Goal: Entertainment & Leisure: Consume media (video, audio)

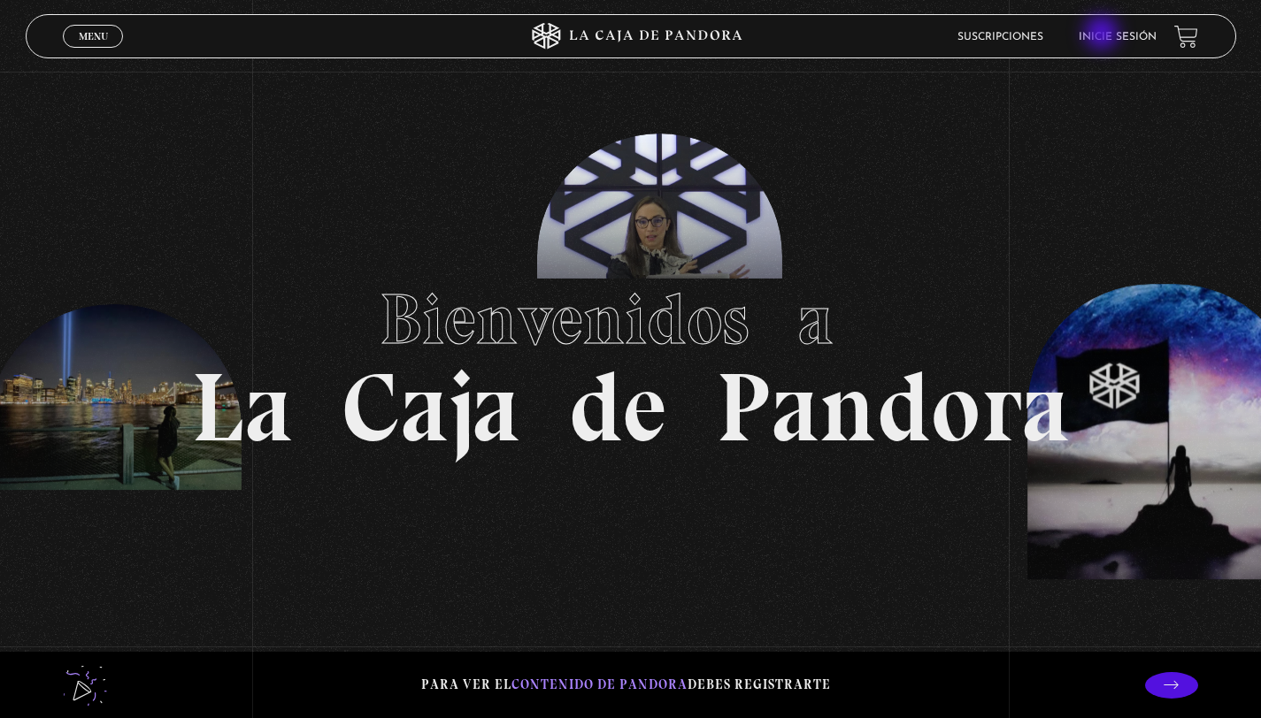
click at [1103, 34] on link "Inicie sesión" at bounding box center [1117, 37] width 78 height 11
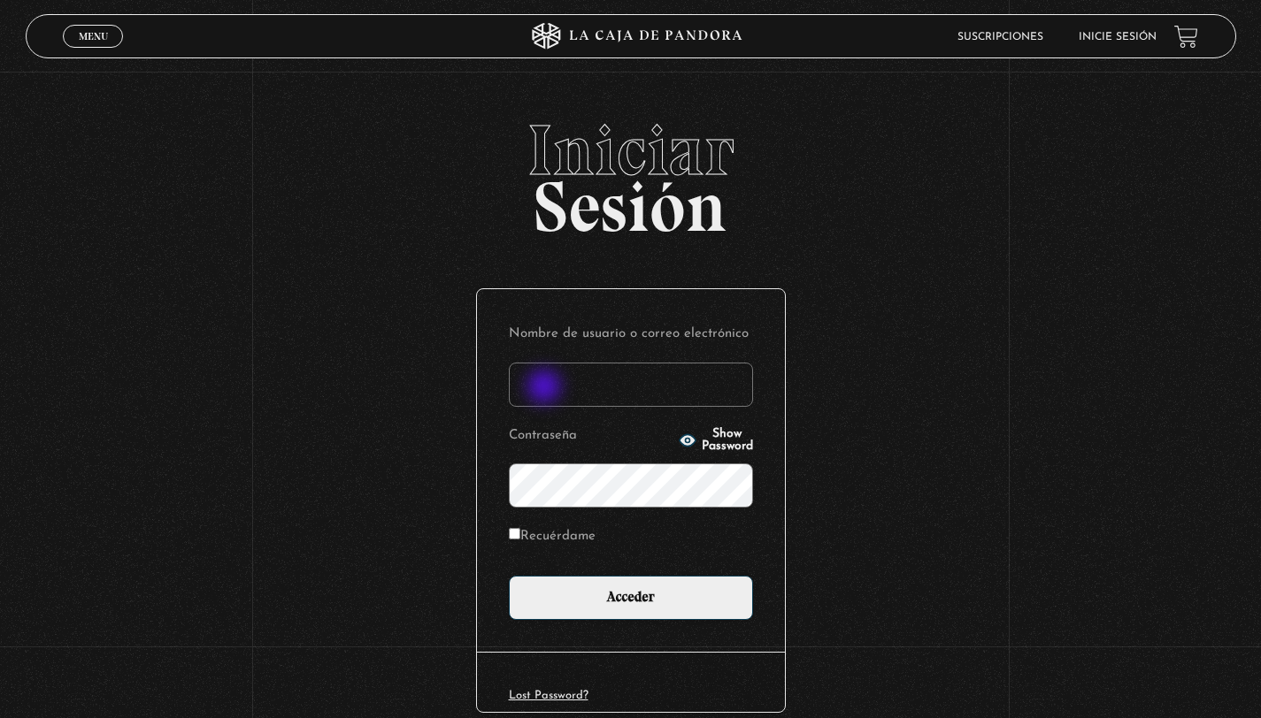
click at [546, 388] on input "Nombre de usuario o correo electrónico" at bounding box center [631, 385] width 244 height 44
type input "kva16@yahoo.com"
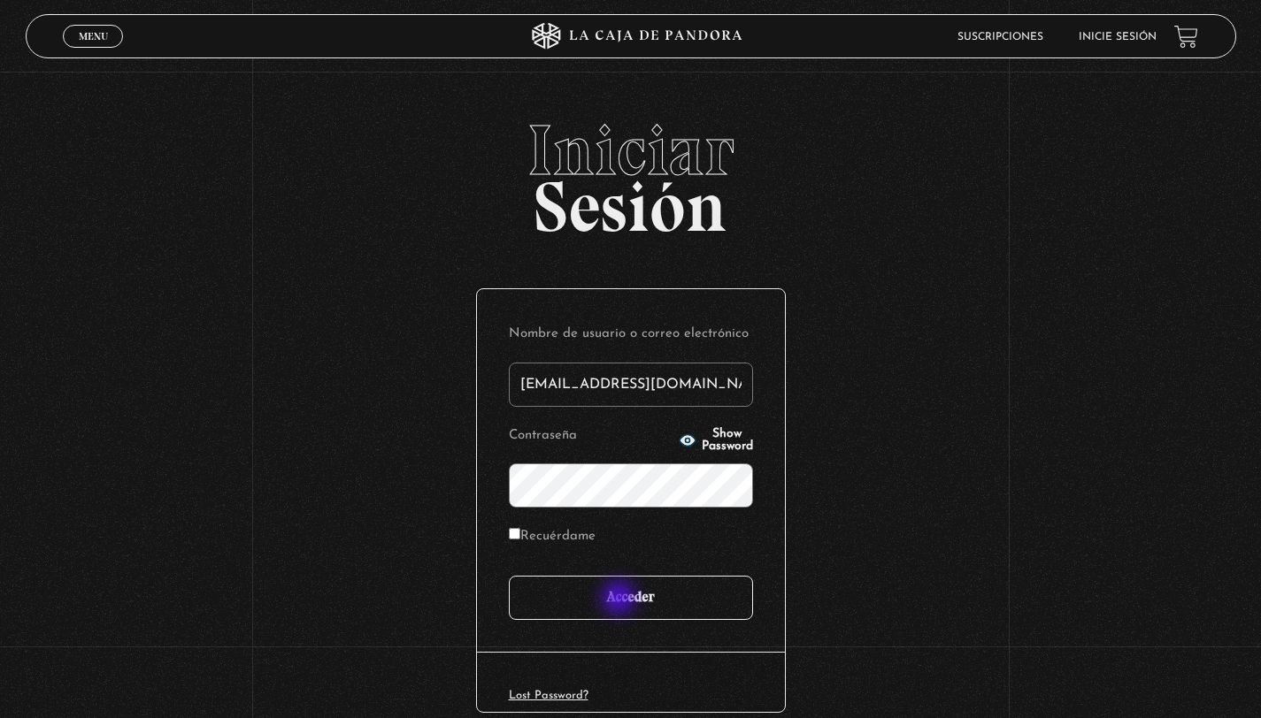
click at [620, 600] on input "Acceder" at bounding box center [631, 598] width 244 height 44
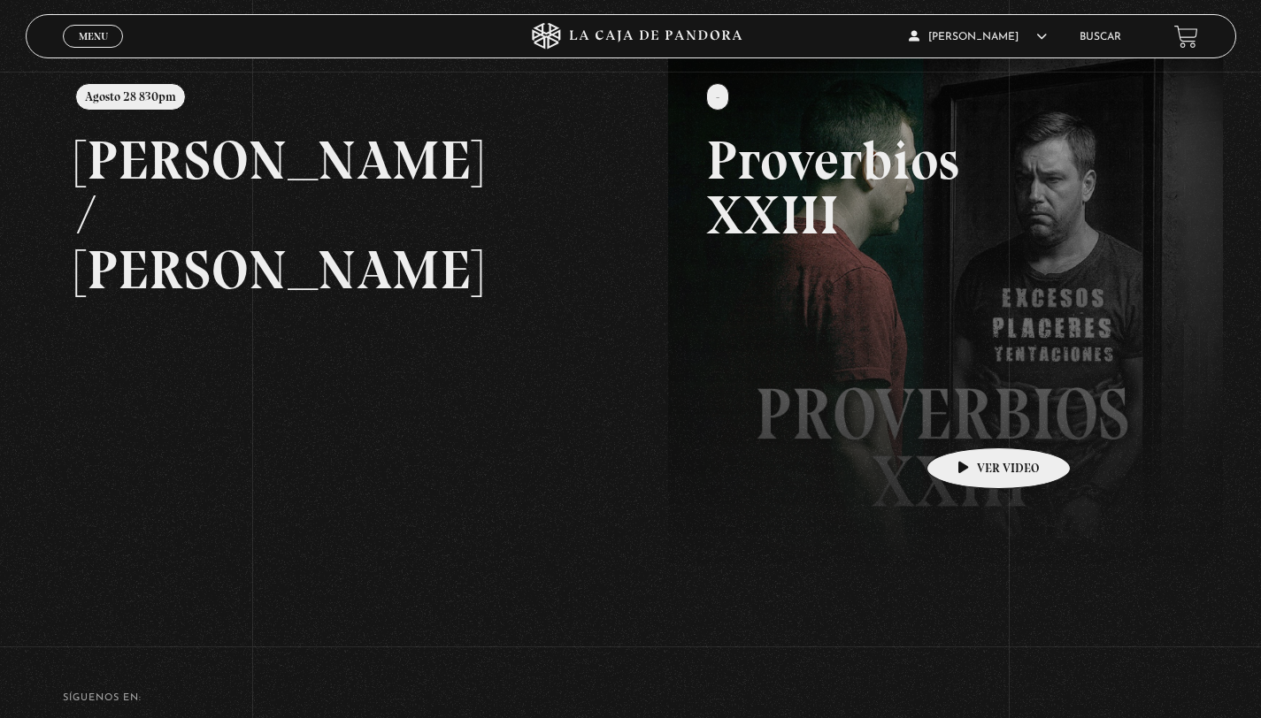
scroll to position [233, 0]
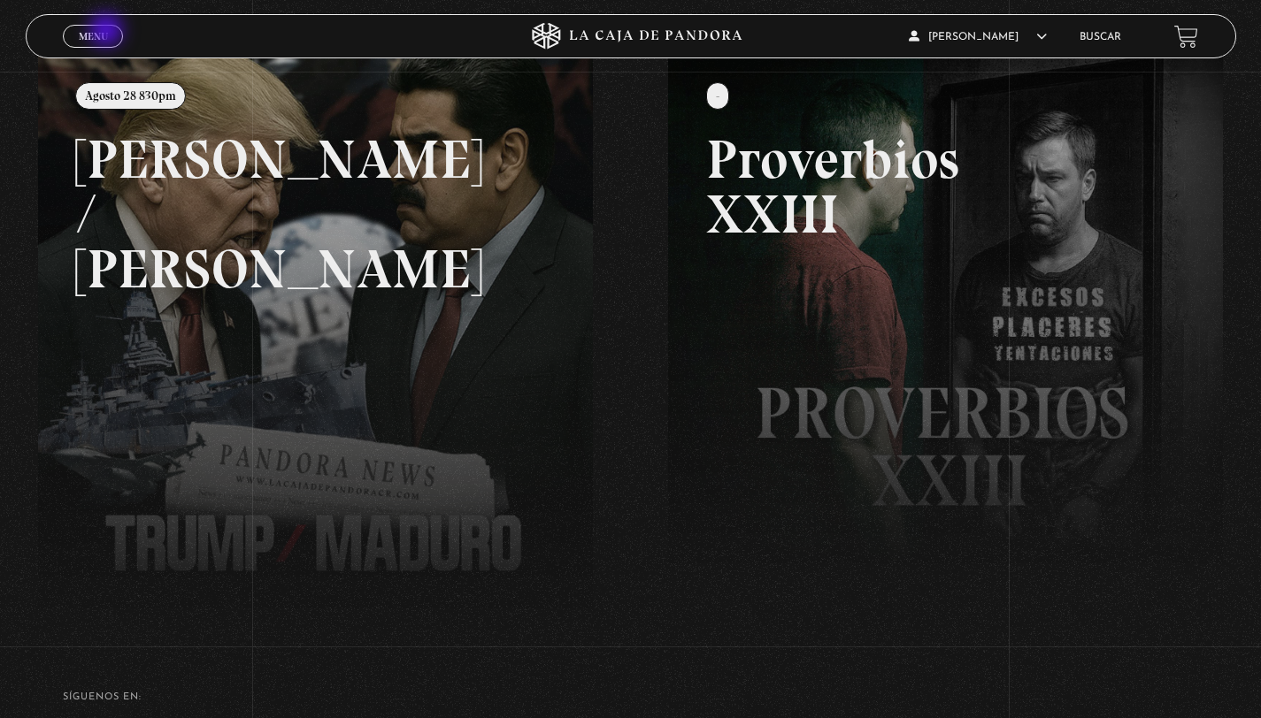
click at [108, 32] on link "Menu Cerrar" at bounding box center [93, 36] width 60 height 23
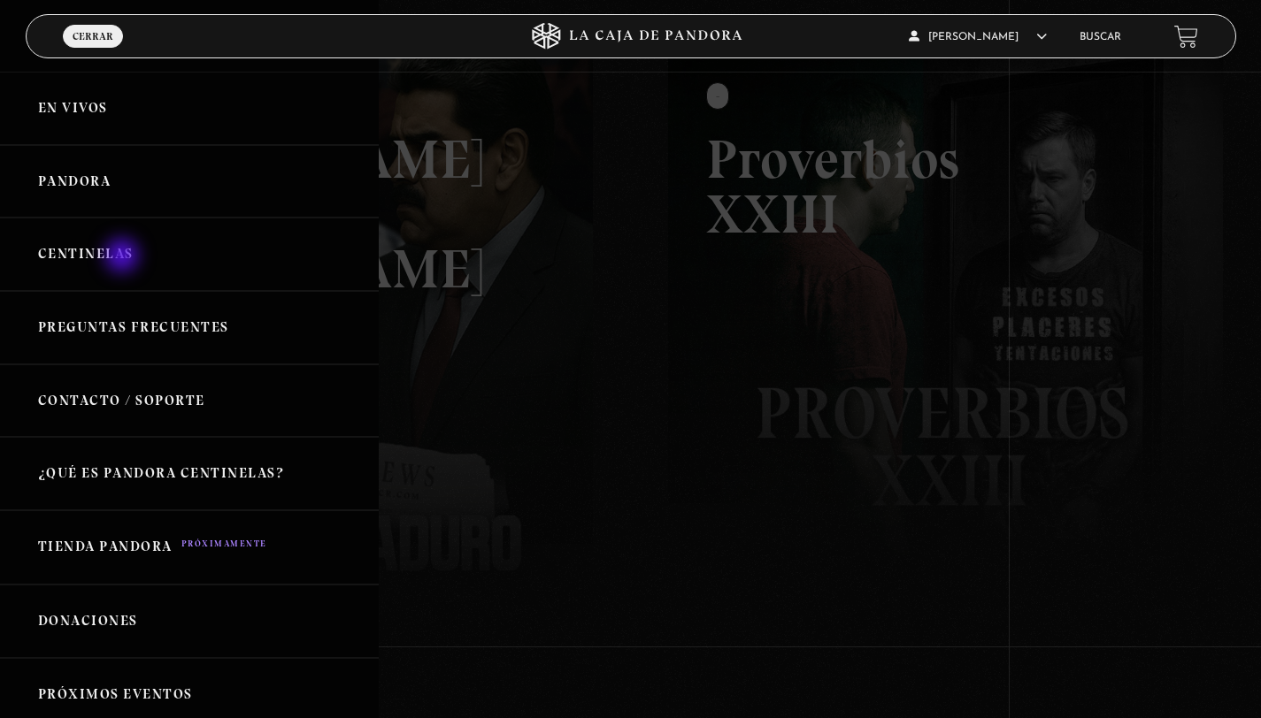
click at [124, 257] on link "Centinelas" at bounding box center [189, 254] width 379 height 73
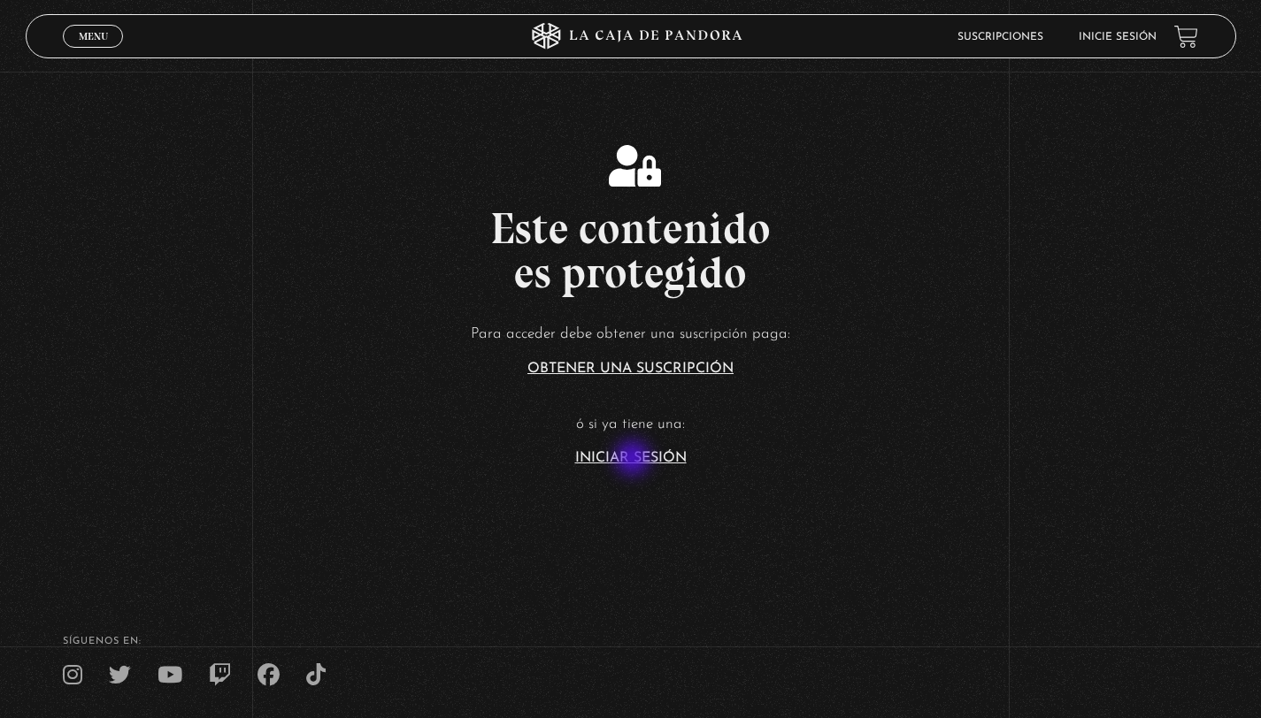
click at [634, 460] on link "Iniciar Sesión" at bounding box center [630, 458] width 111 height 14
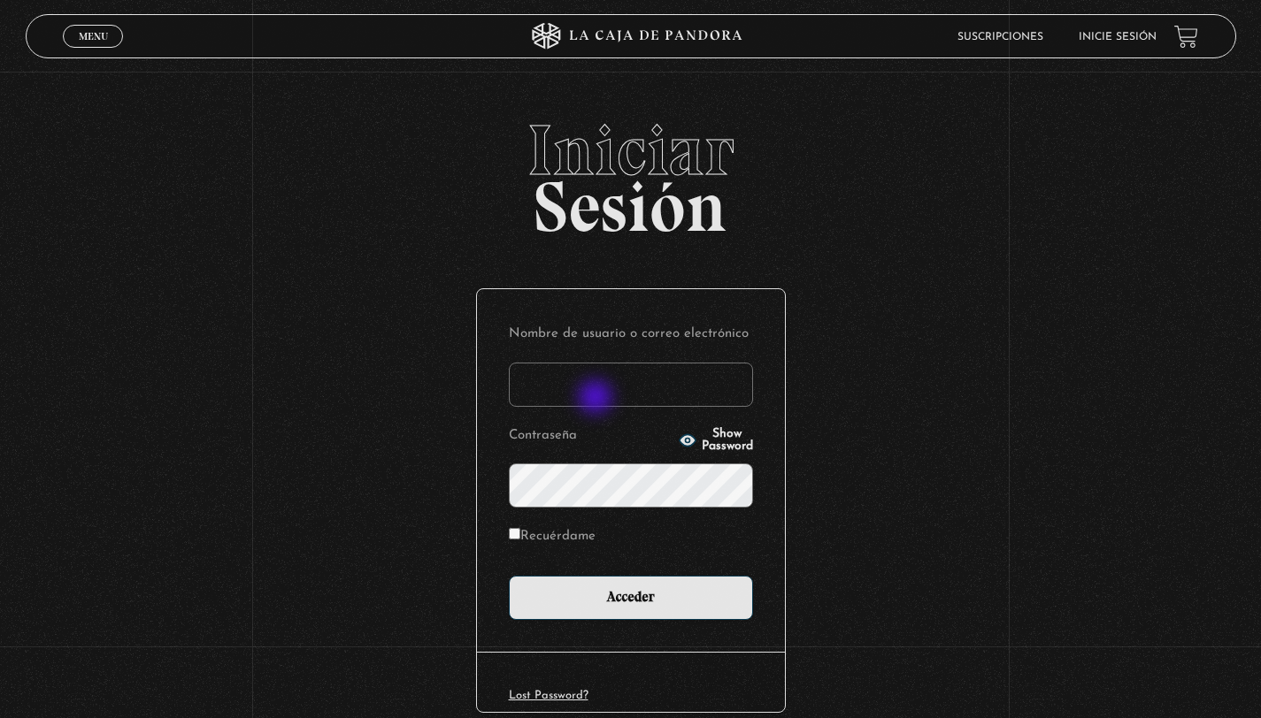
click at [597, 399] on input "Nombre de usuario o correo electrónico" at bounding box center [631, 385] width 244 height 44
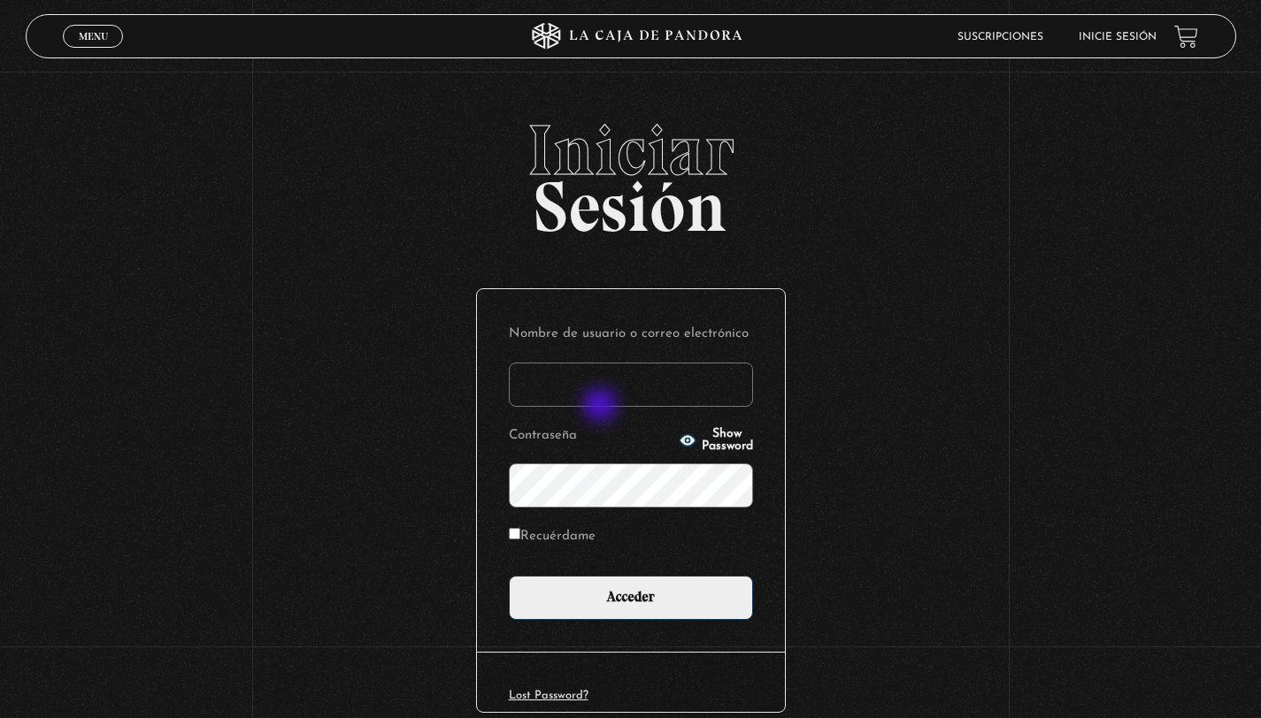
type input "kva16@yahoo.com"
click at [707, 436] on span "Show Password" at bounding box center [726, 440] width 51 height 25
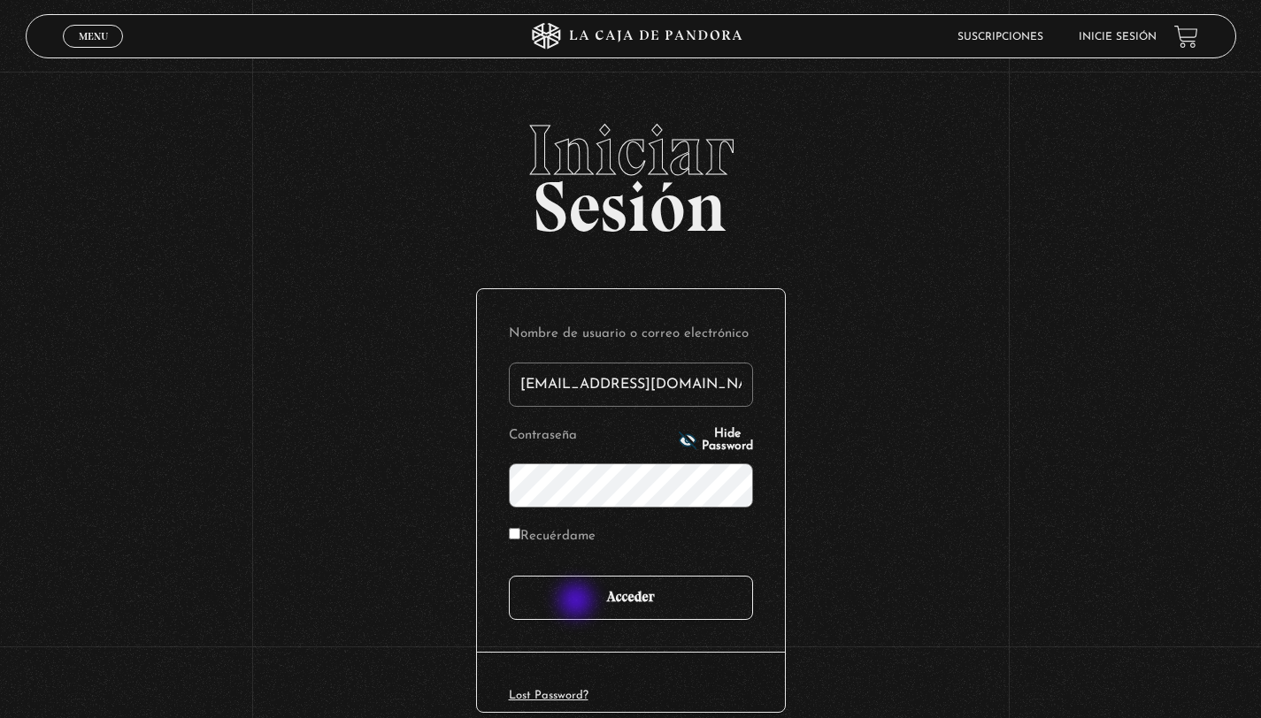
click at [578, 602] on input "Acceder" at bounding box center [631, 598] width 244 height 44
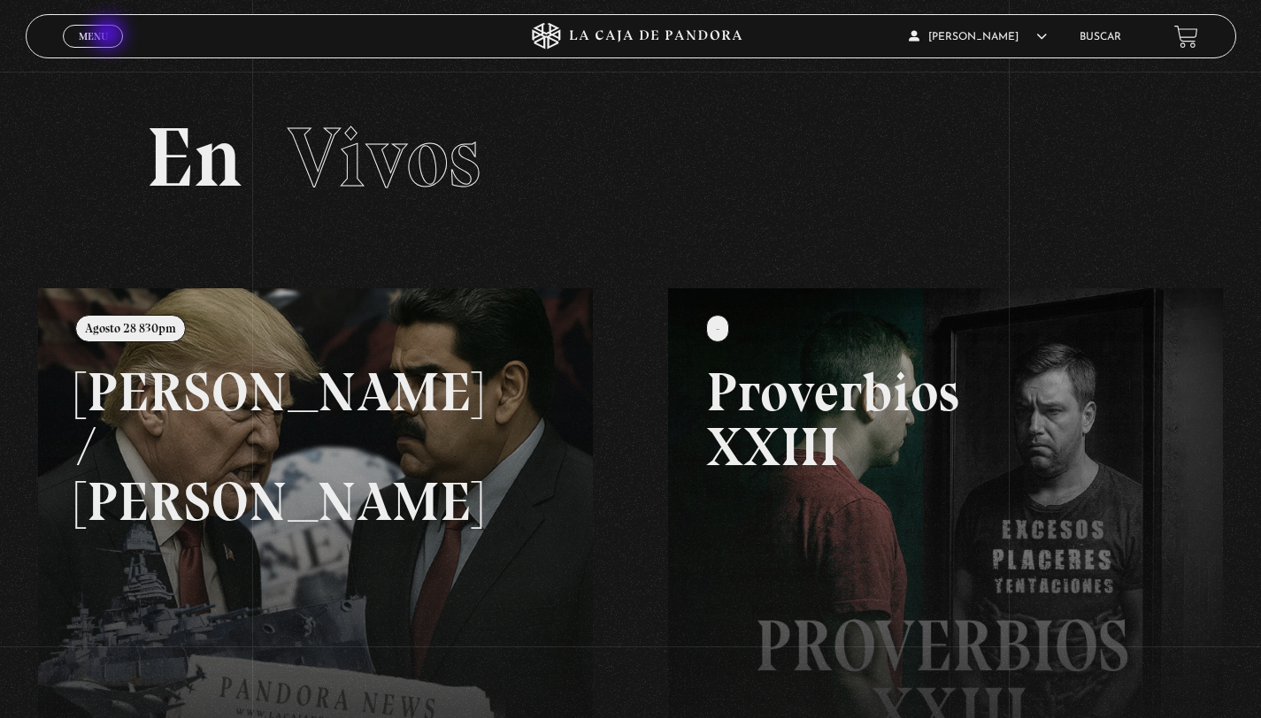
click at [110, 35] on link "Menu Cerrar" at bounding box center [93, 36] width 60 height 23
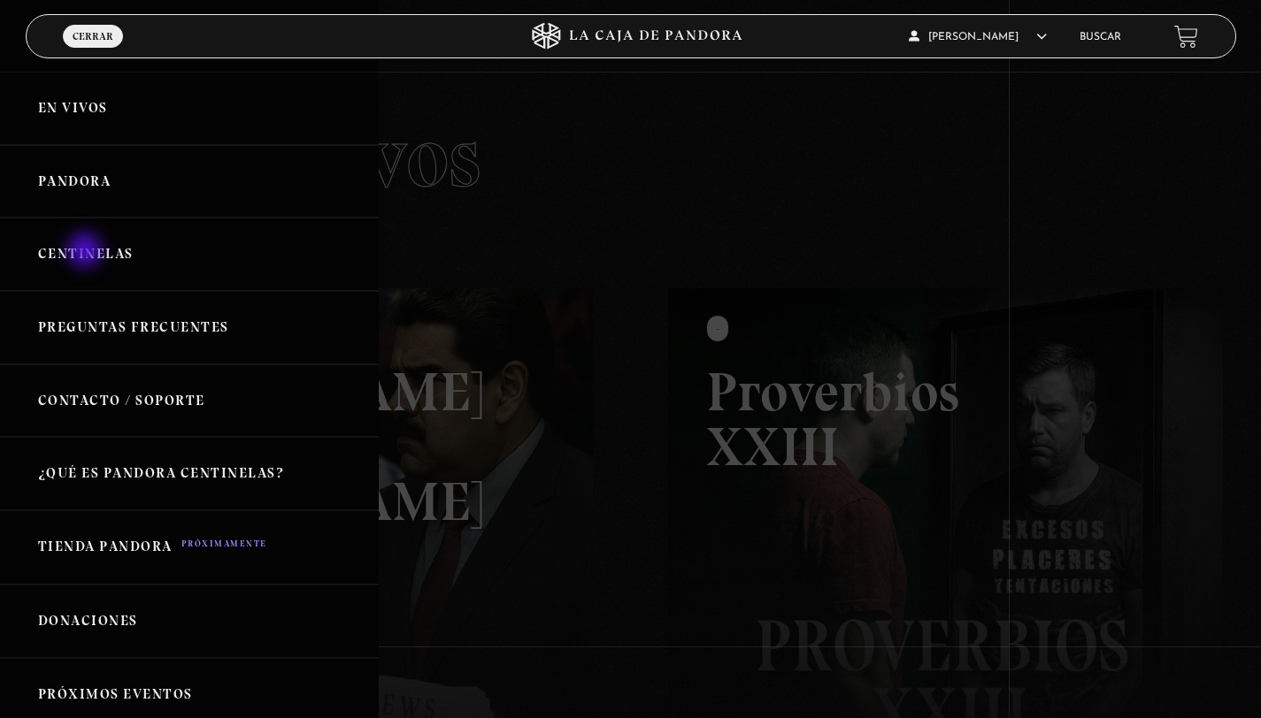
click at [87, 252] on link "Centinelas" at bounding box center [189, 254] width 379 height 73
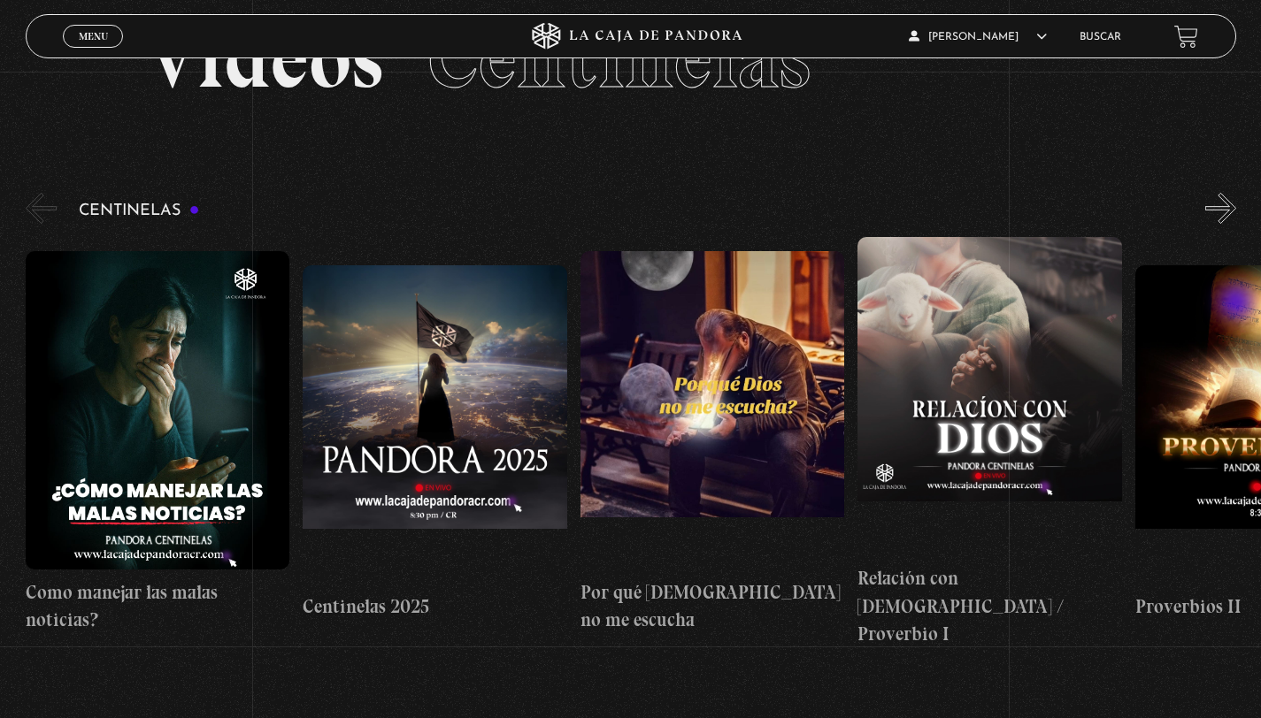
scroll to position [97, 0]
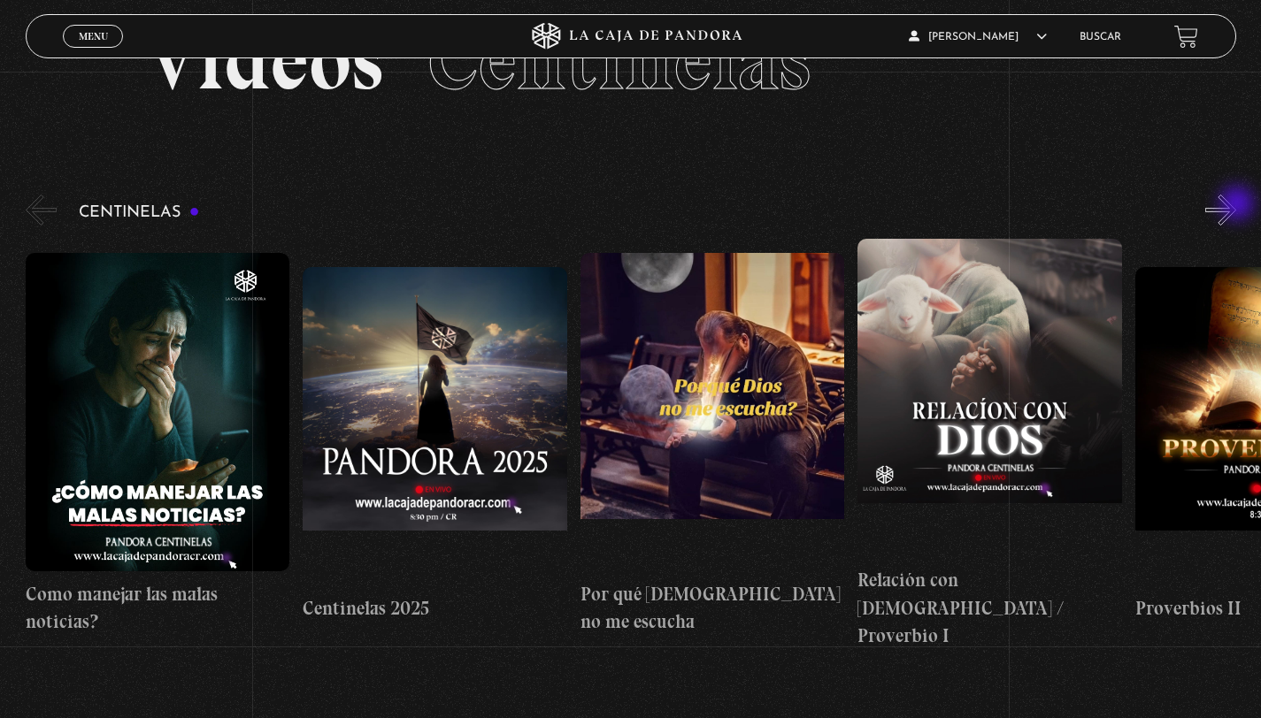
click at [1236, 205] on button "»" at bounding box center [1220, 210] width 31 height 31
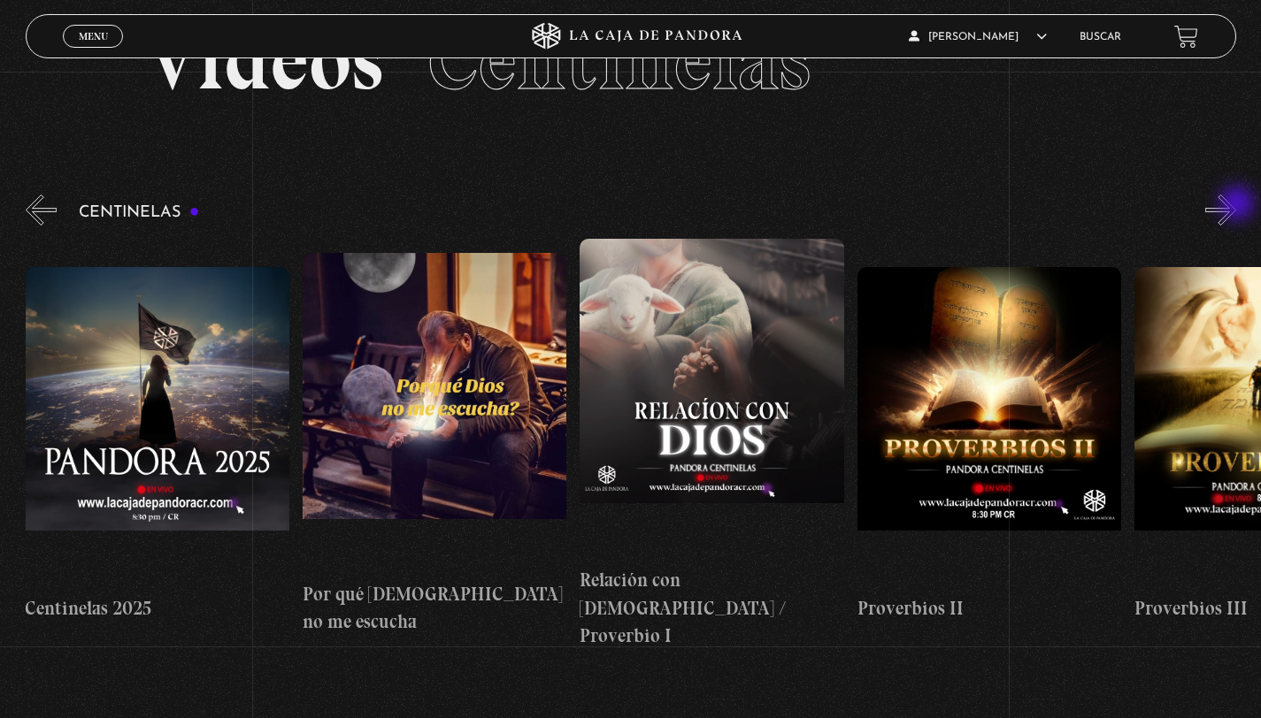
click at [1236, 205] on button "»" at bounding box center [1220, 210] width 31 height 31
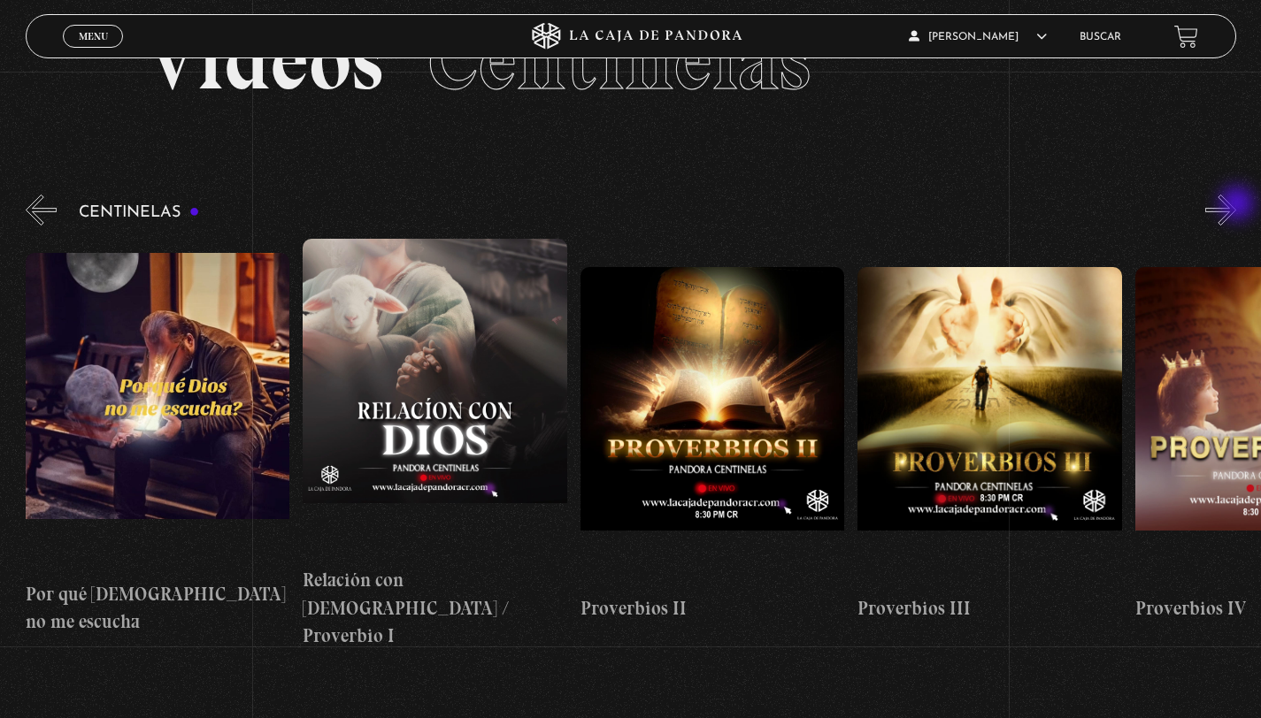
click at [1236, 205] on button "»" at bounding box center [1220, 210] width 31 height 31
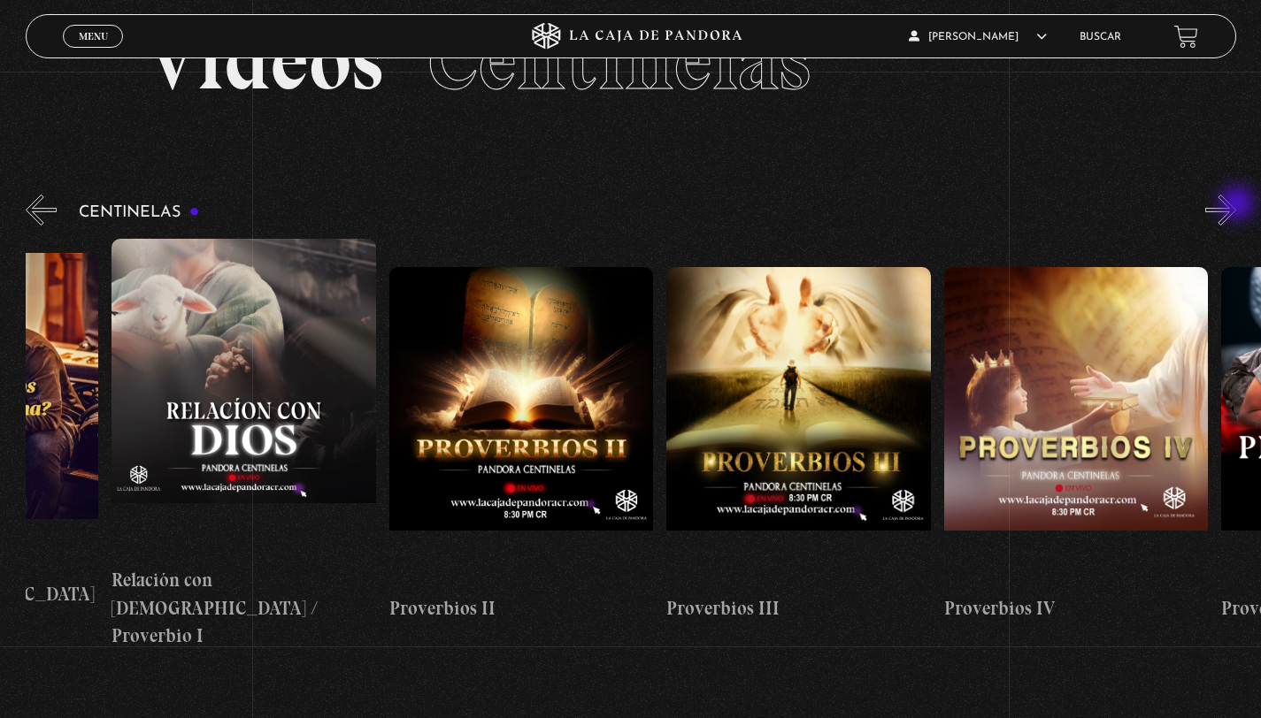
click at [1236, 205] on button "»" at bounding box center [1220, 210] width 31 height 31
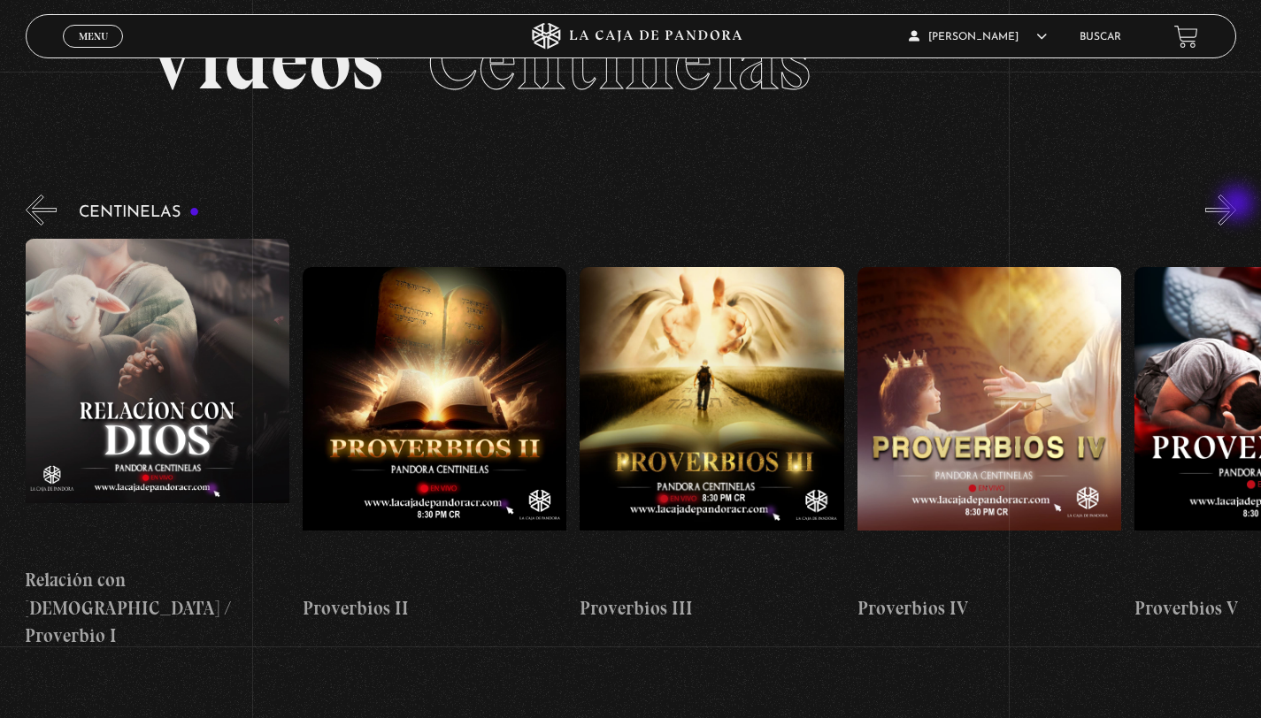
click at [1236, 205] on button "»" at bounding box center [1220, 210] width 31 height 31
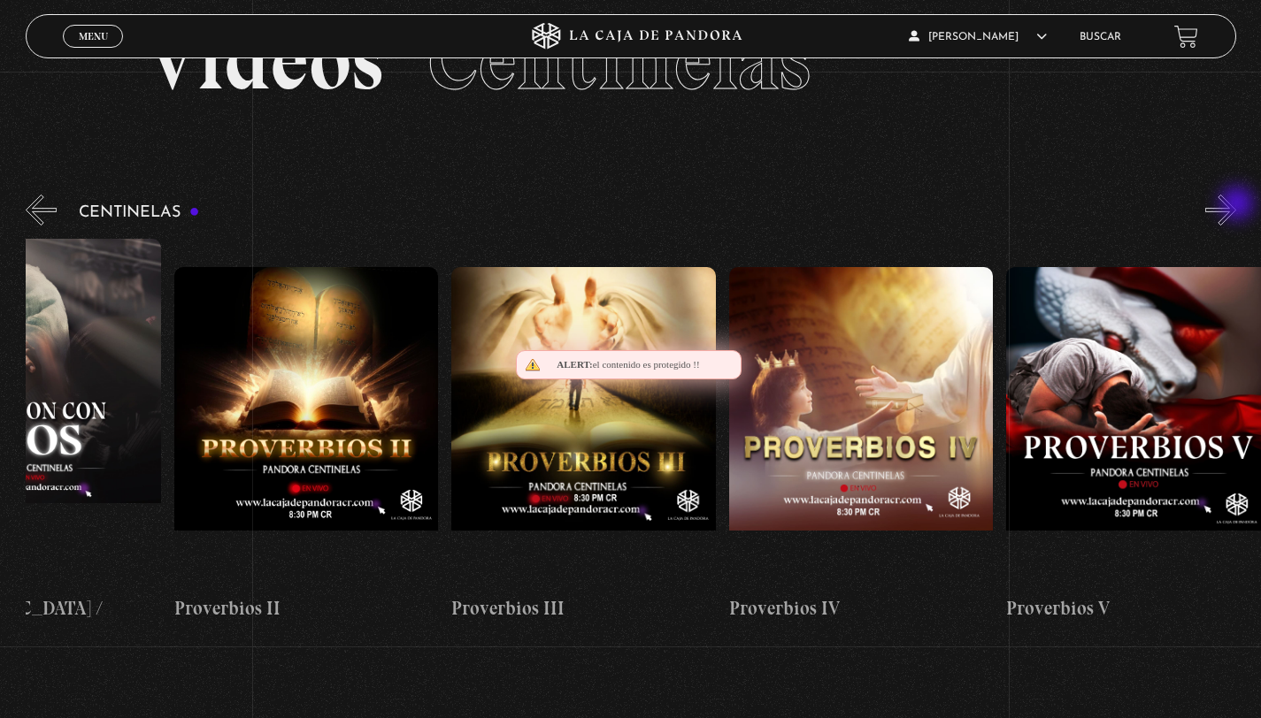
click at [1236, 205] on button "»" at bounding box center [1220, 210] width 31 height 31
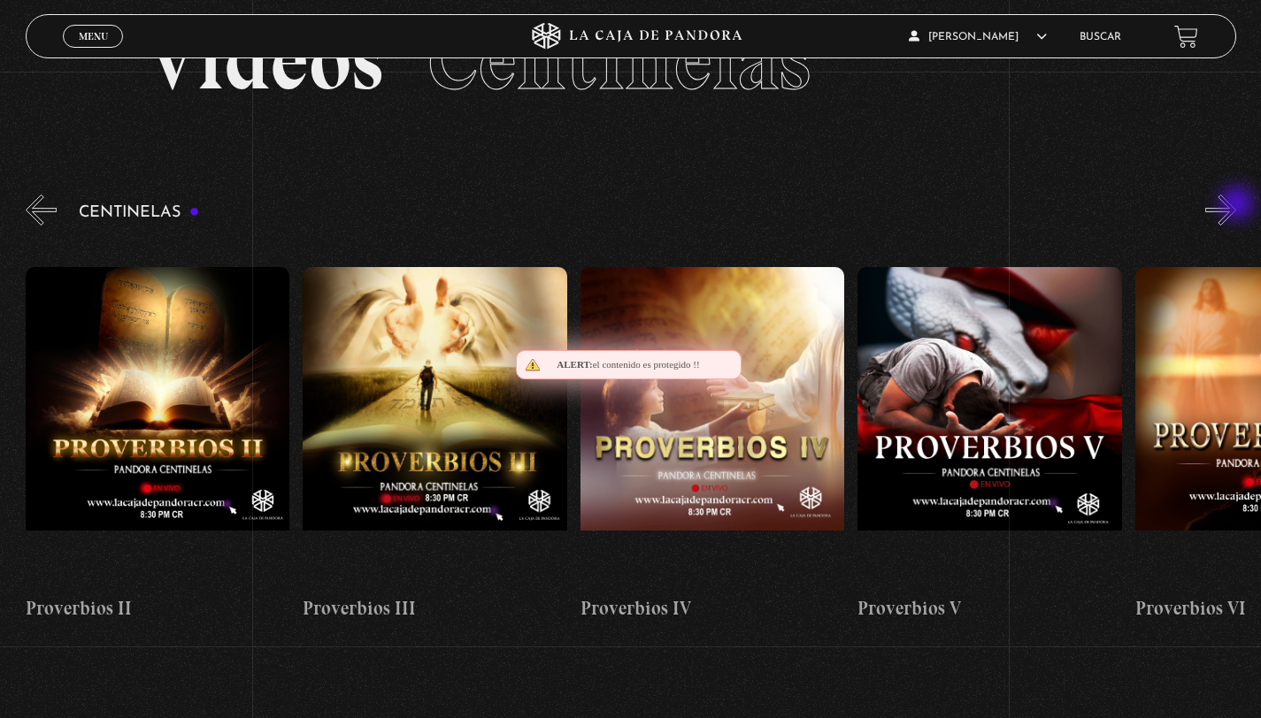
click at [1236, 205] on button "»" at bounding box center [1220, 210] width 31 height 31
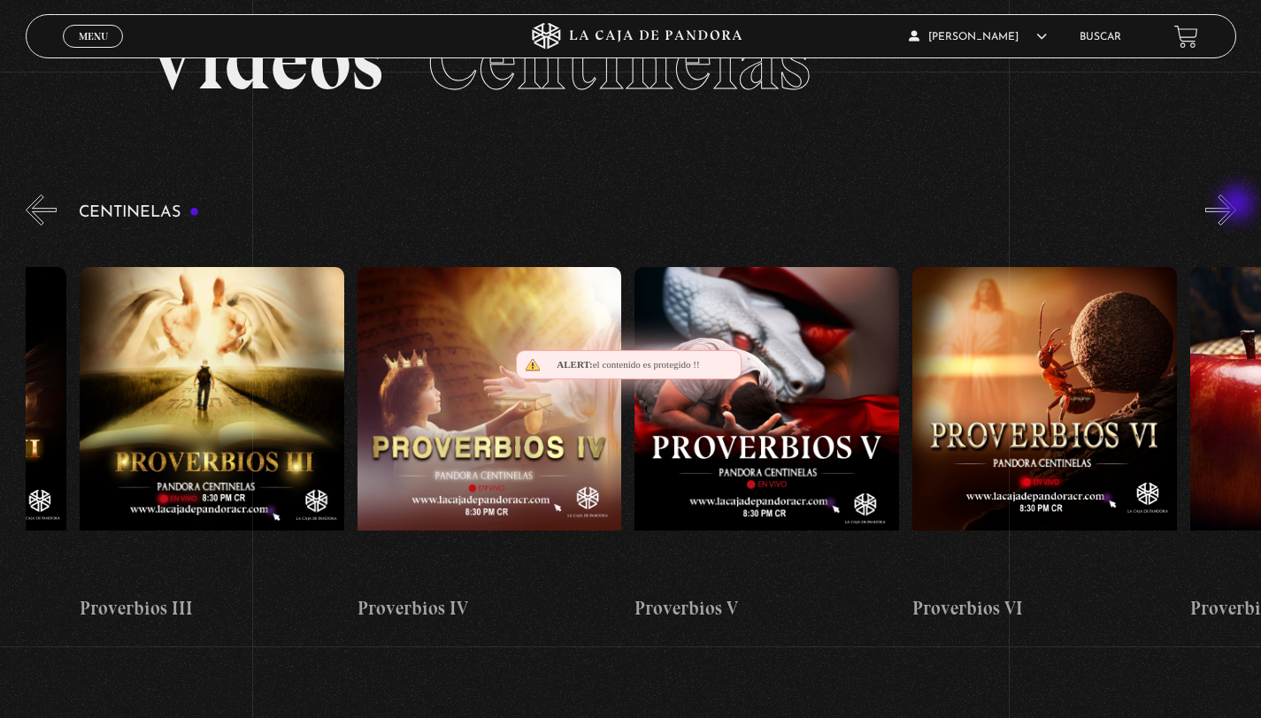
click at [1236, 205] on button "»" at bounding box center [1220, 210] width 31 height 31
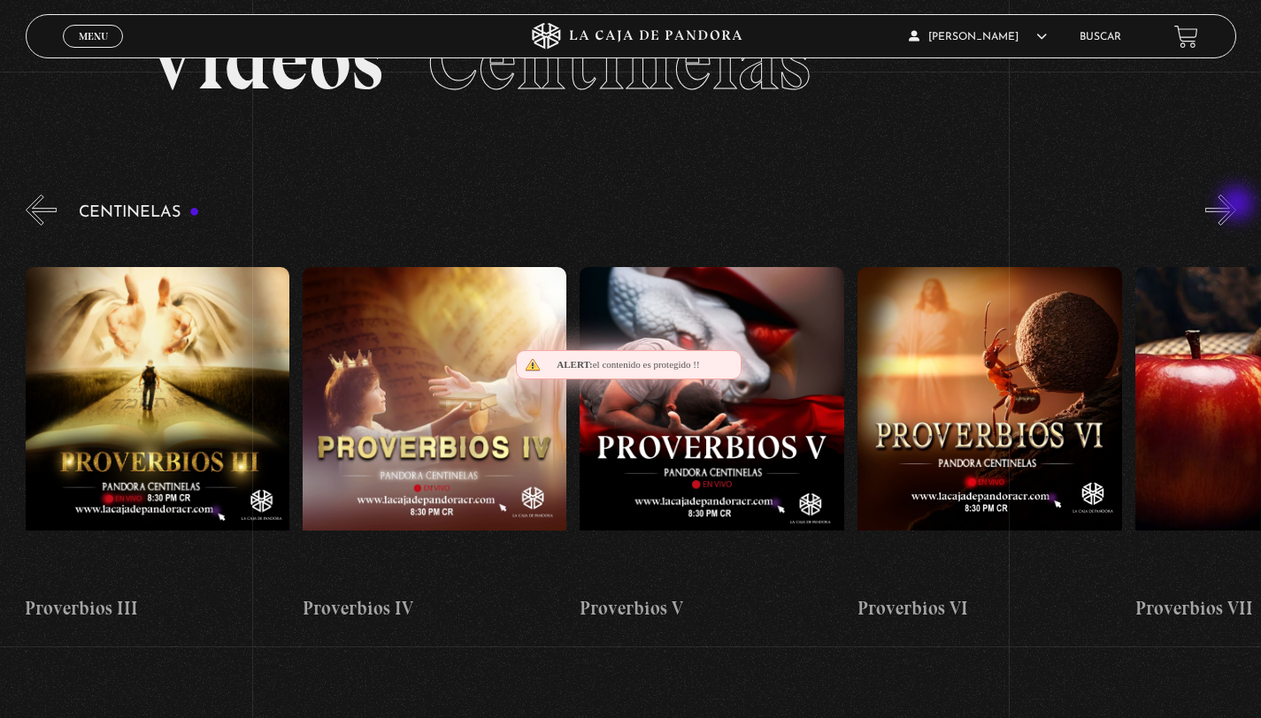
click at [1236, 205] on button "»" at bounding box center [1220, 210] width 31 height 31
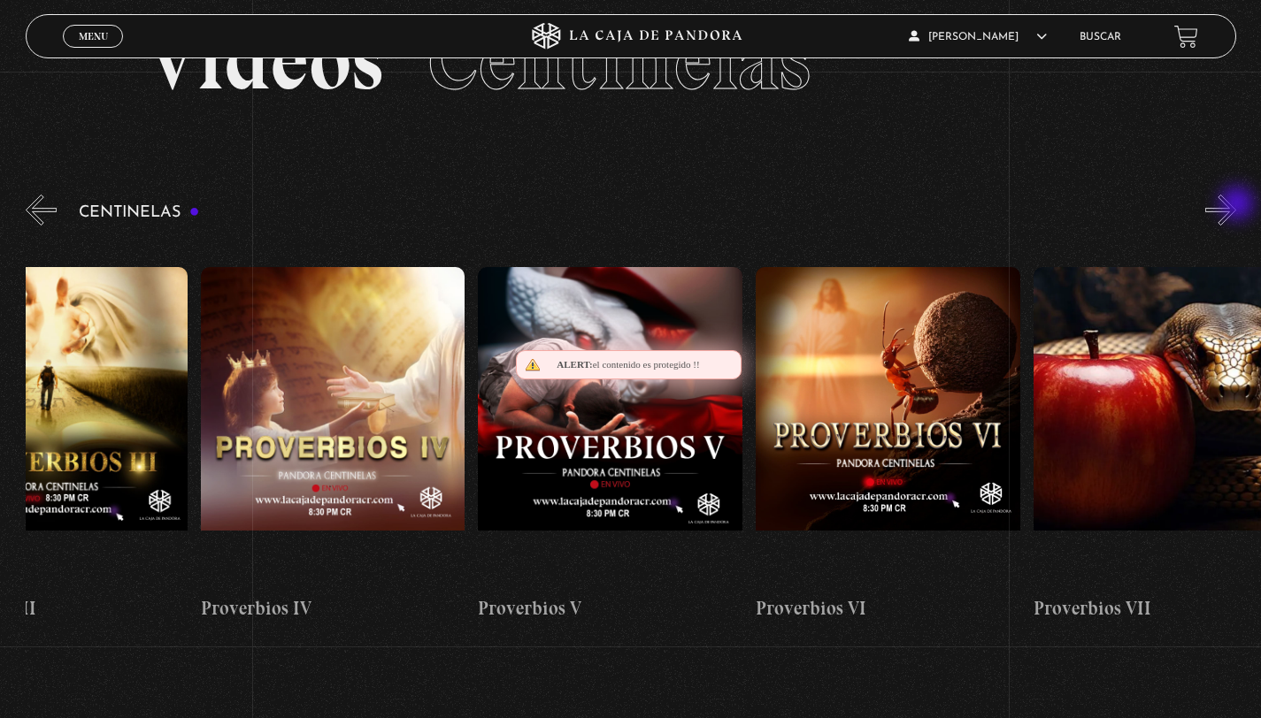
click at [1236, 205] on button "»" at bounding box center [1220, 210] width 31 height 31
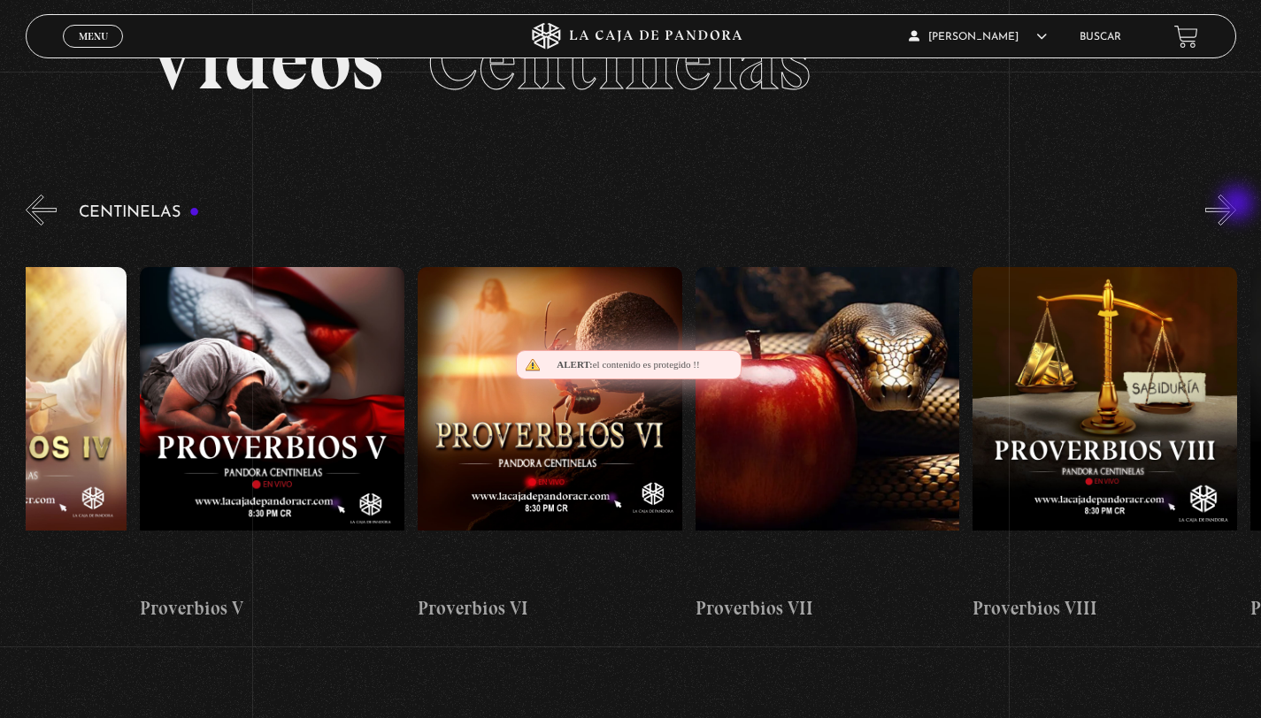
click at [1236, 205] on button "»" at bounding box center [1220, 210] width 31 height 31
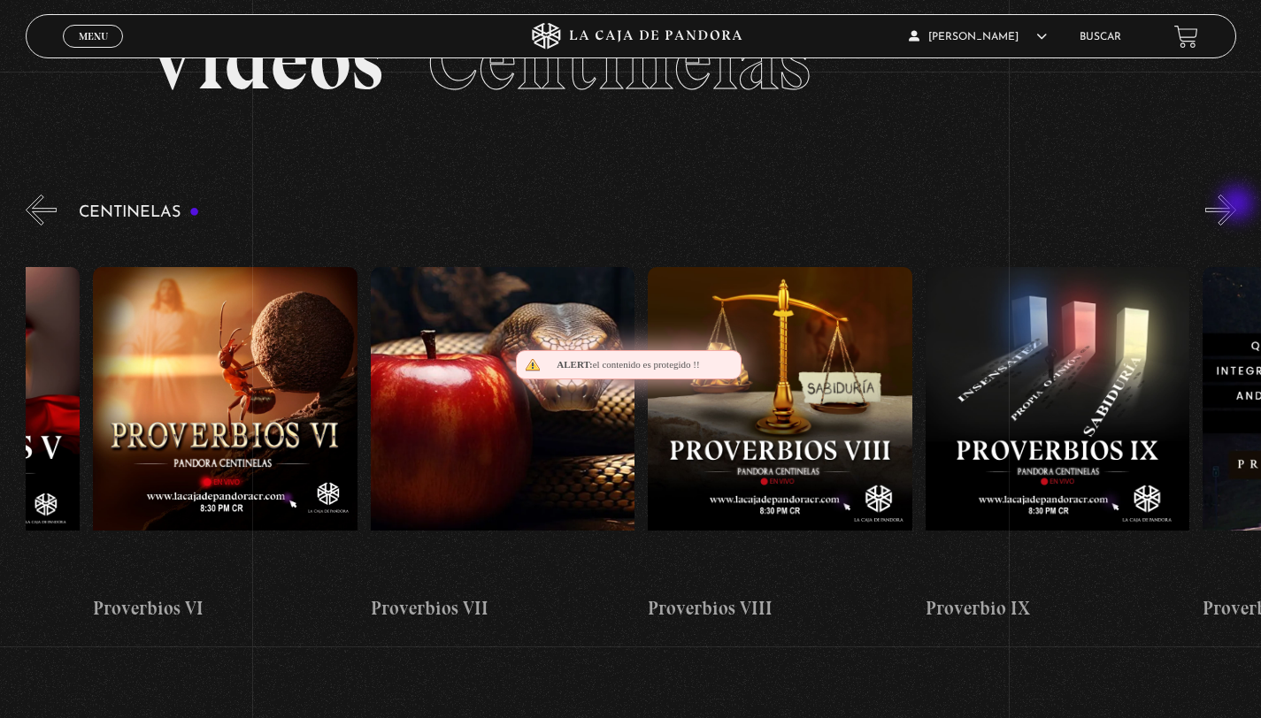
click at [1236, 205] on button "»" at bounding box center [1220, 210] width 31 height 31
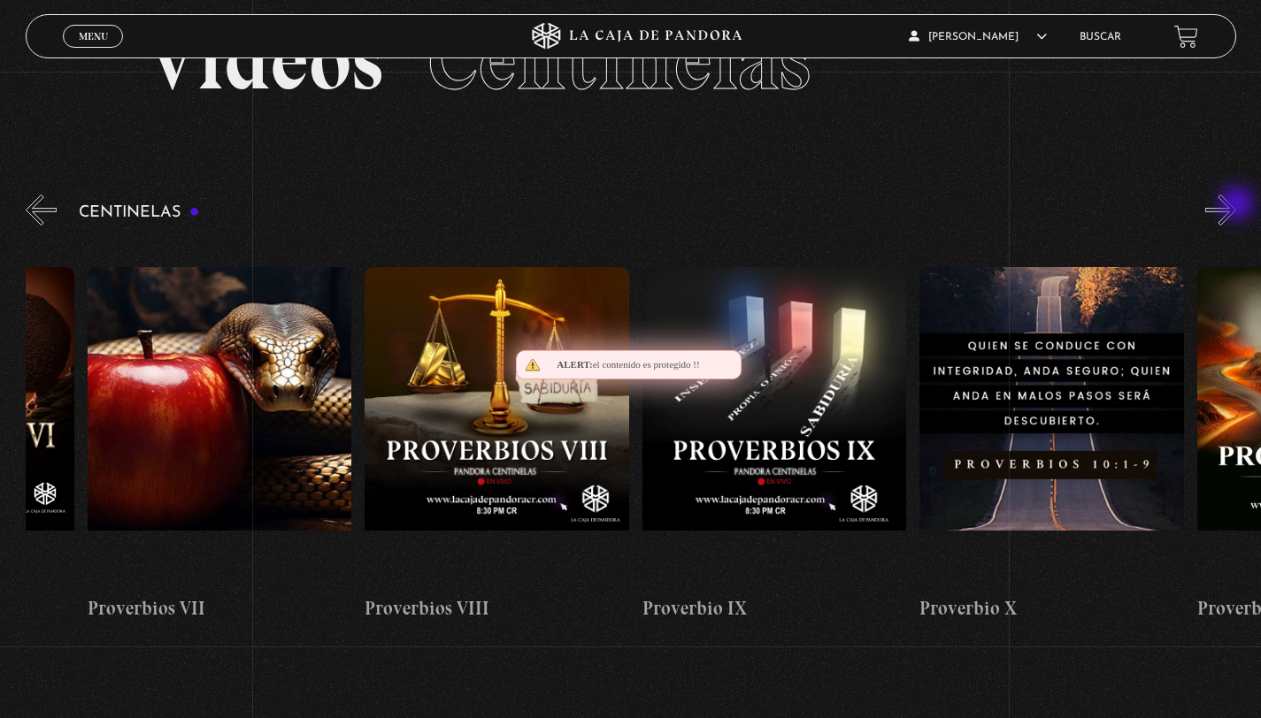
click at [1236, 205] on button "»" at bounding box center [1220, 210] width 31 height 31
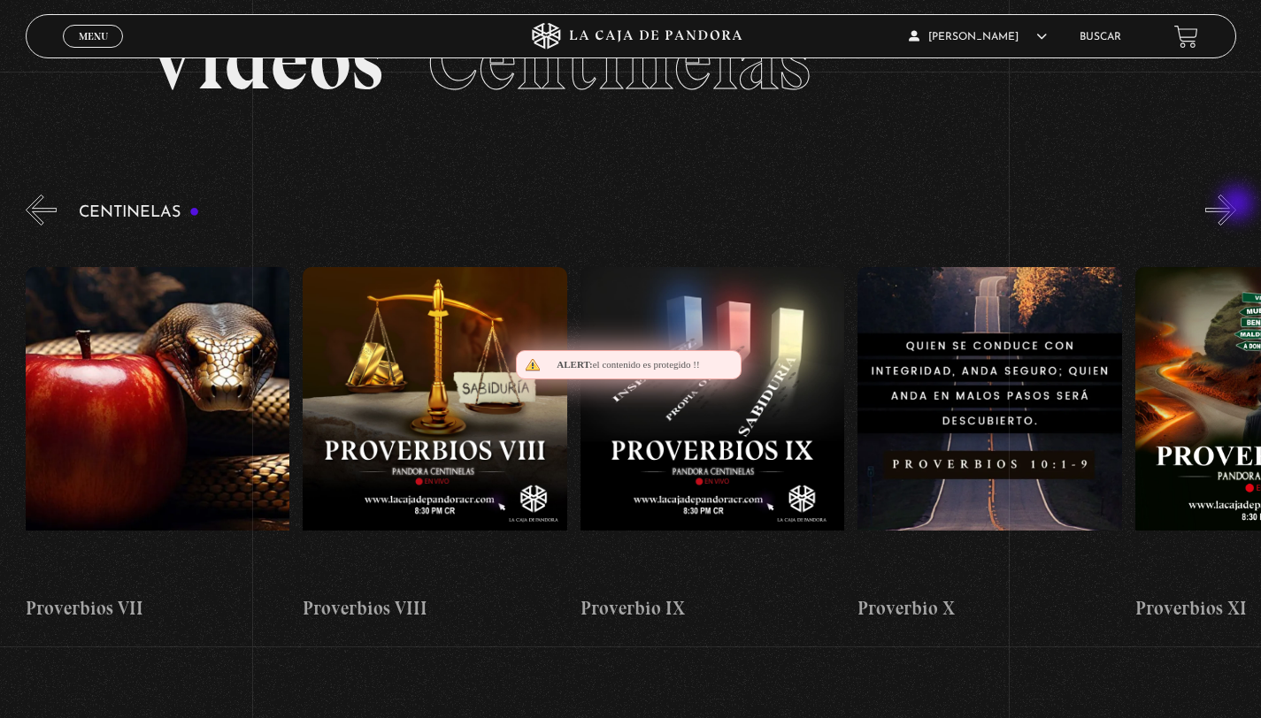
click at [1236, 205] on button "»" at bounding box center [1220, 210] width 31 height 31
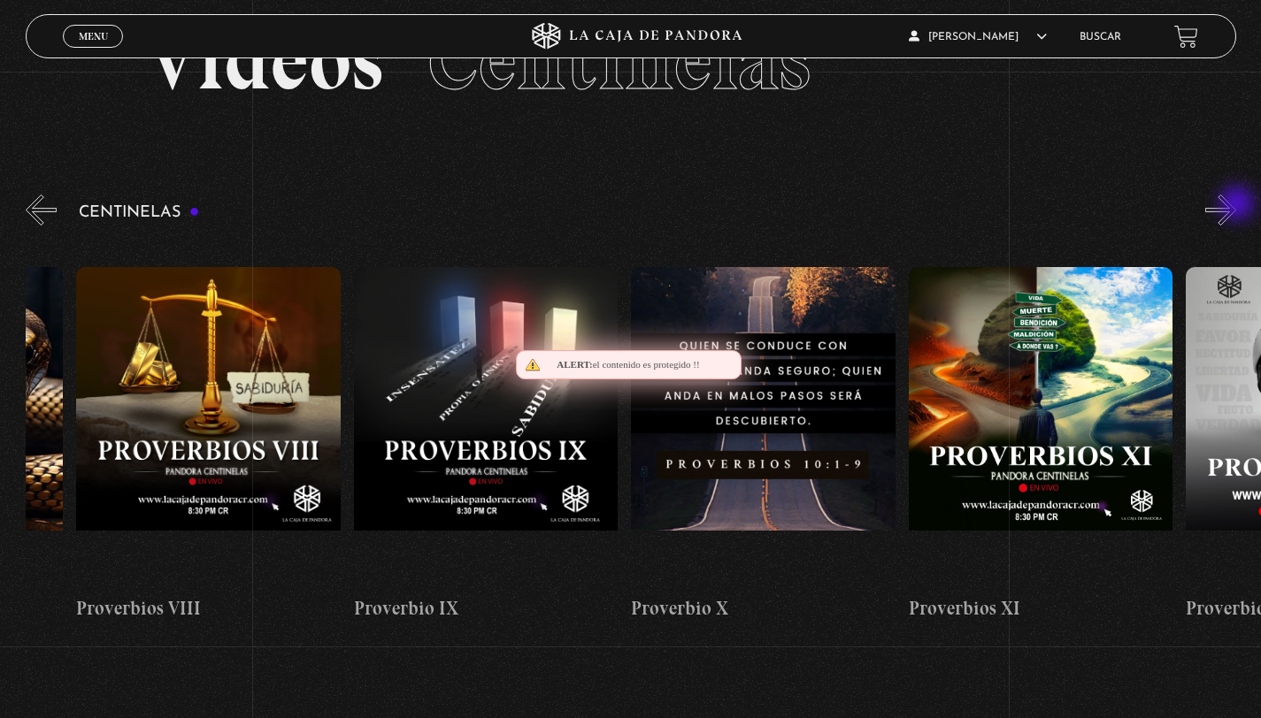
click at [1236, 205] on button "»" at bounding box center [1220, 210] width 31 height 31
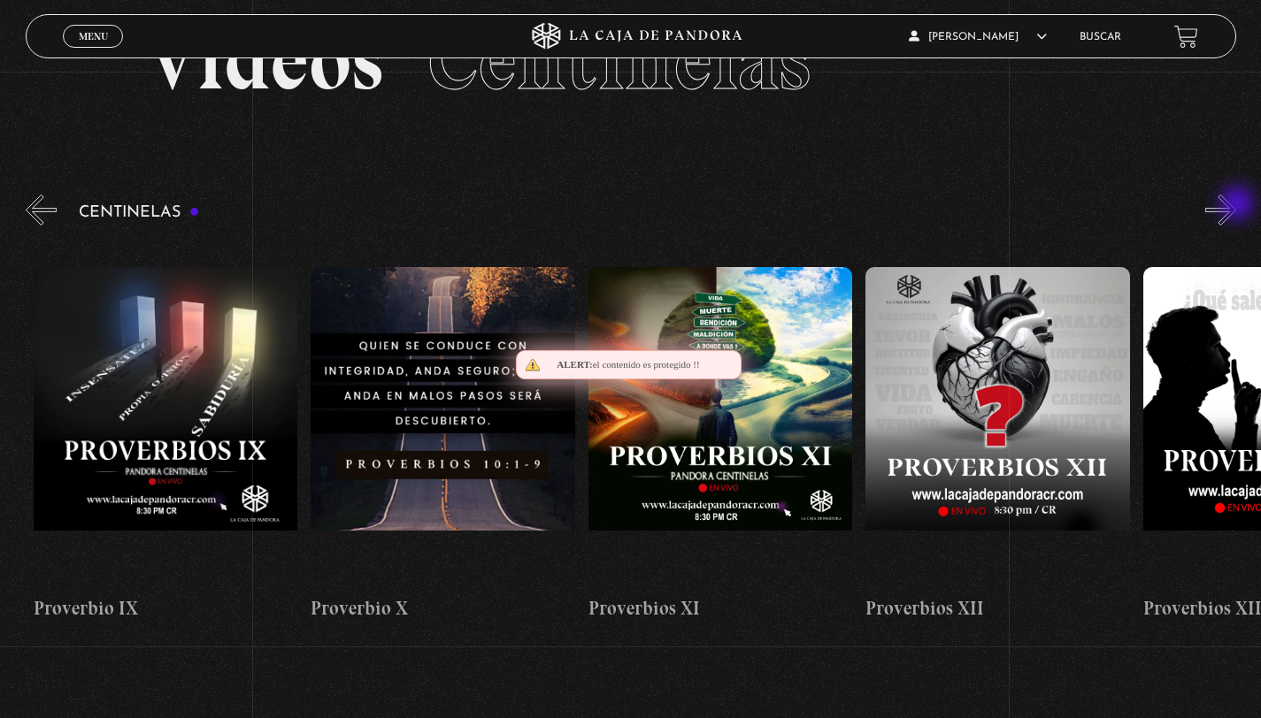
click at [1236, 205] on button "»" at bounding box center [1220, 210] width 31 height 31
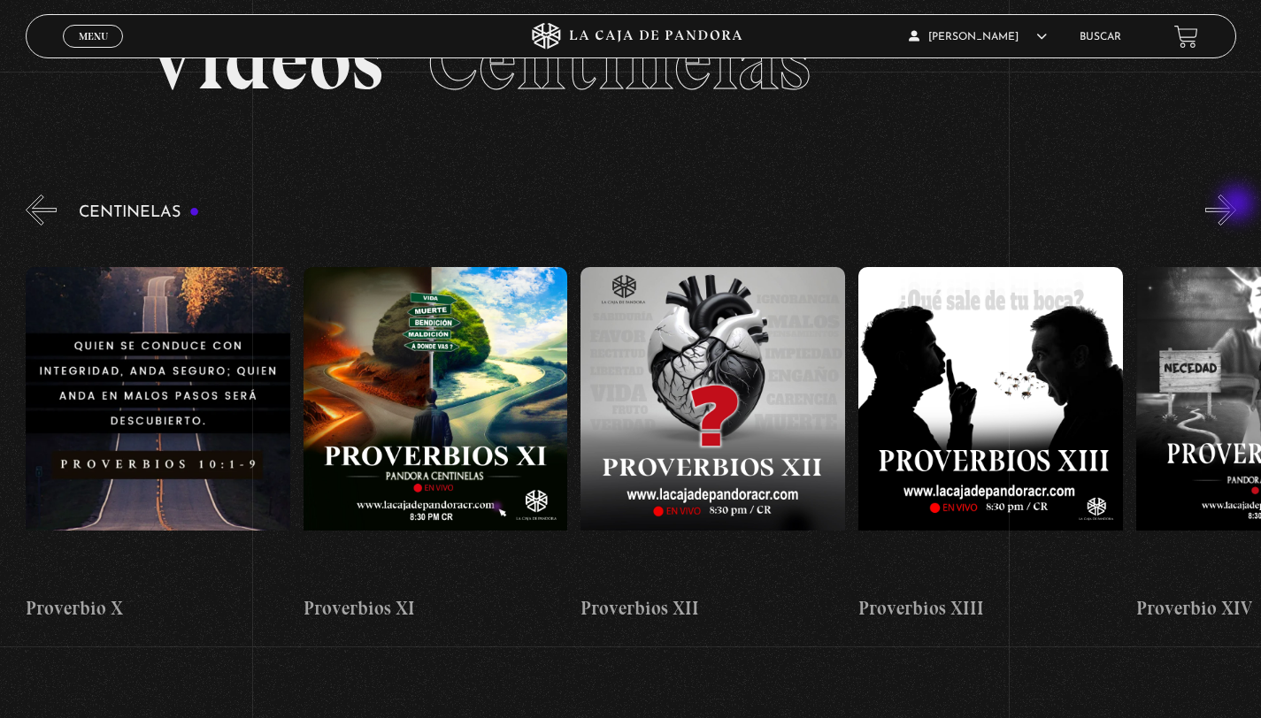
click at [1236, 205] on button "»" at bounding box center [1220, 210] width 31 height 31
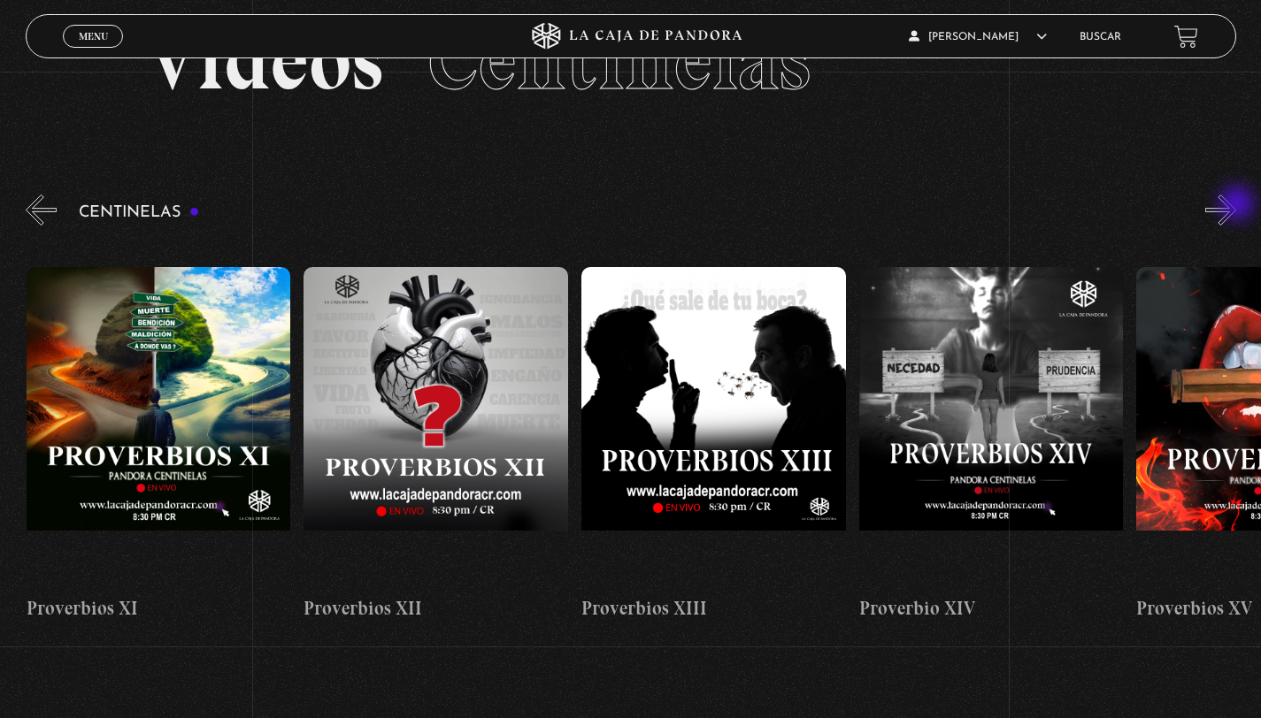
click at [1236, 205] on button "»" at bounding box center [1220, 210] width 31 height 31
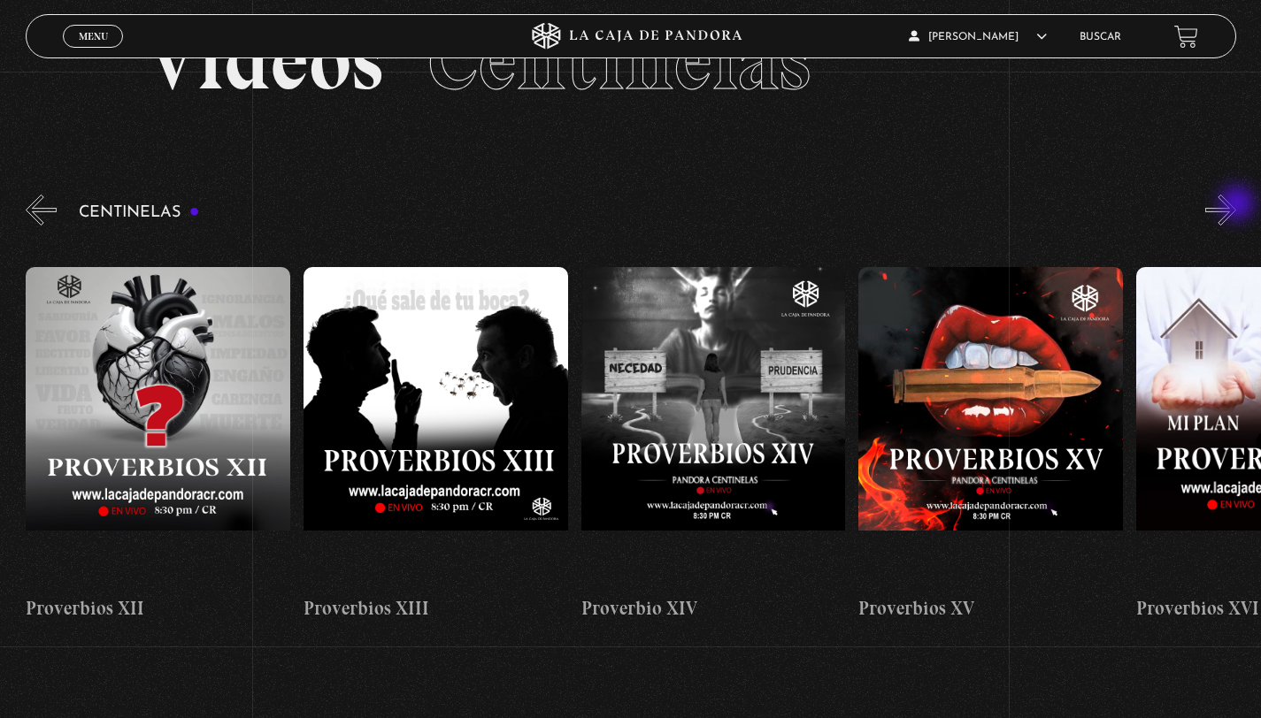
click at [1236, 205] on button "»" at bounding box center [1220, 210] width 31 height 31
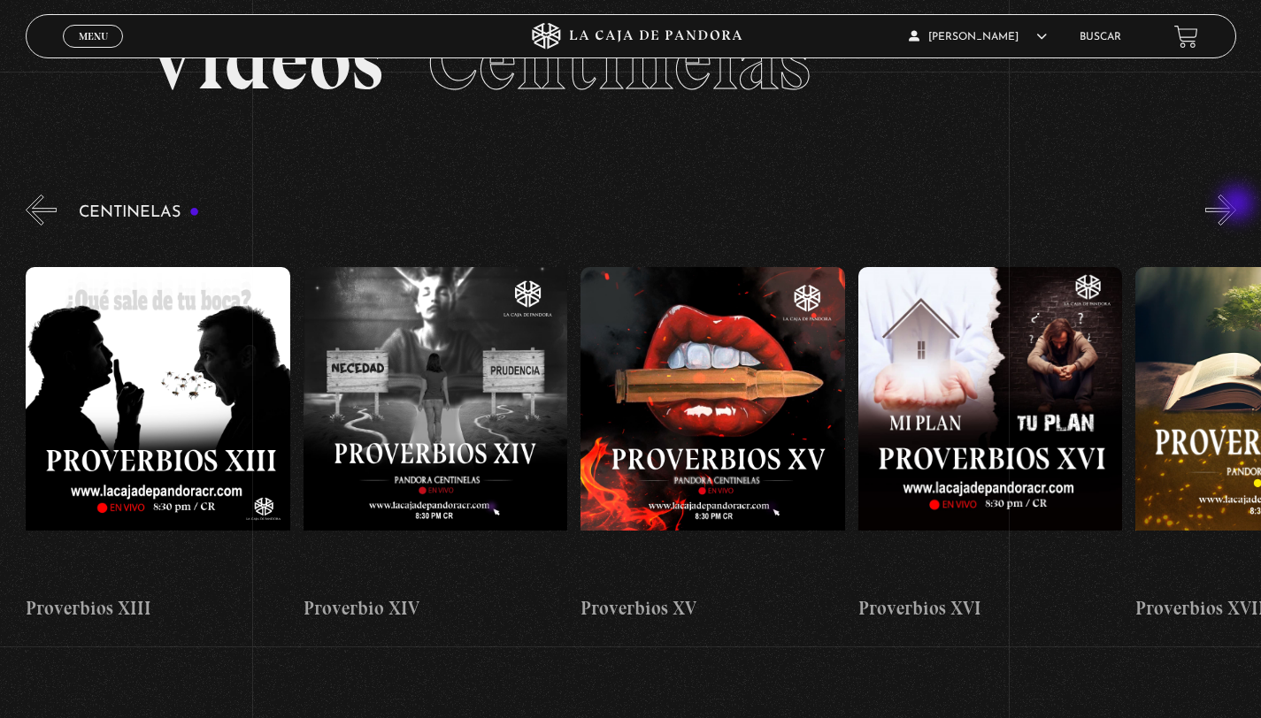
click at [1236, 205] on button "»" at bounding box center [1220, 210] width 31 height 31
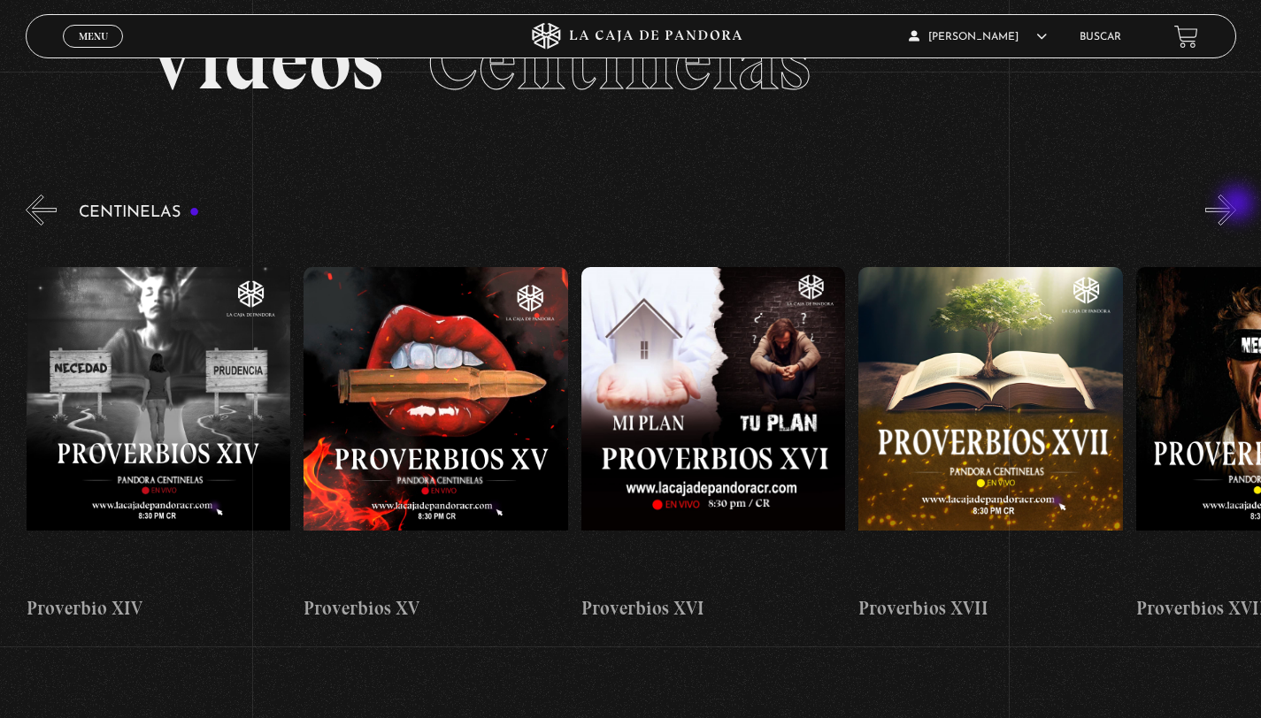
click at [1236, 205] on button "»" at bounding box center [1220, 210] width 31 height 31
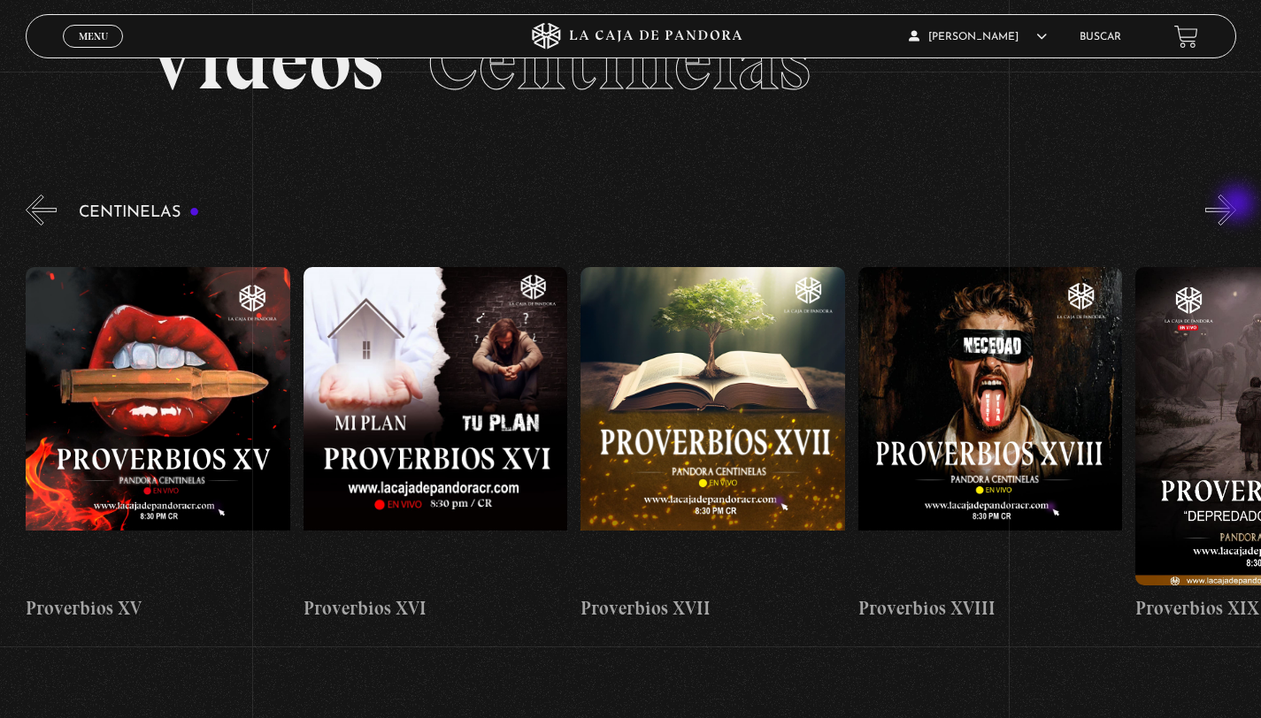
click at [1236, 205] on button "»" at bounding box center [1220, 210] width 31 height 31
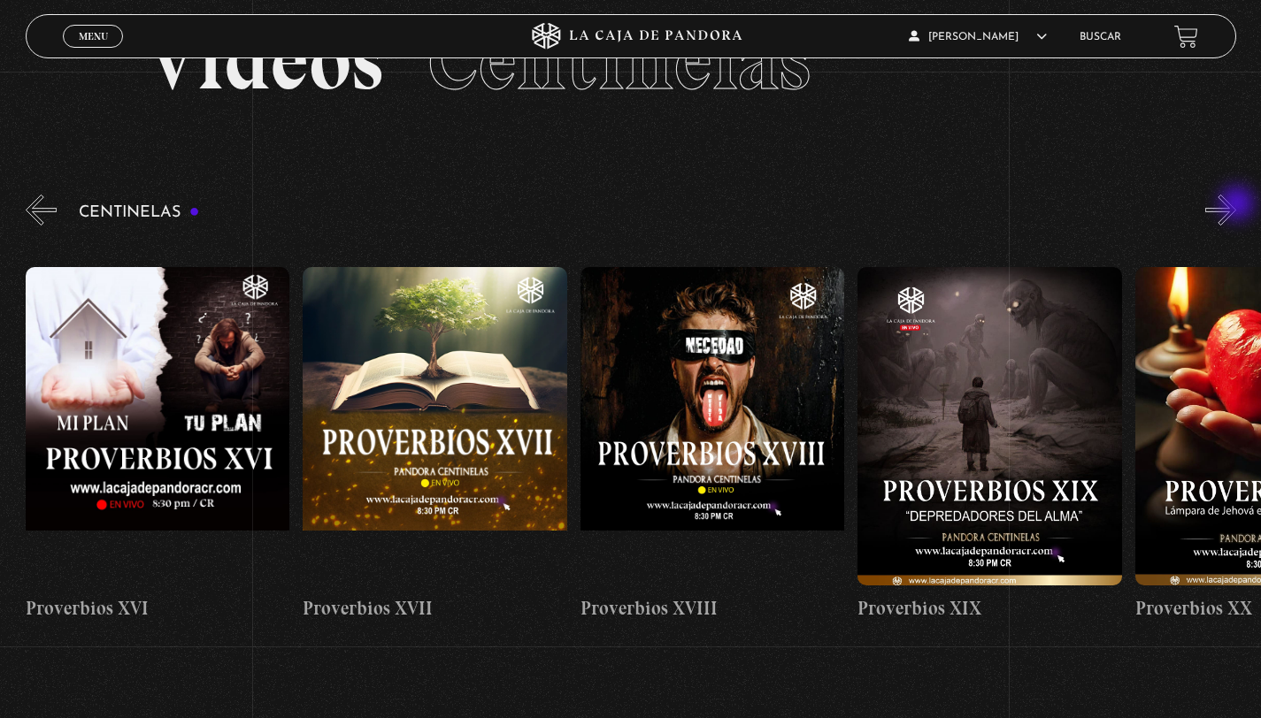
click at [1236, 205] on button "»" at bounding box center [1220, 210] width 31 height 31
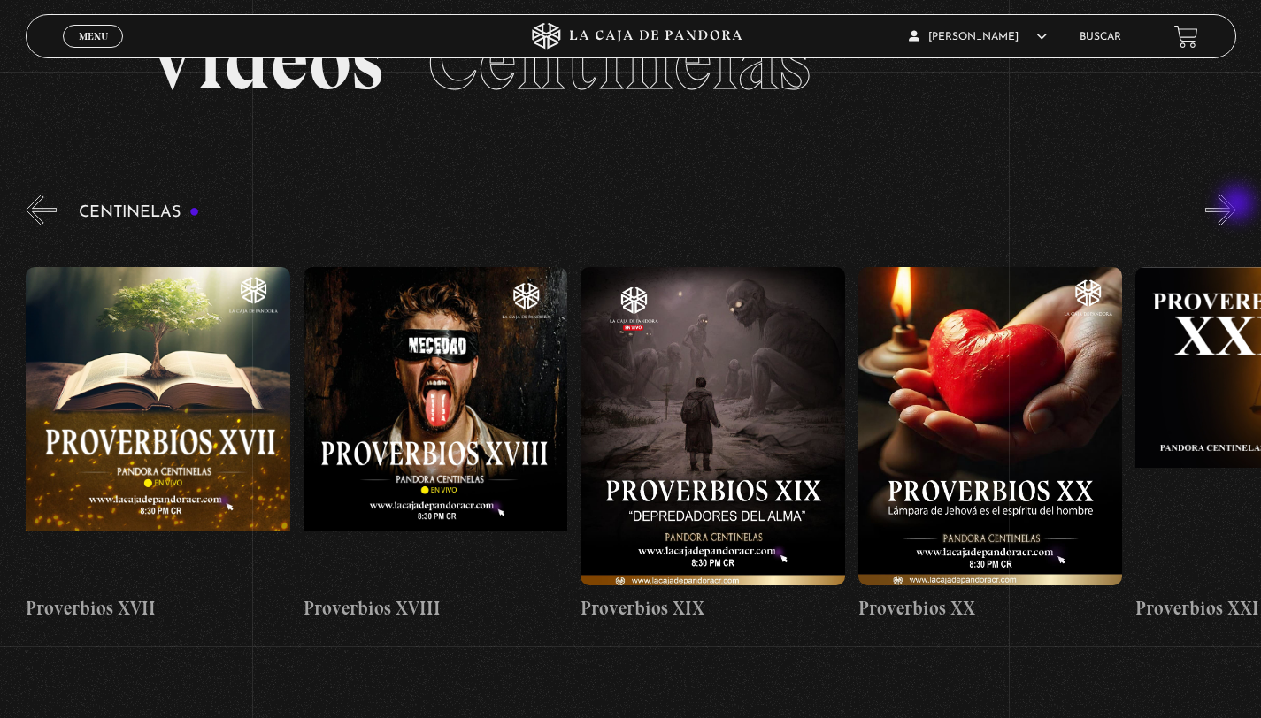
scroll to position [0, 5271]
click at [1236, 205] on button "»" at bounding box center [1220, 210] width 31 height 31
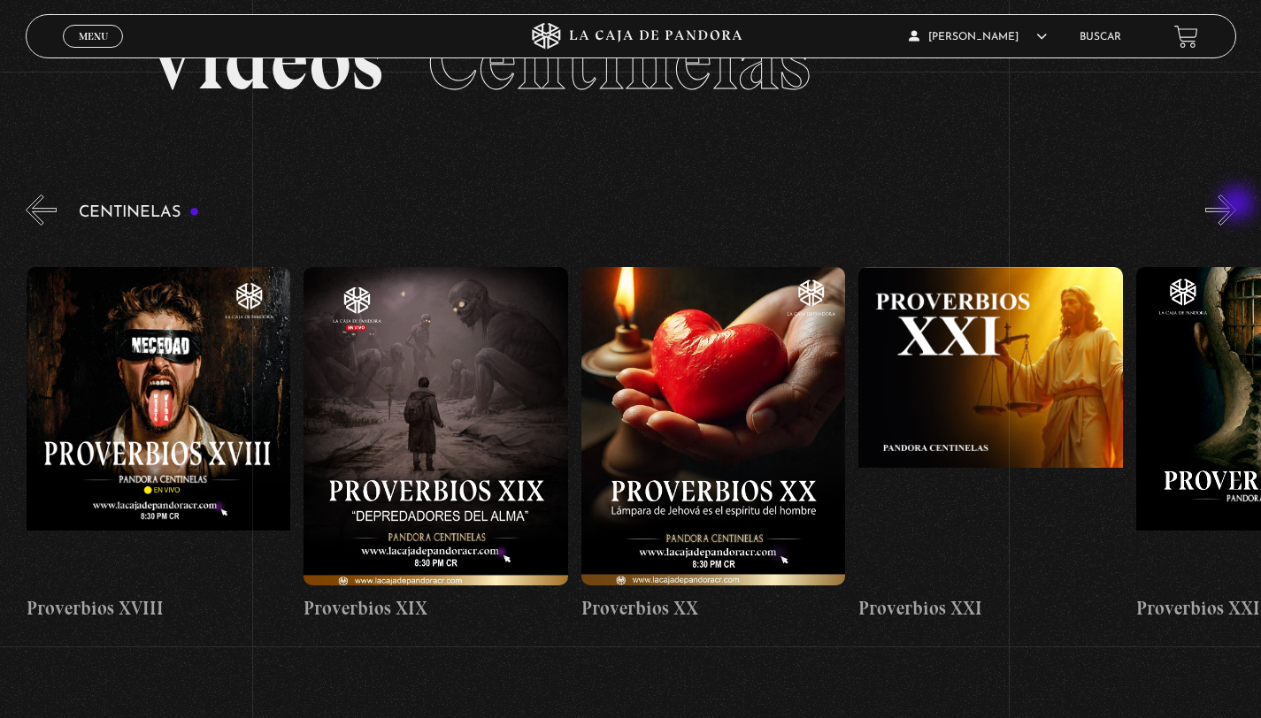
scroll to position [0, 5547]
click at [1236, 205] on button "»" at bounding box center [1220, 210] width 31 height 31
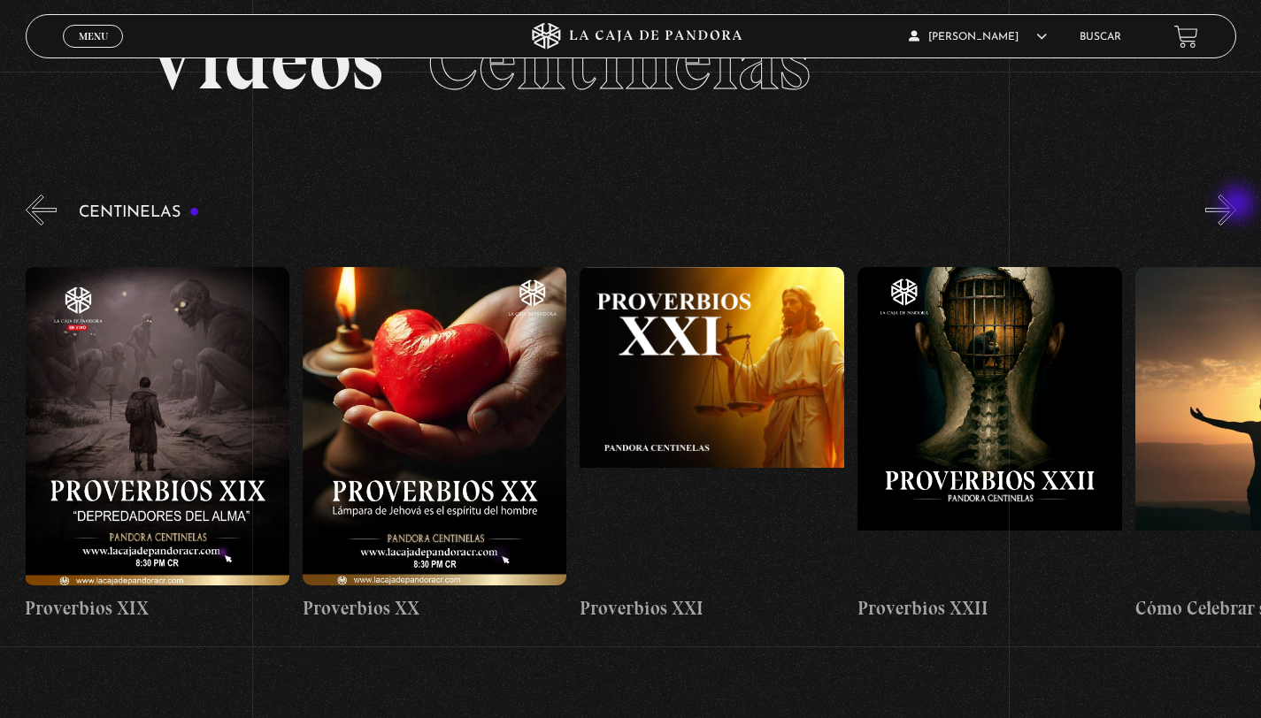
click at [1236, 205] on button "»" at bounding box center [1220, 210] width 31 height 31
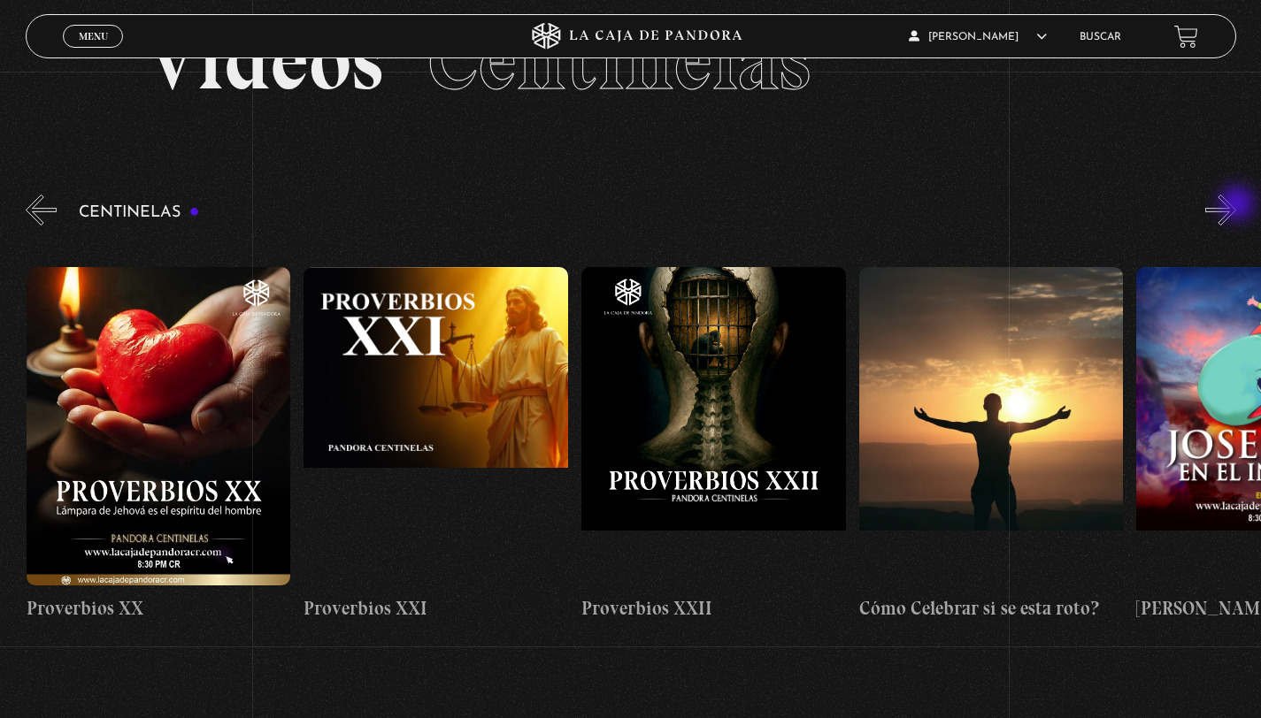
scroll to position [0, 6102]
click at [1236, 205] on button "»" at bounding box center [1220, 210] width 31 height 31
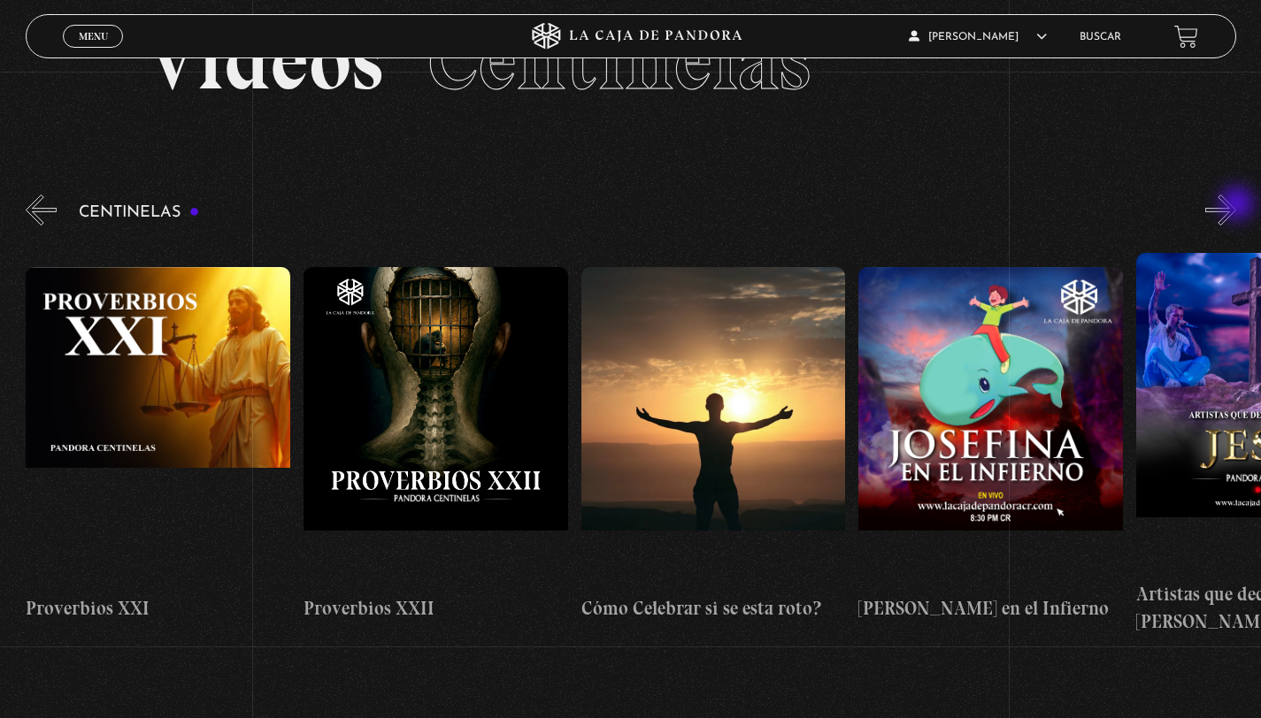
scroll to position [0, 6380]
click at [1236, 205] on button "»" at bounding box center [1220, 210] width 31 height 31
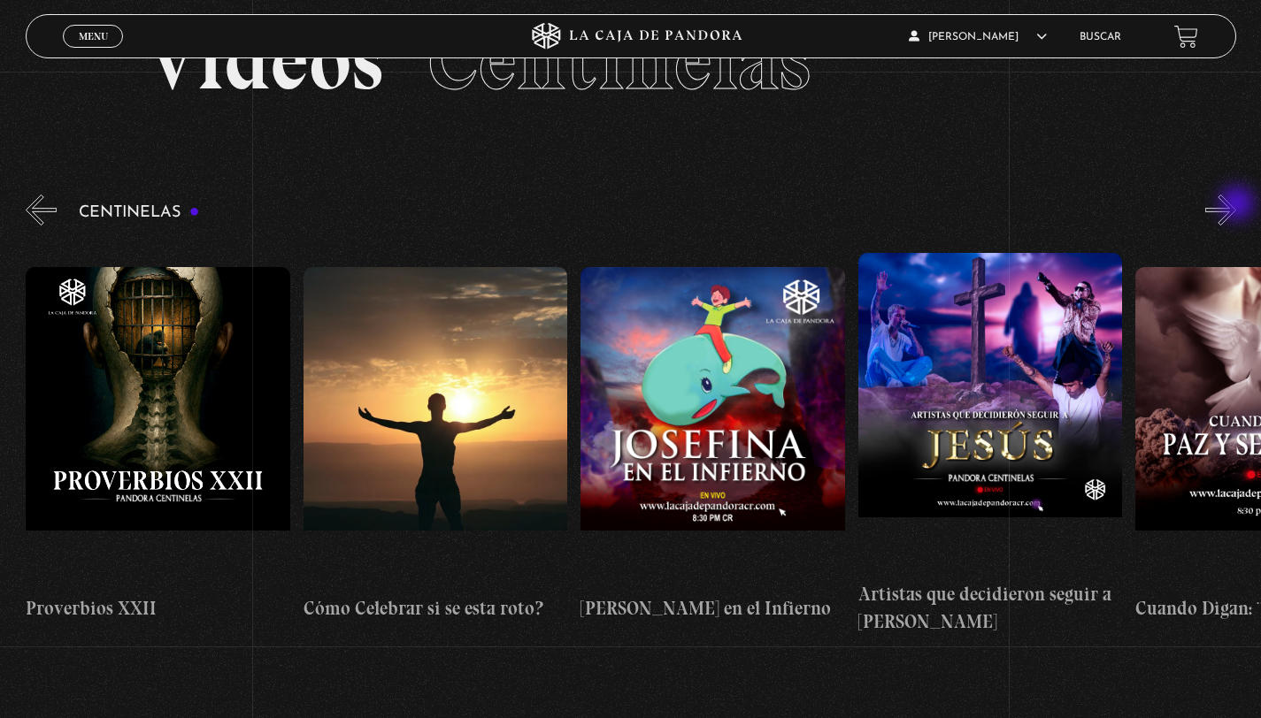
click at [1236, 205] on button "»" at bounding box center [1220, 210] width 31 height 31
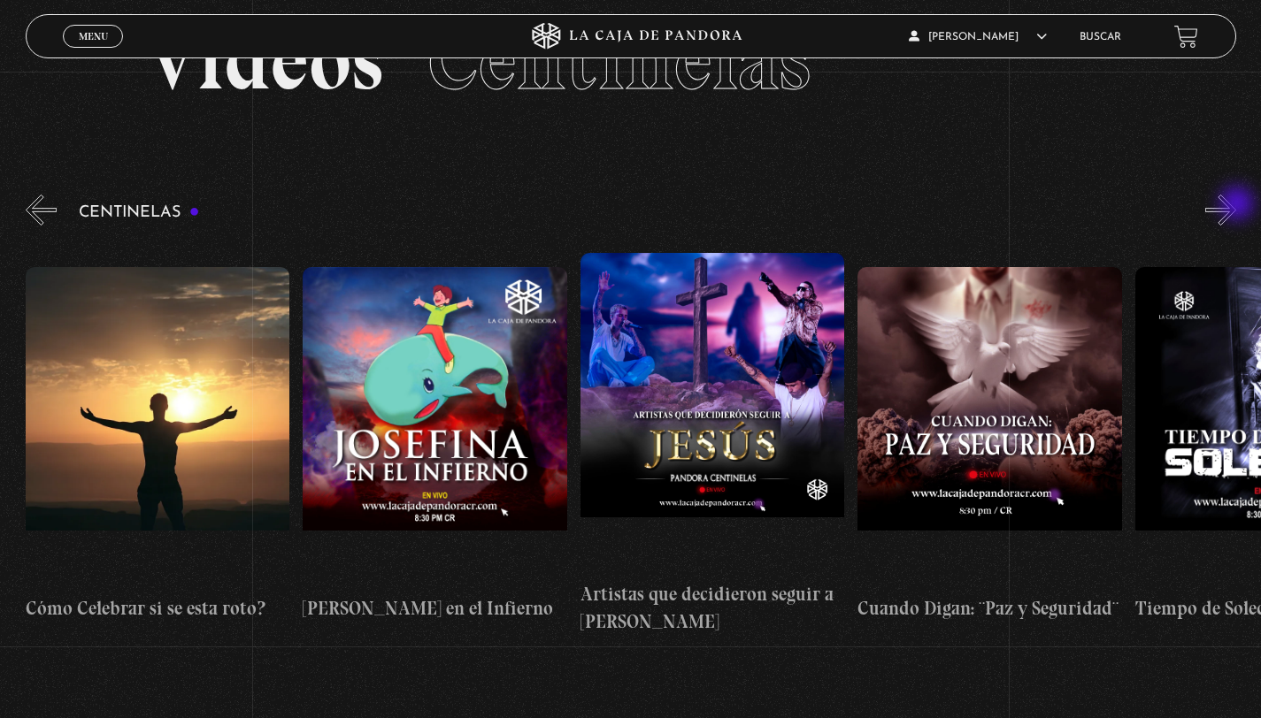
click at [1236, 205] on button "»" at bounding box center [1220, 210] width 31 height 31
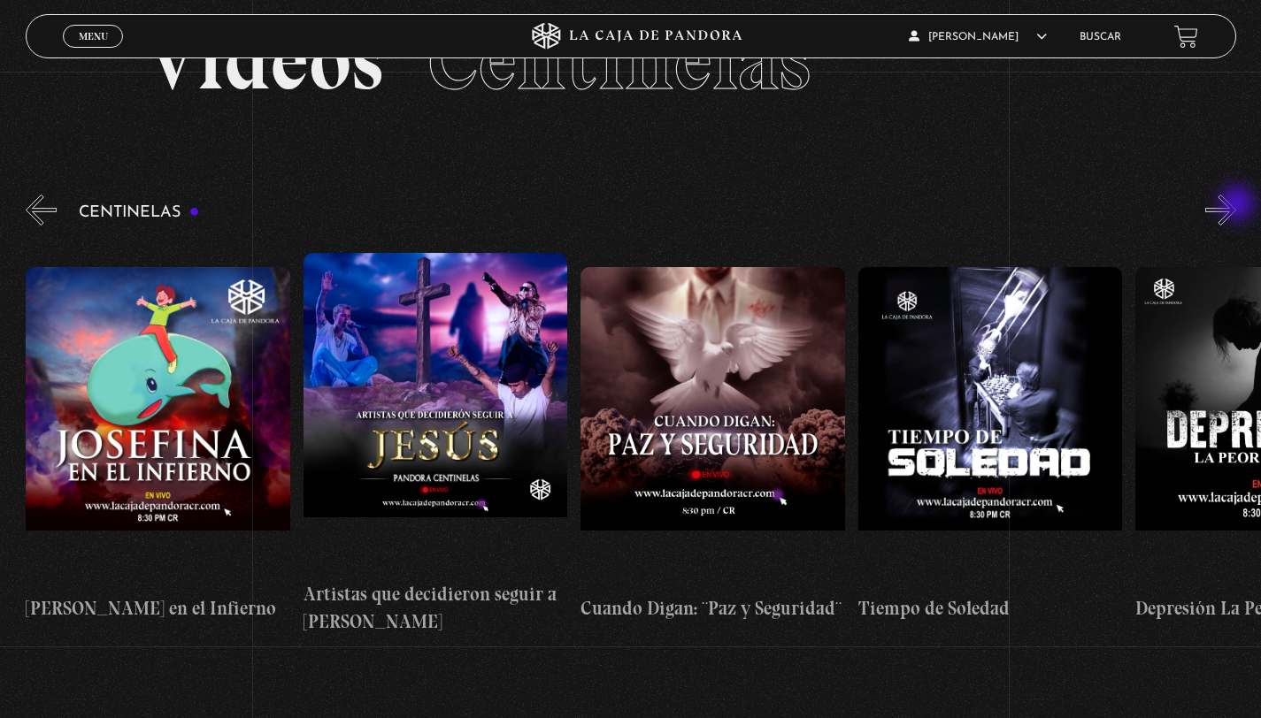
click at [1236, 205] on button "»" at bounding box center [1220, 210] width 31 height 31
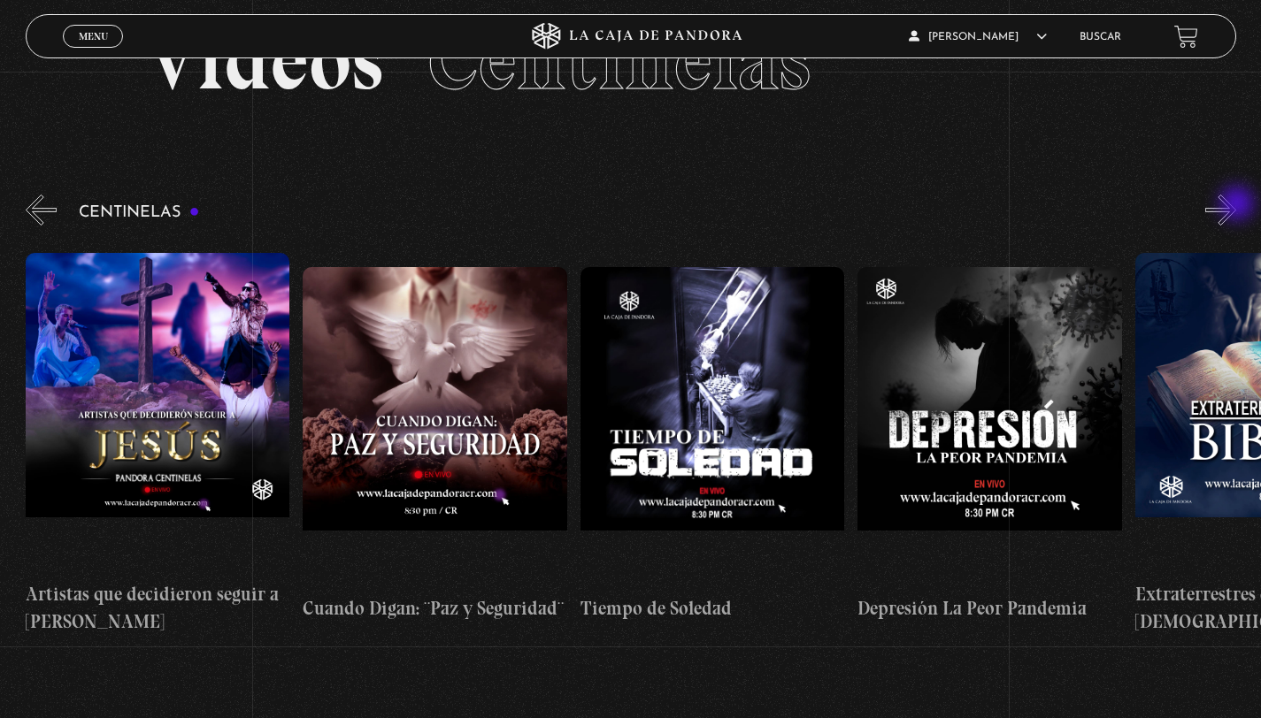
click at [1236, 205] on button "»" at bounding box center [1220, 210] width 31 height 31
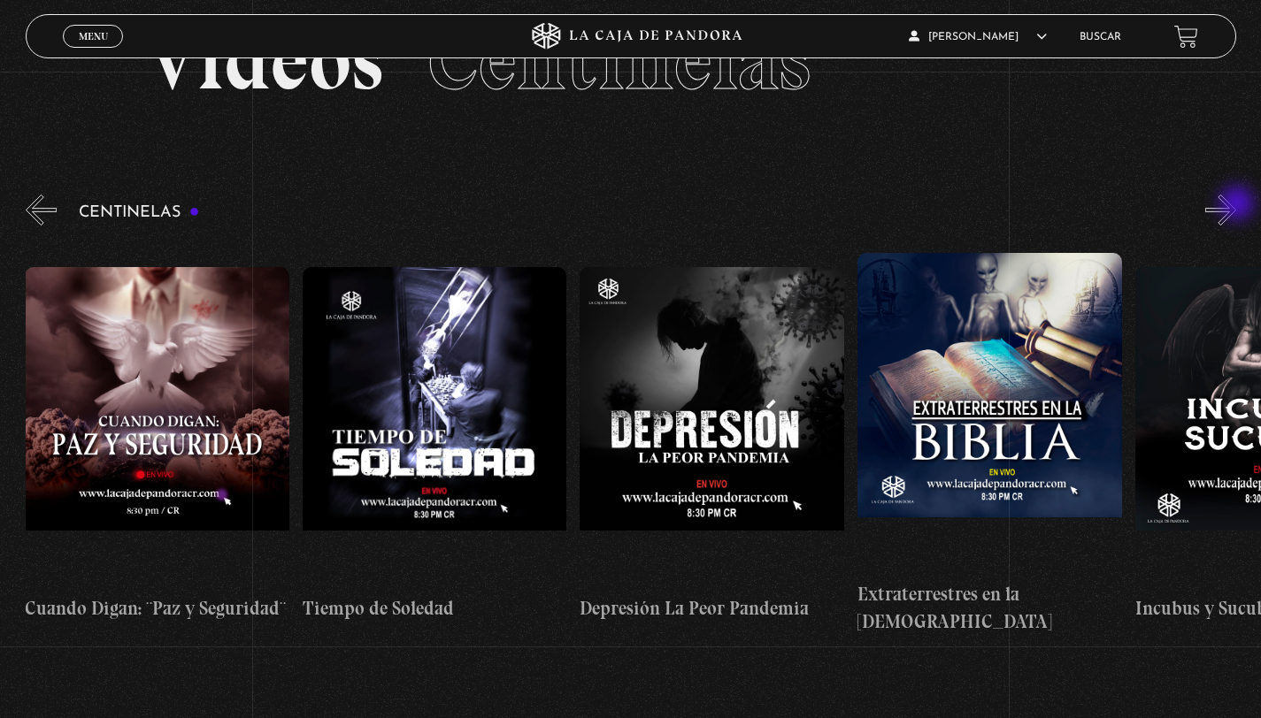
click at [1236, 205] on button "»" at bounding box center [1220, 210] width 31 height 31
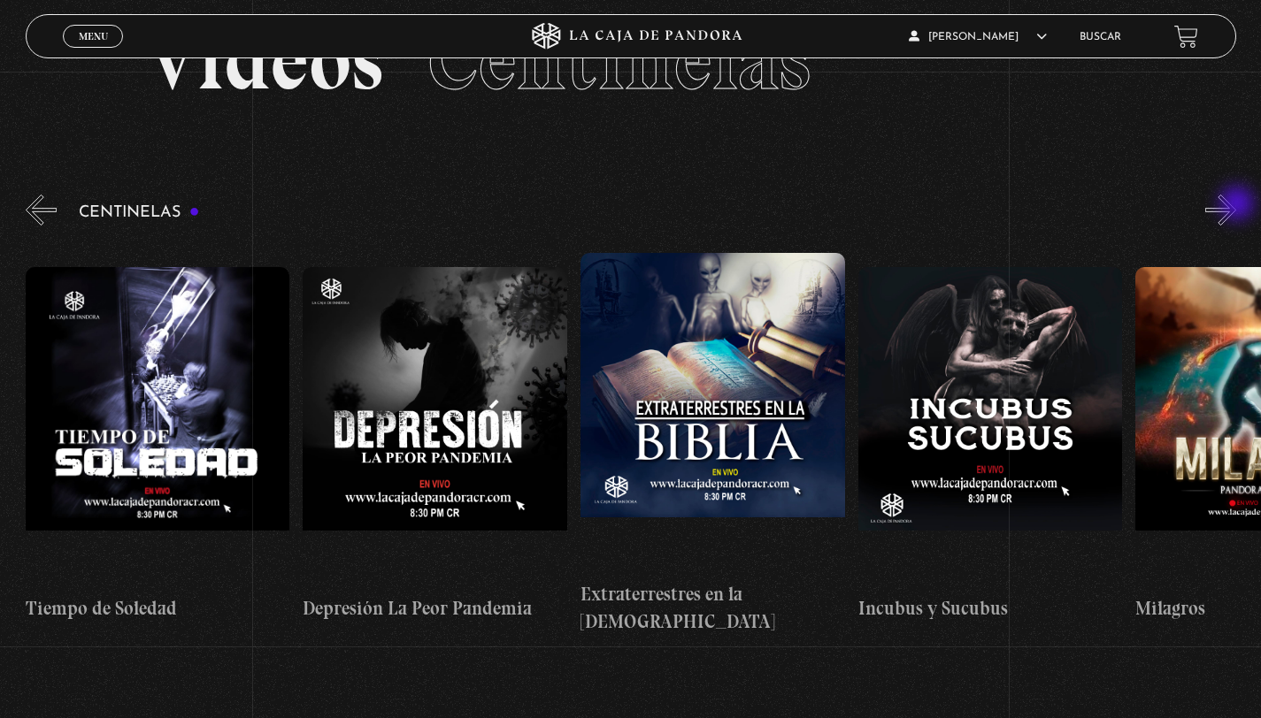
click at [1236, 205] on button "»" at bounding box center [1220, 210] width 31 height 31
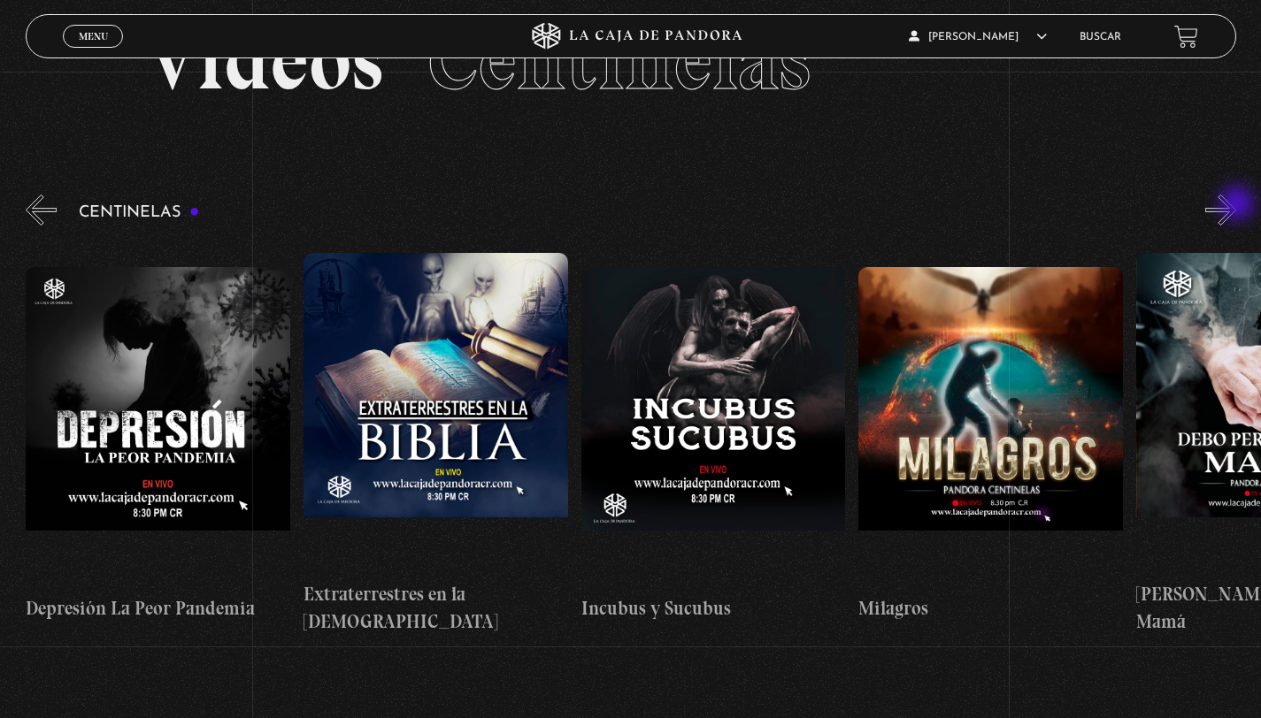
click at [1236, 205] on button "»" at bounding box center [1220, 210] width 31 height 31
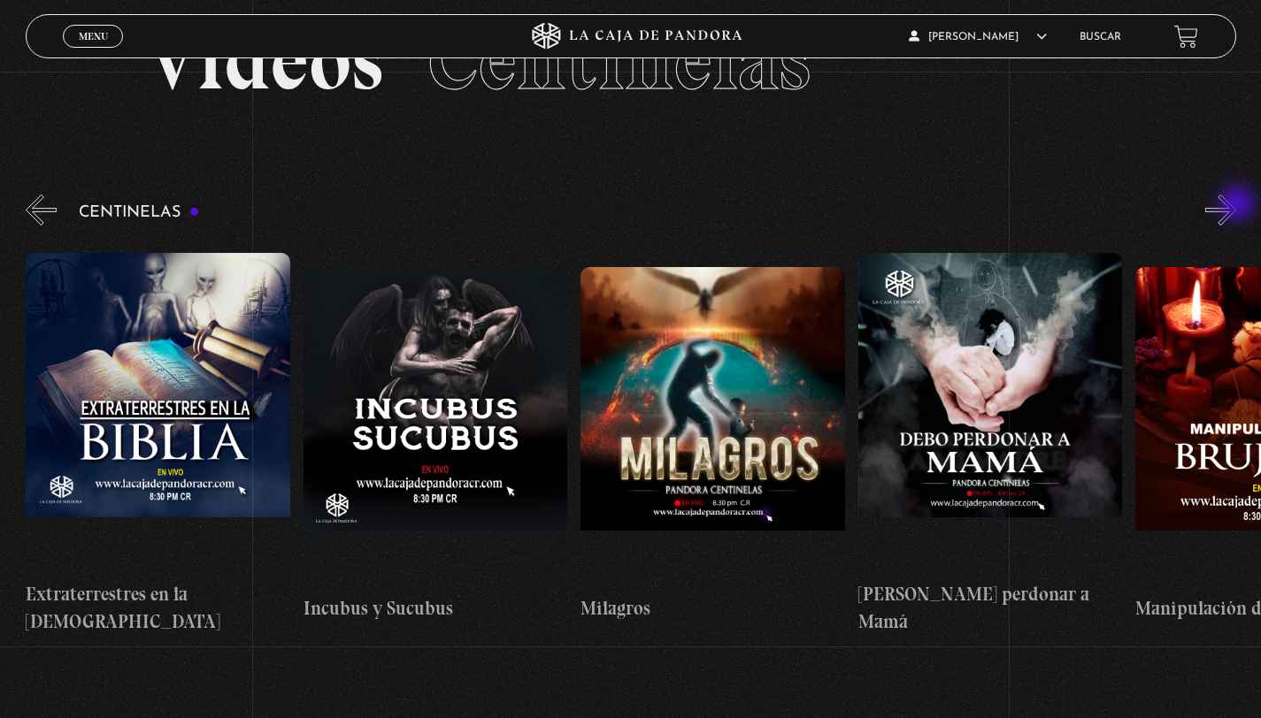
click at [1236, 205] on button "»" at bounding box center [1220, 210] width 31 height 31
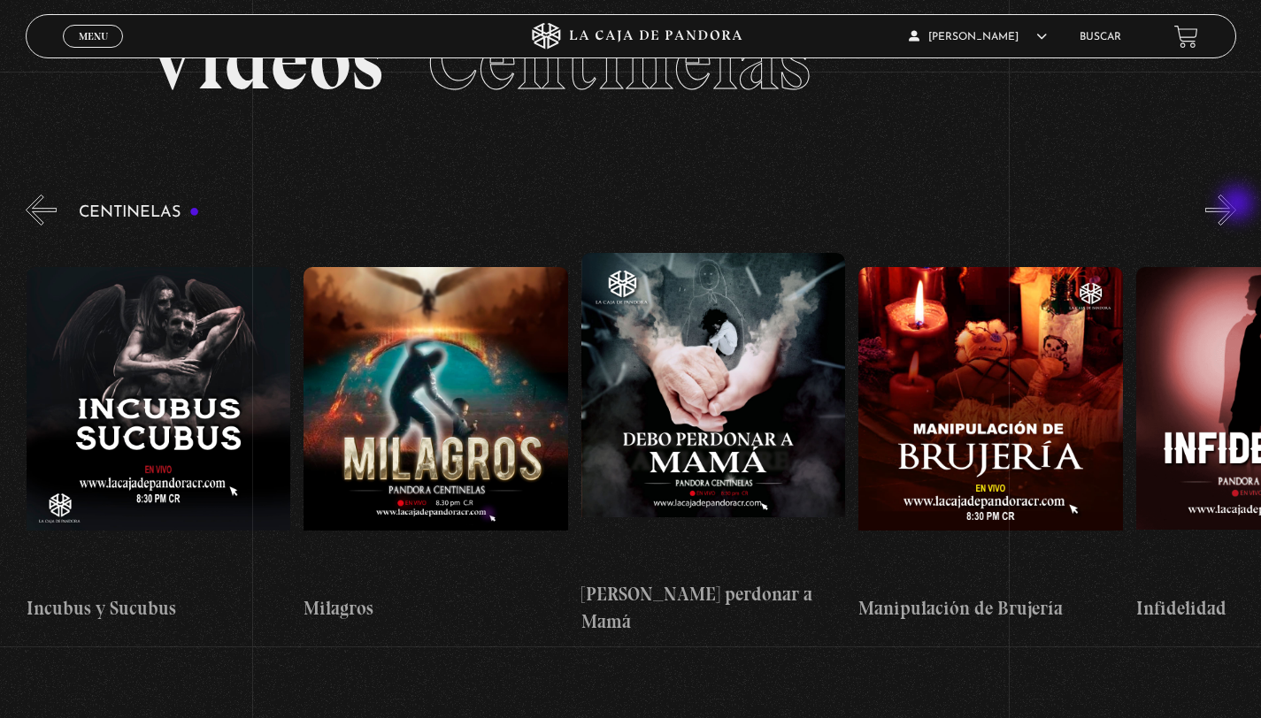
click at [1236, 205] on button "»" at bounding box center [1220, 210] width 31 height 31
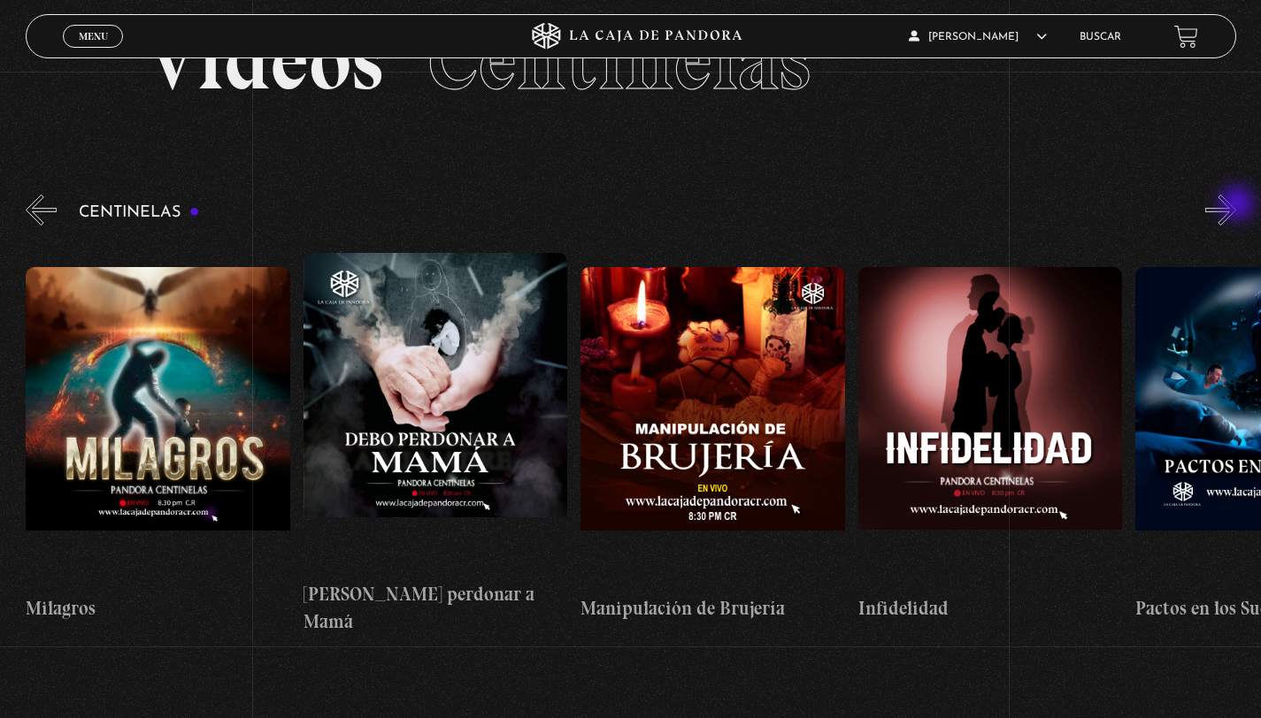
click at [1236, 205] on button "»" at bounding box center [1220, 210] width 31 height 31
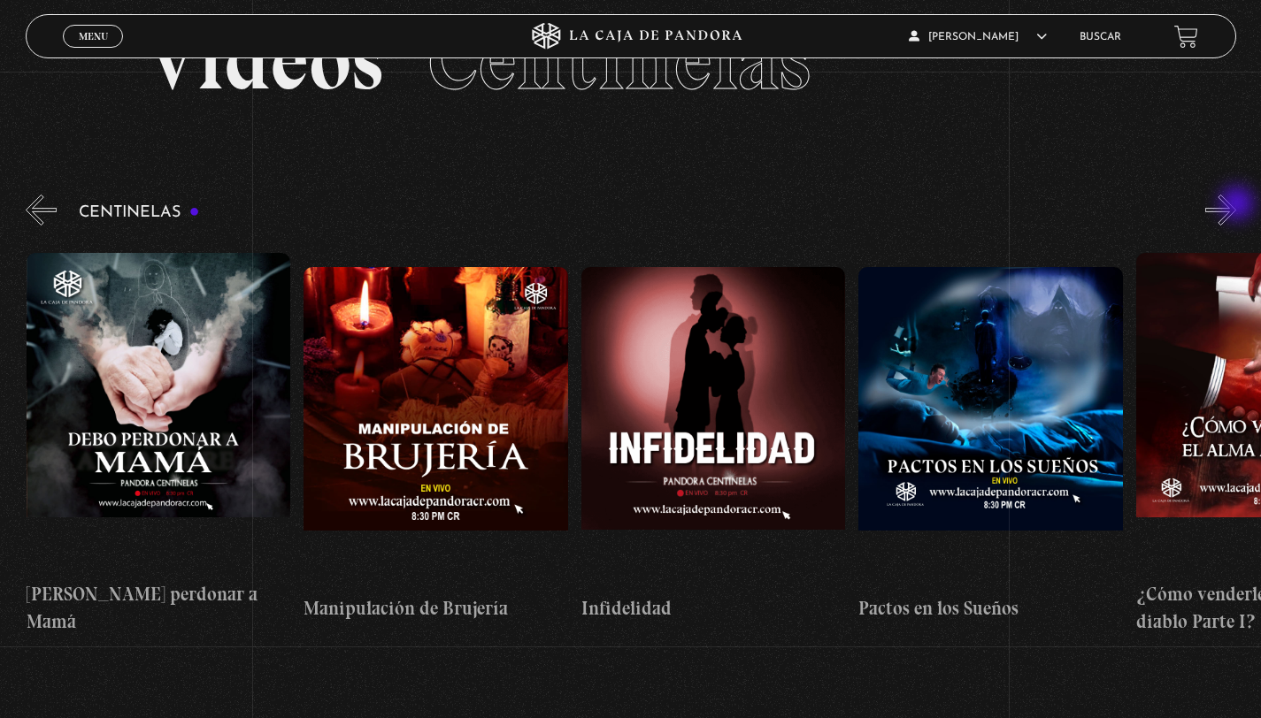
click at [1236, 205] on button "»" at bounding box center [1220, 210] width 31 height 31
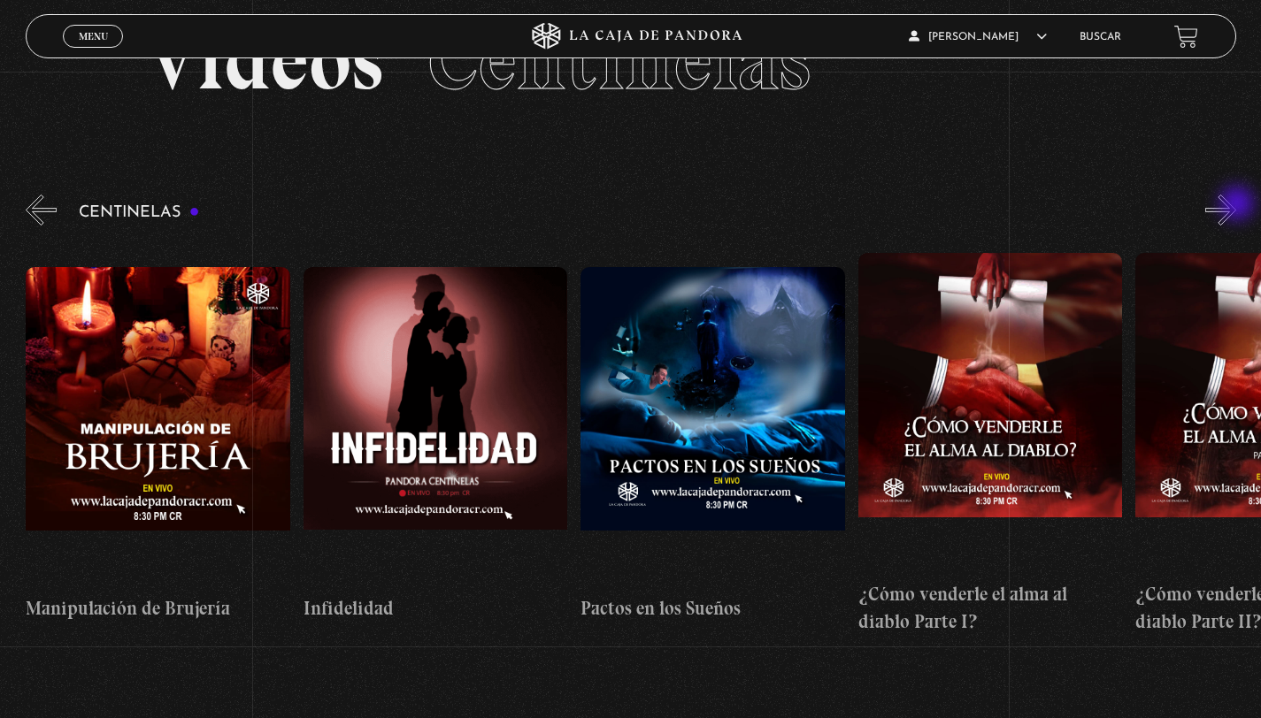
click at [1236, 205] on button "»" at bounding box center [1220, 210] width 31 height 31
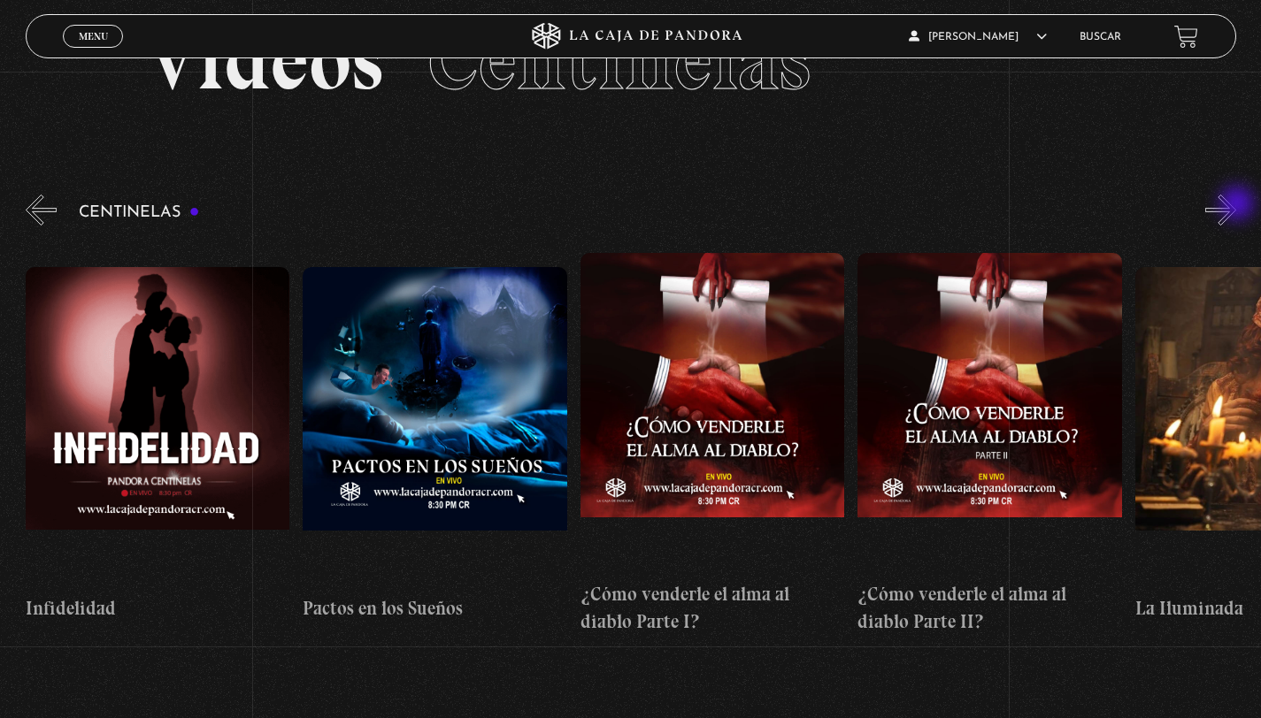
click at [1236, 205] on button "»" at bounding box center [1220, 210] width 31 height 31
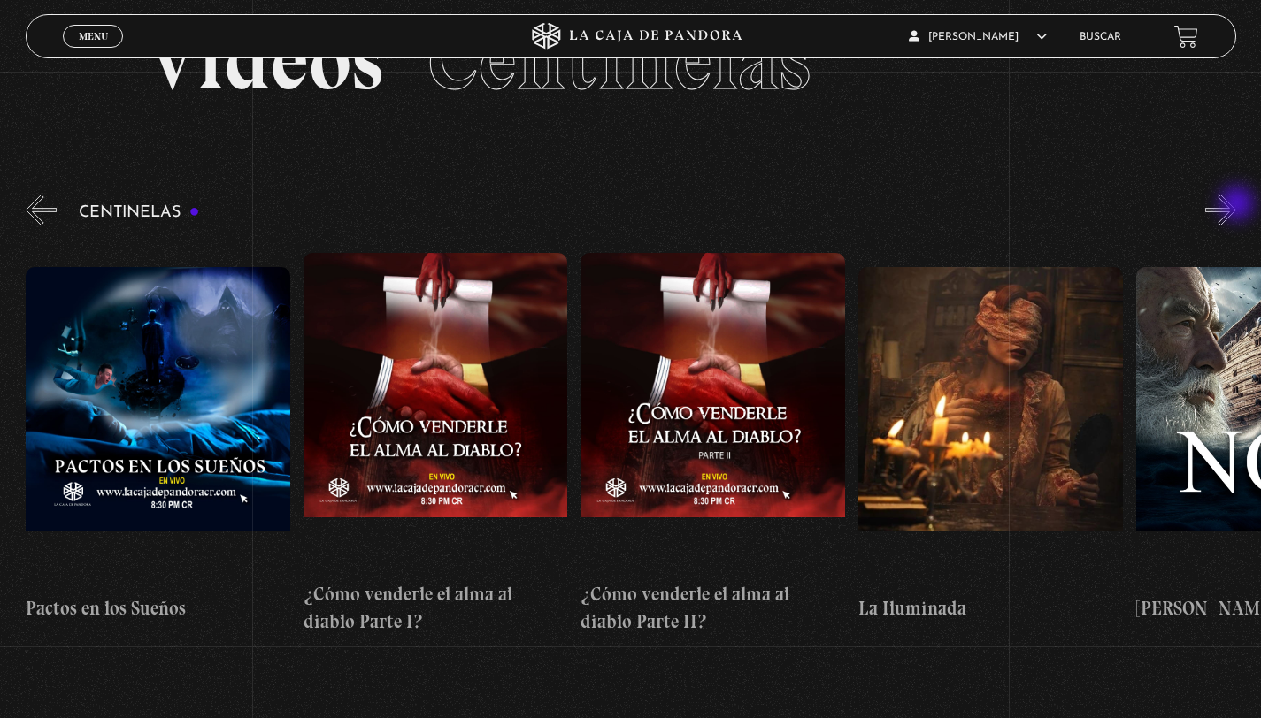
click at [1236, 205] on button "»" at bounding box center [1220, 210] width 31 height 31
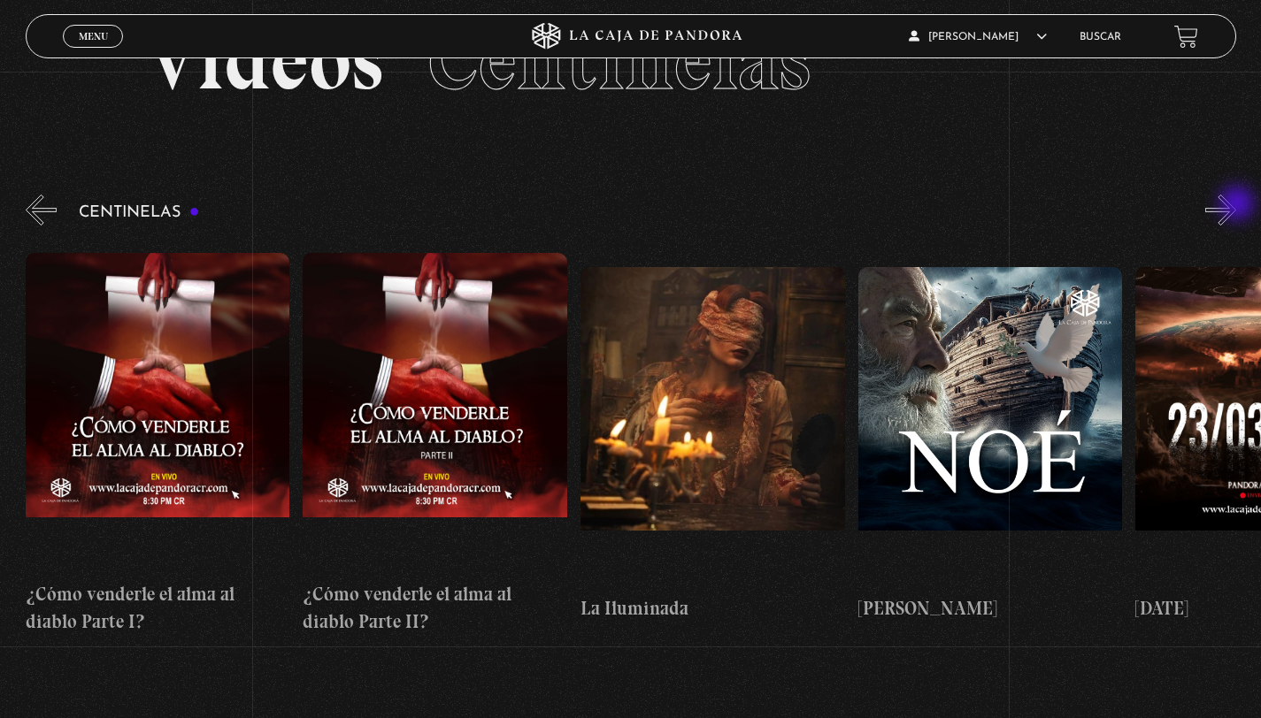
click at [1236, 205] on button "»" at bounding box center [1220, 210] width 31 height 31
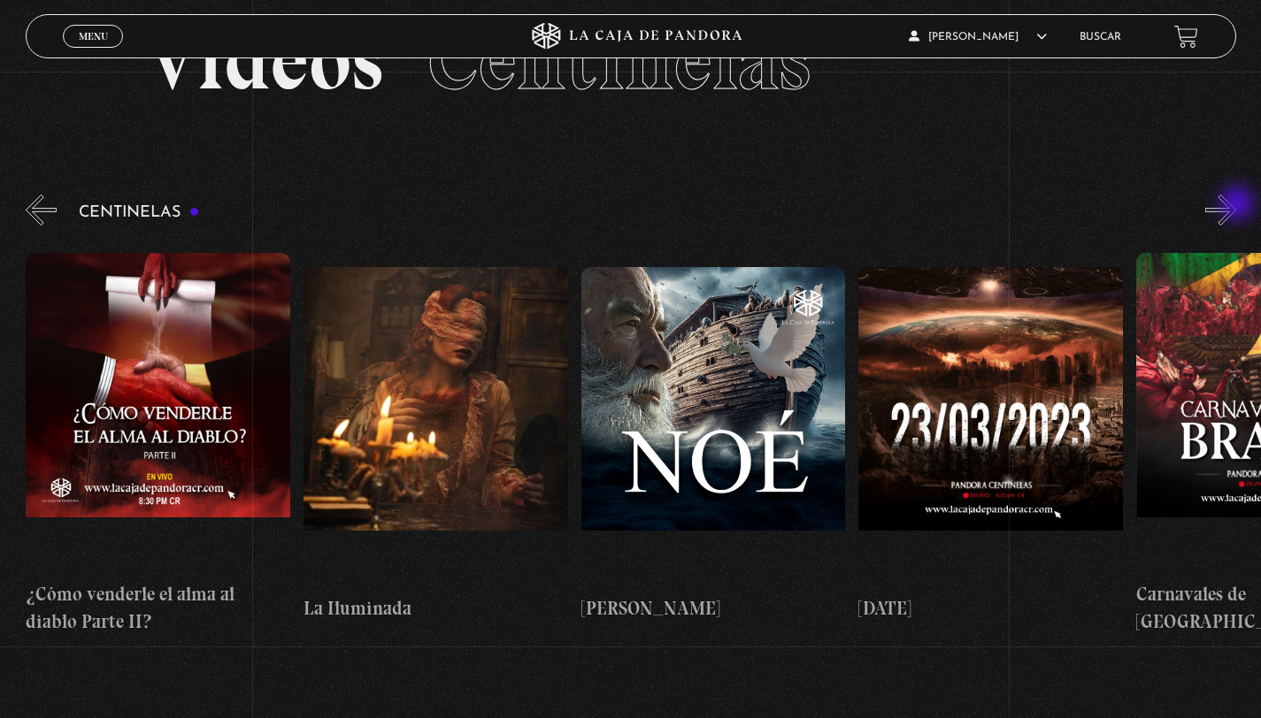
click at [1236, 205] on button "»" at bounding box center [1220, 210] width 31 height 31
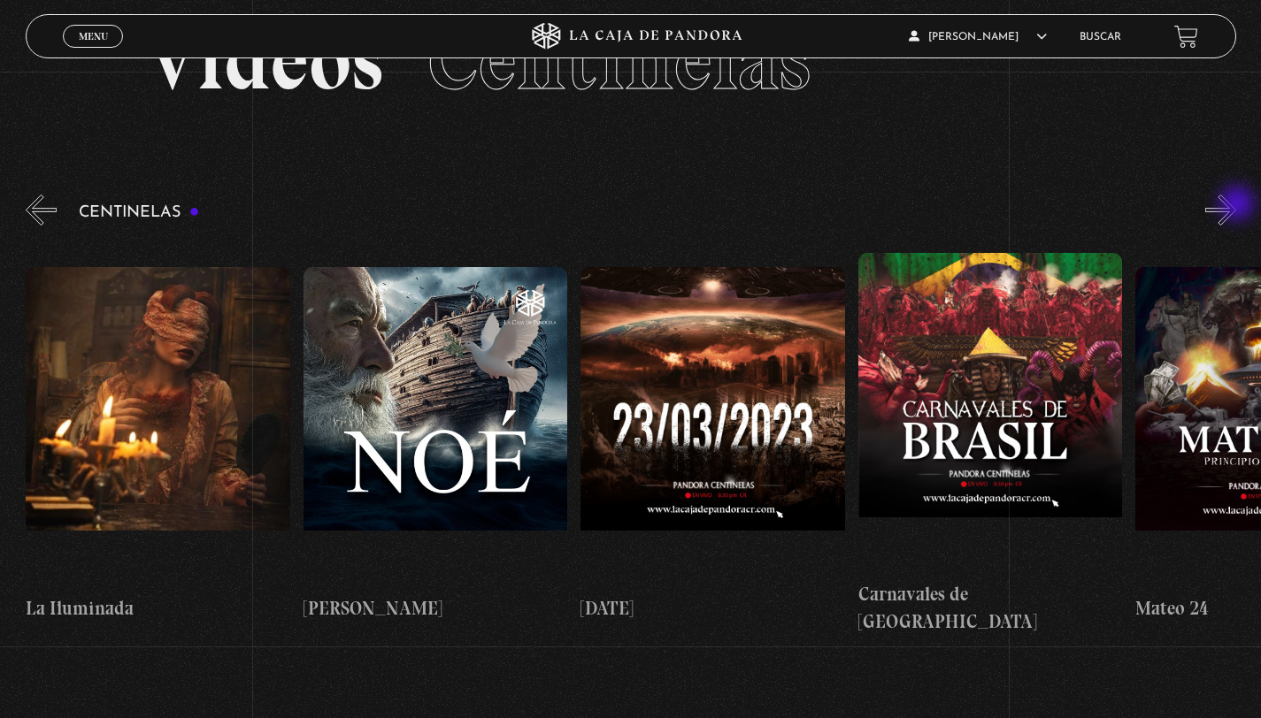
click at [1236, 205] on button "»" at bounding box center [1220, 210] width 31 height 31
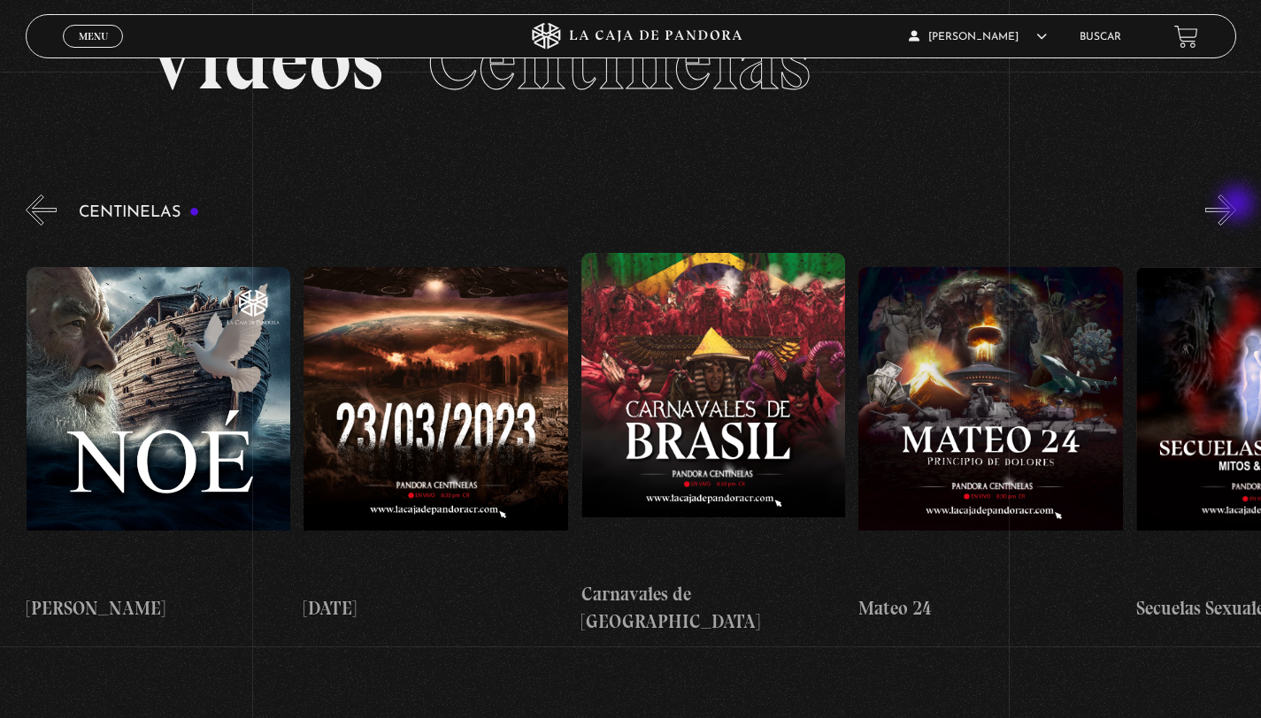
click at [1236, 205] on button "»" at bounding box center [1220, 210] width 31 height 31
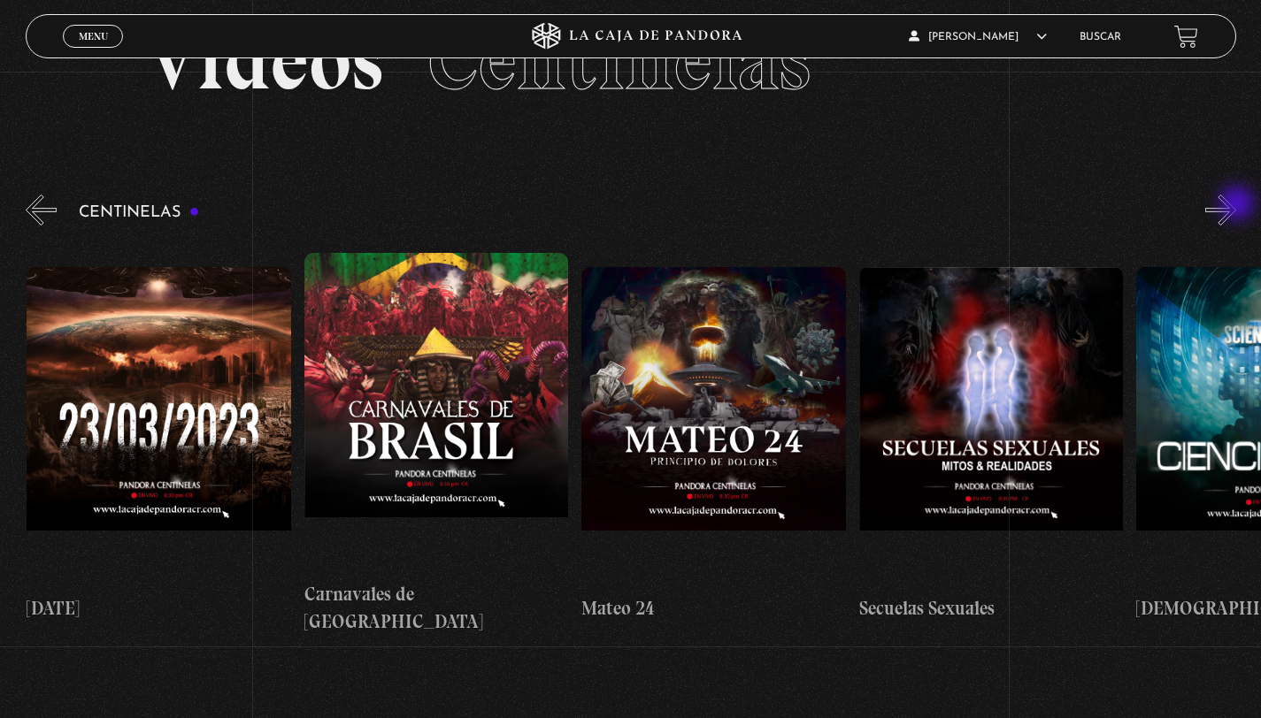
click at [1236, 205] on button "»" at bounding box center [1220, 210] width 31 height 31
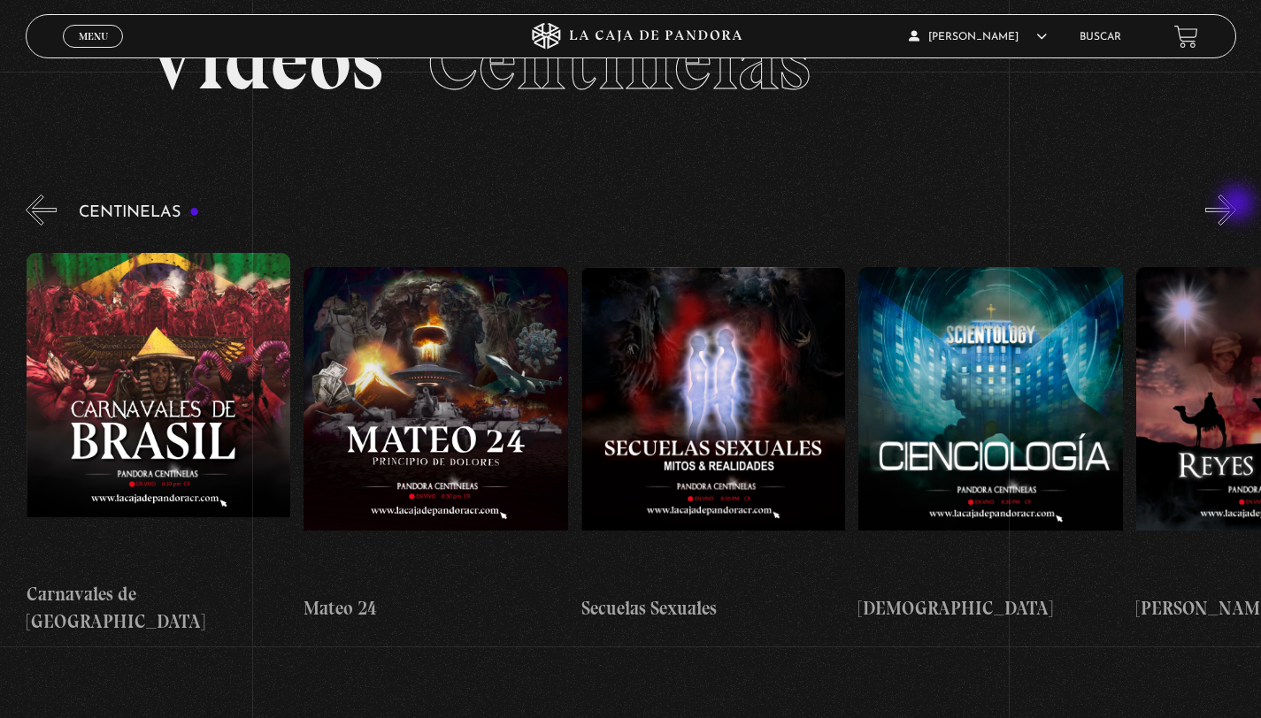
click at [1236, 205] on button "»" at bounding box center [1220, 210] width 31 height 31
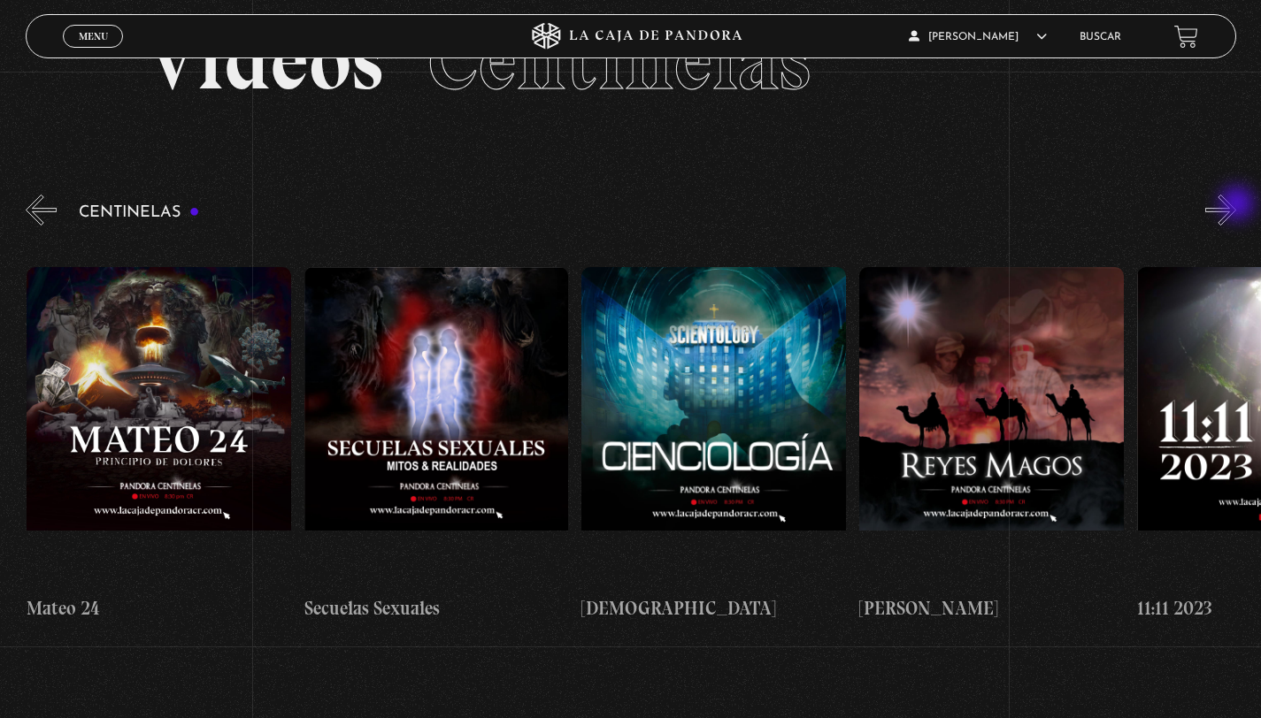
click at [1236, 205] on button "»" at bounding box center [1220, 210] width 31 height 31
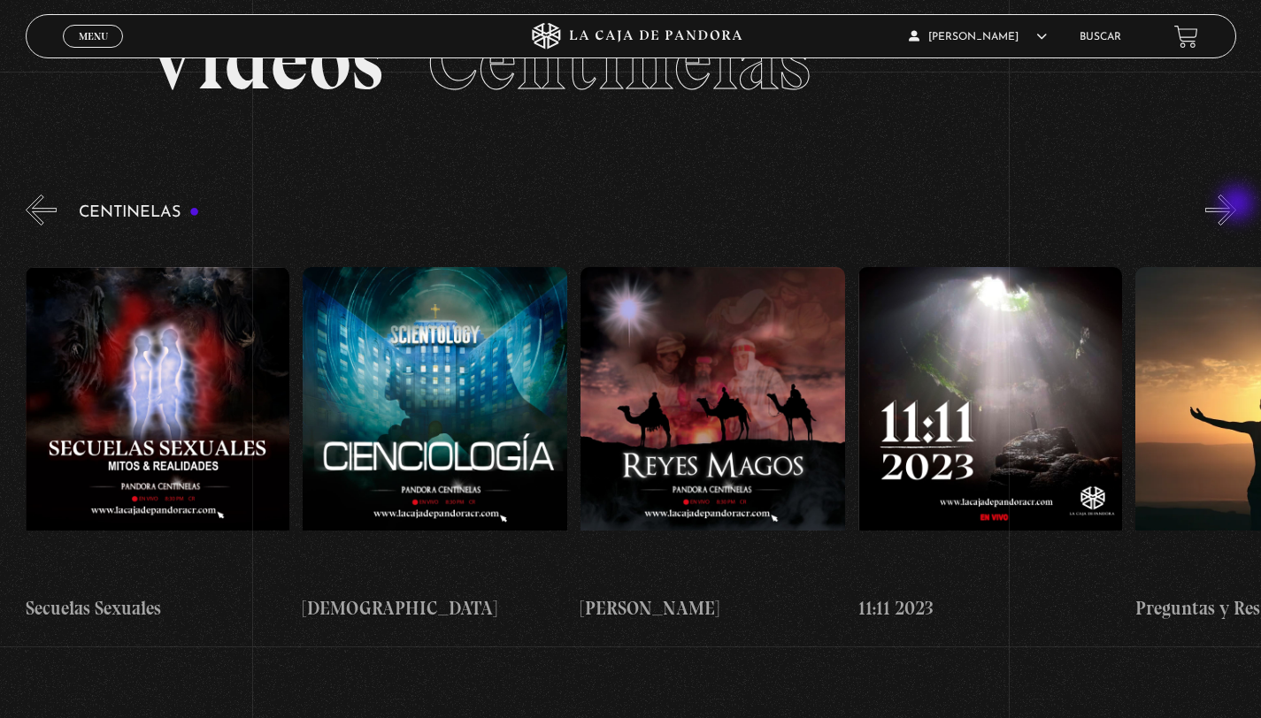
click at [1236, 205] on button "»" at bounding box center [1220, 210] width 31 height 31
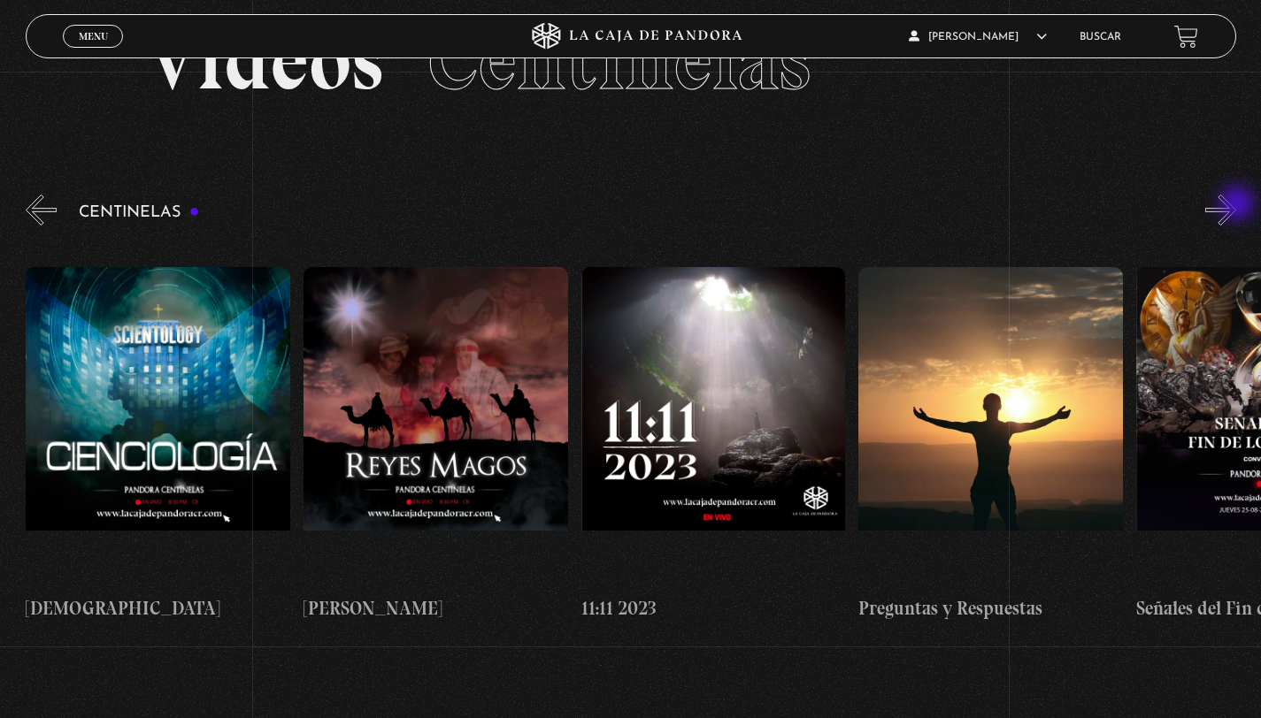
click at [1236, 205] on button "»" at bounding box center [1220, 210] width 31 height 31
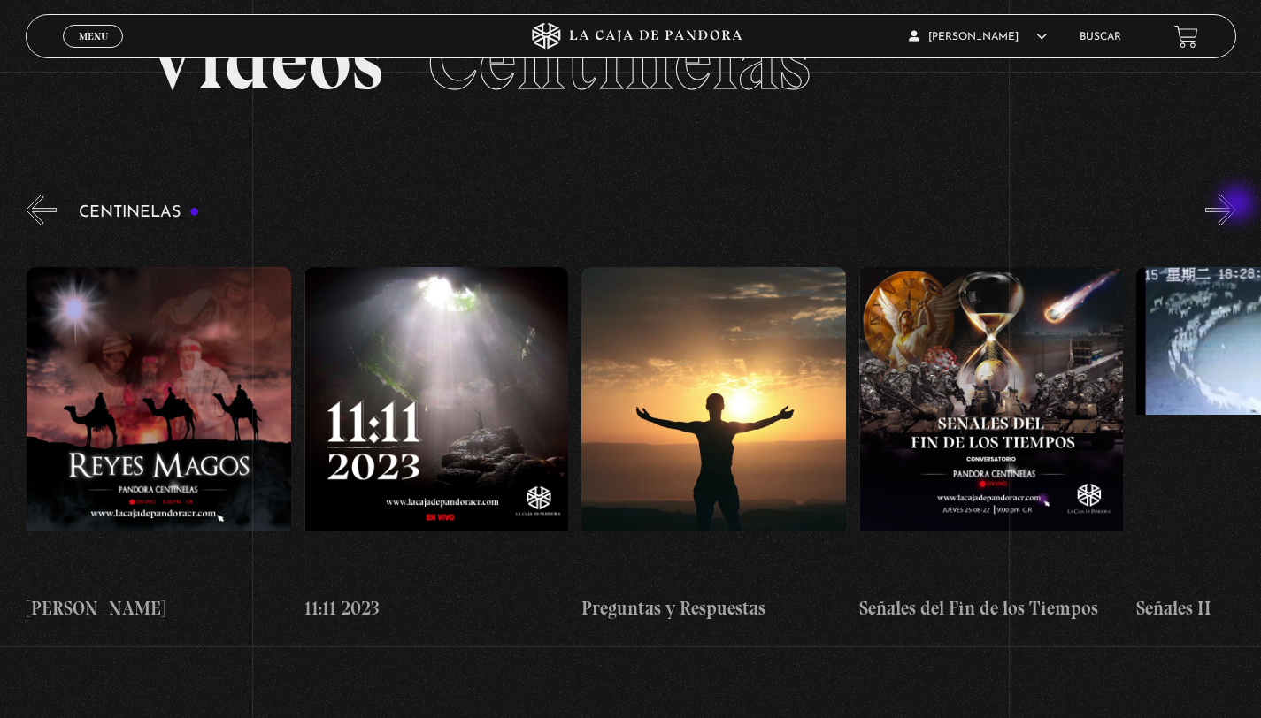
click at [1236, 205] on button "»" at bounding box center [1220, 210] width 31 height 31
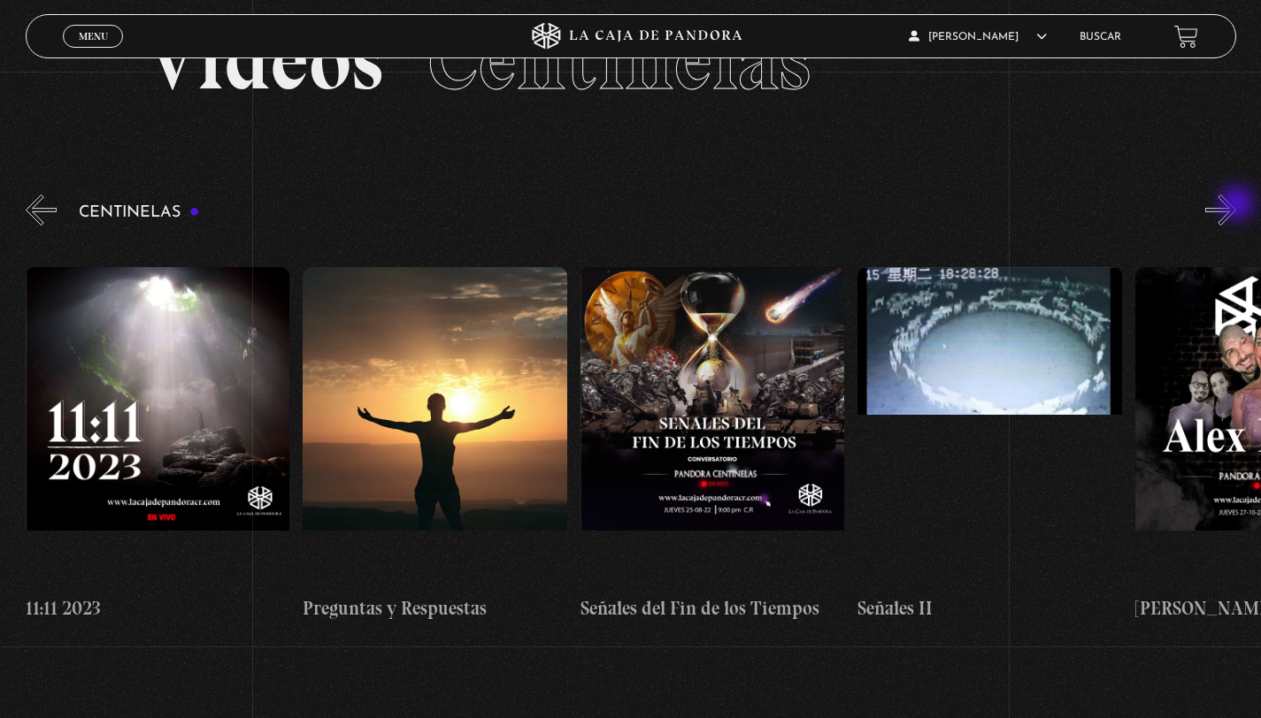
click at [1236, 205] on button "»" at bounding box center [1220, 210] width 31 height 31
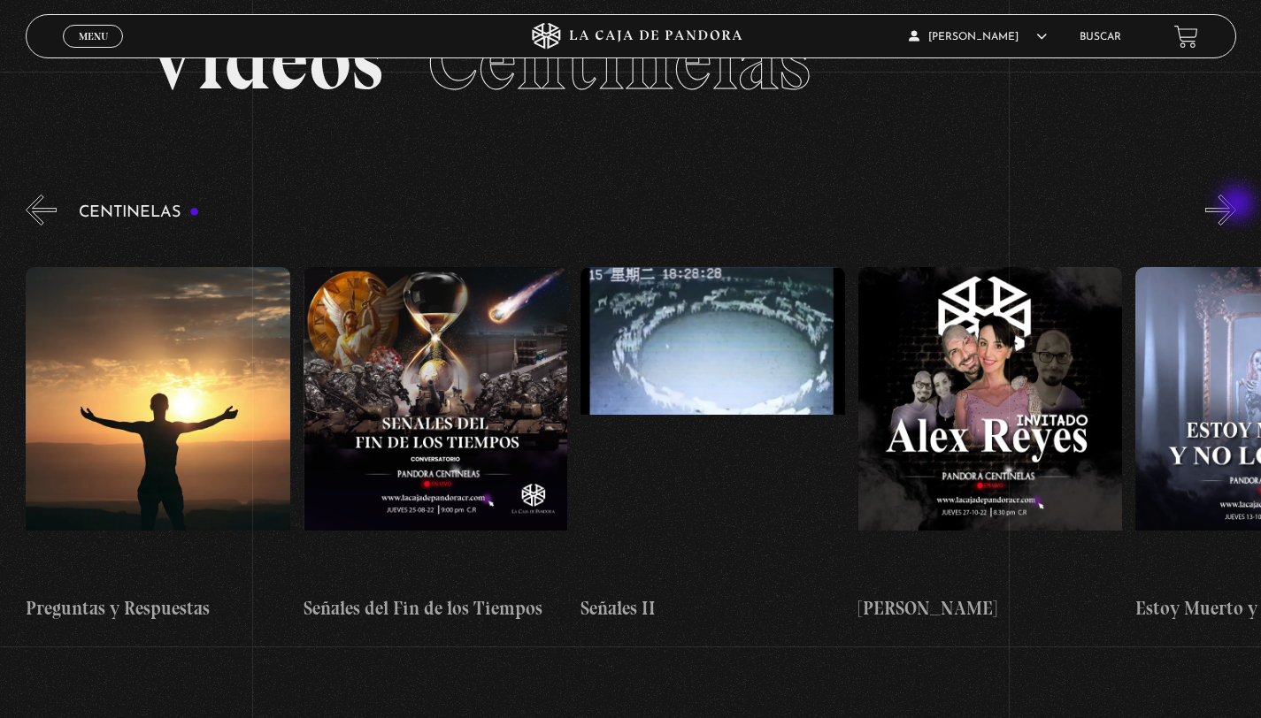
click at [1236, 205] on button "»" at bounding box center [1220, 210] width 31 height 31
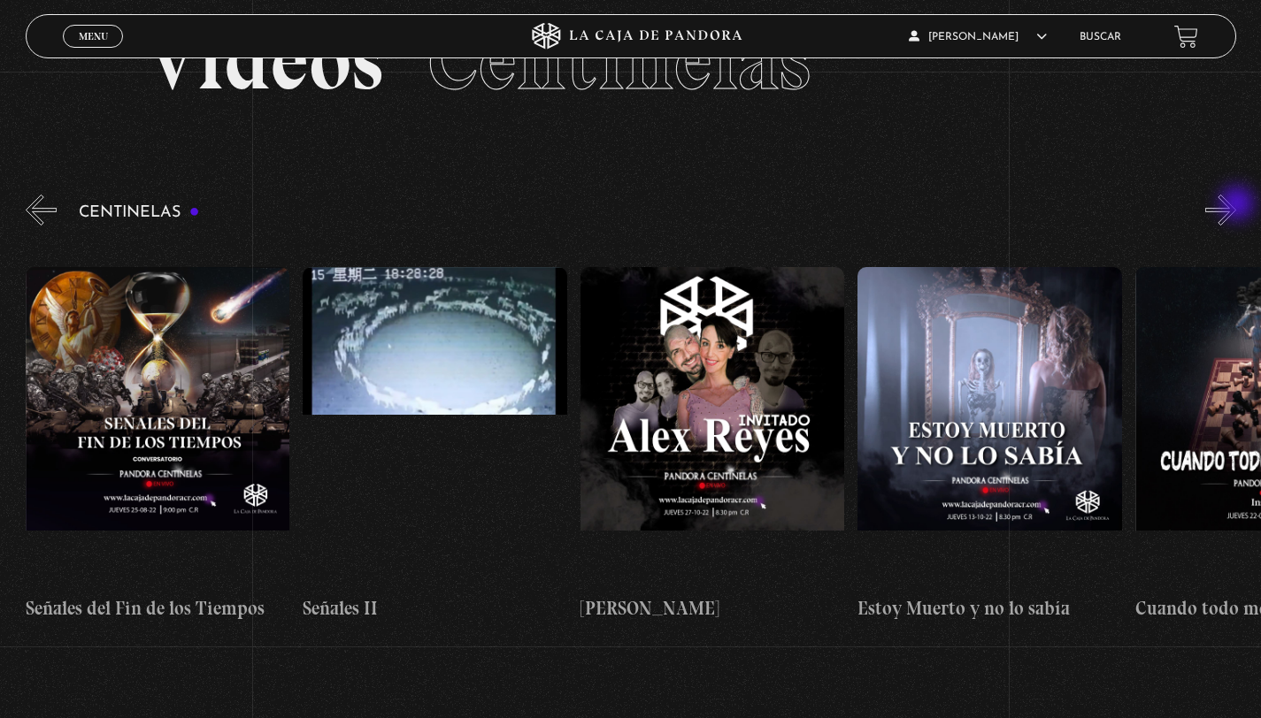
click at [1236, 205] on button "»" at bounding box center [1220, 210] width 31 height 31
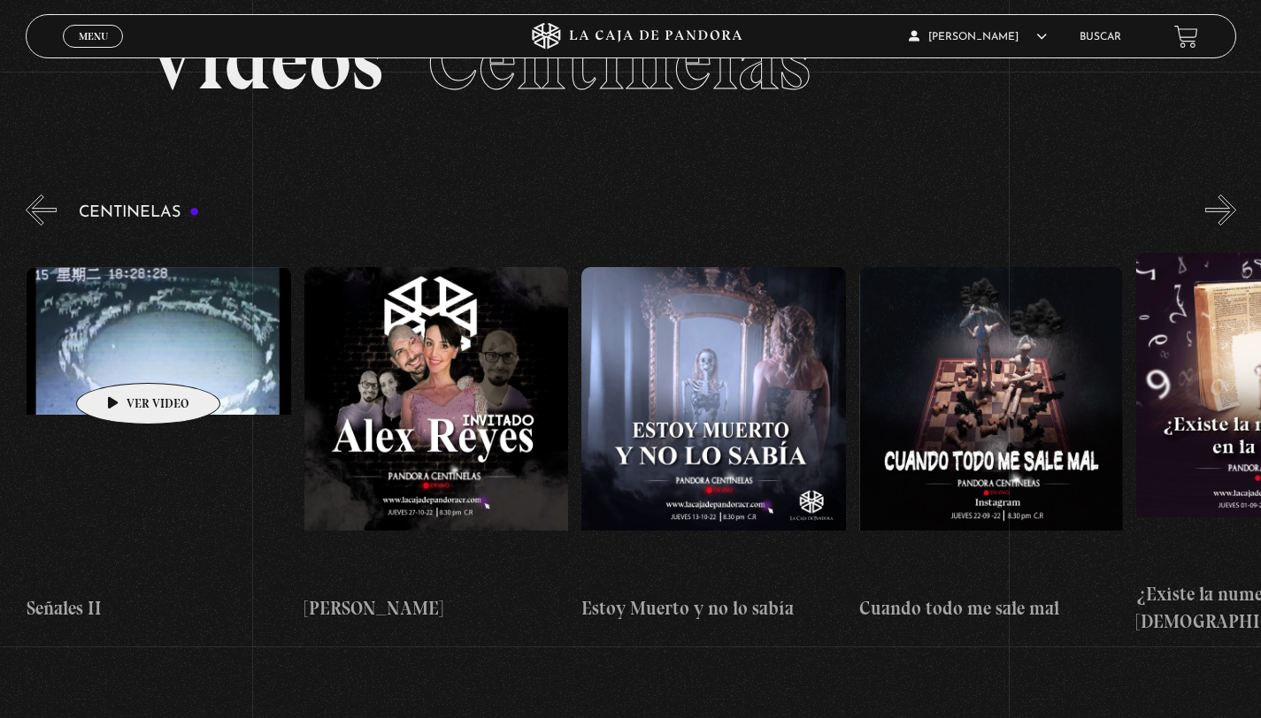
scroll to position [0, 14146]
click at [46, 212] on button "«" at bounding box center [41, 210] width 31 height 31
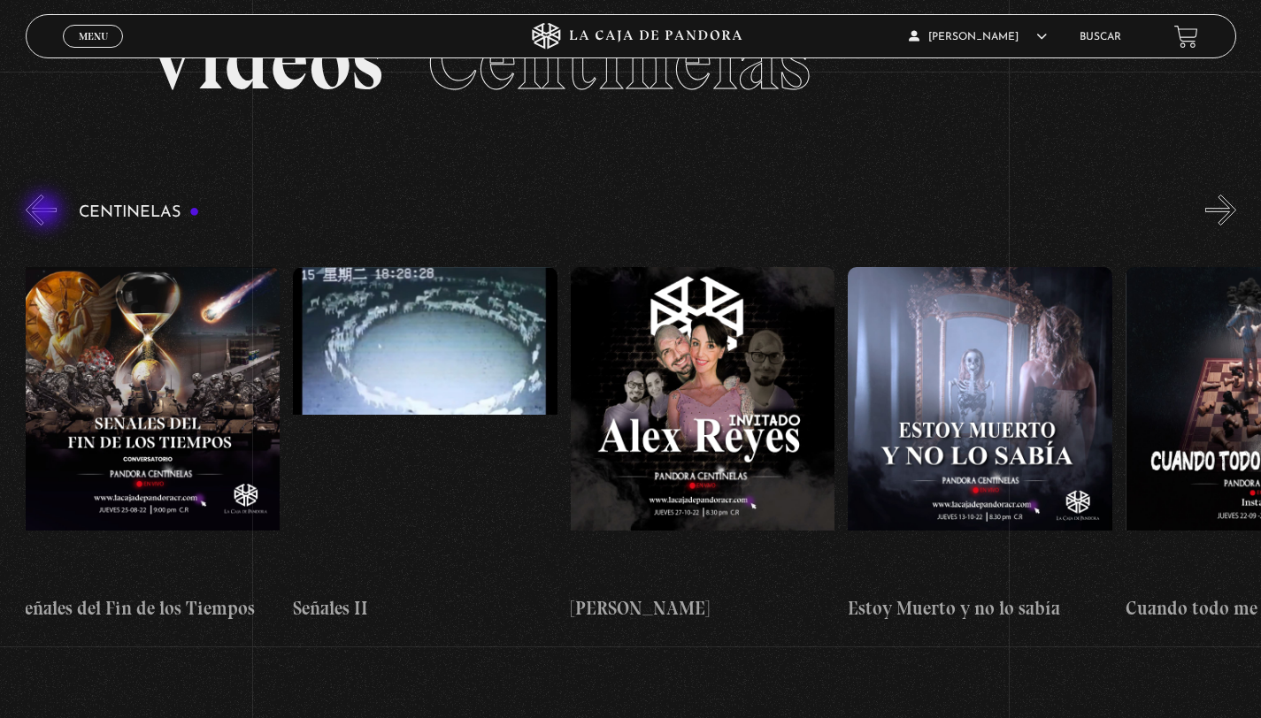
click at [46, 212] on button "«" at bounding box center [41, 210] width 31 height 31
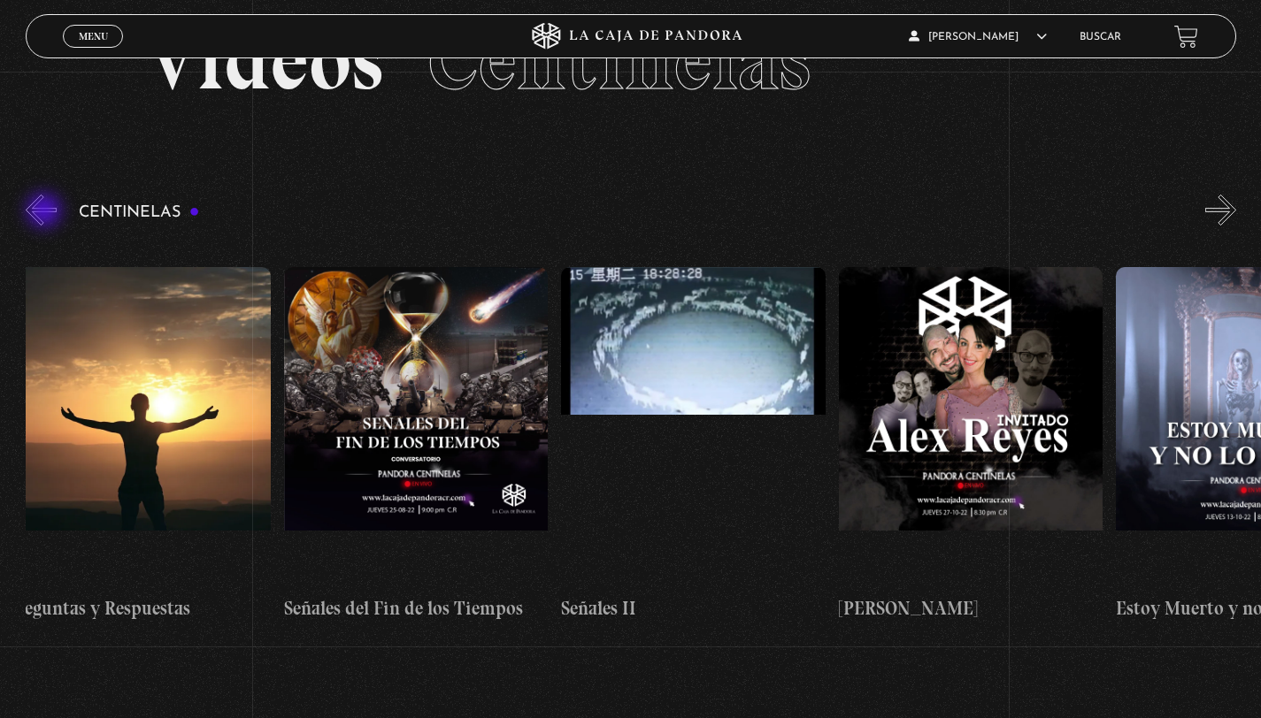
click at [46, 212] on button "«" at bounding box center [41, 210] width 31 height 31
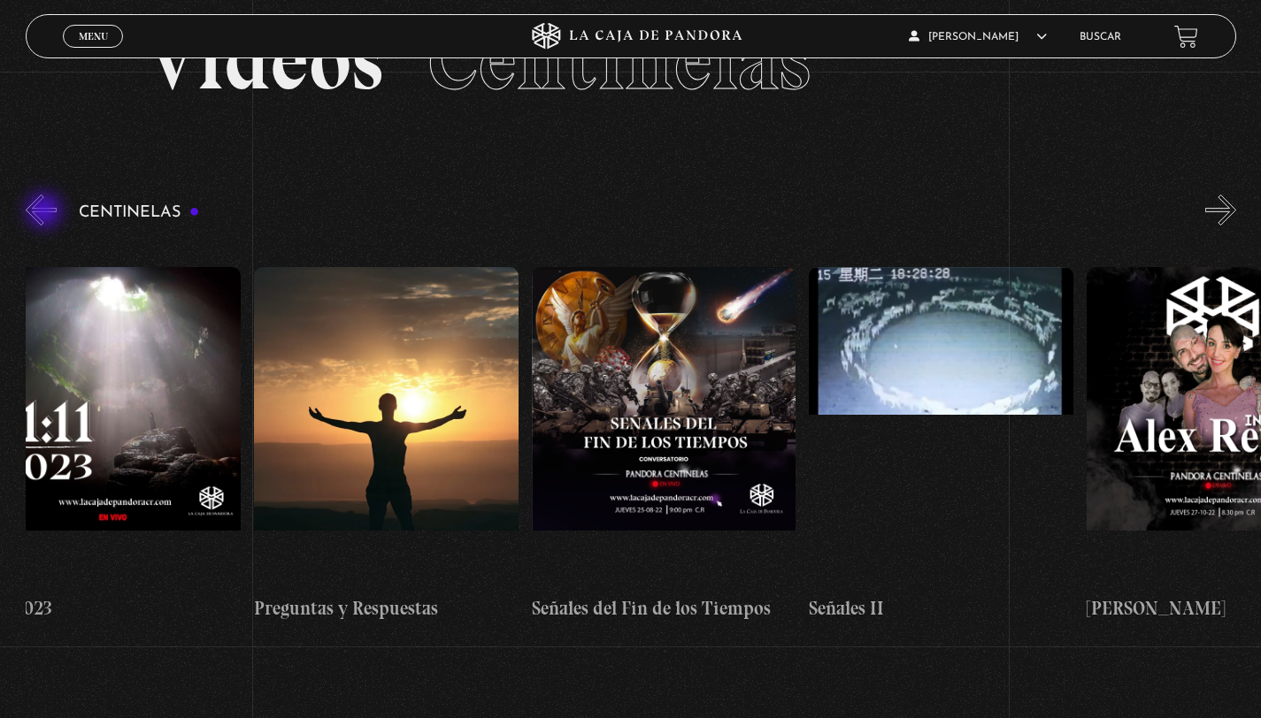
click at [46, 212] on button "«" at bounding box center [41, 210] width 31 height 31
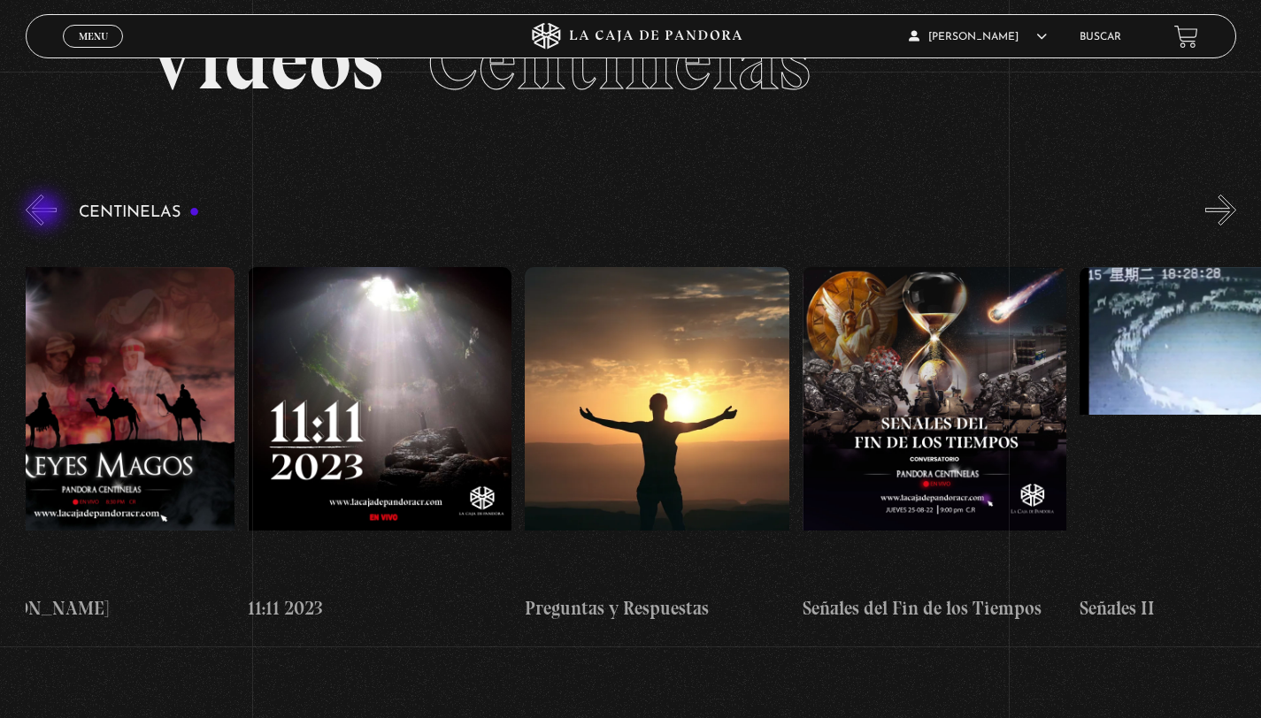
click at [46, 212] on button "«" at bounding box center [41, 210] width 31 height 31
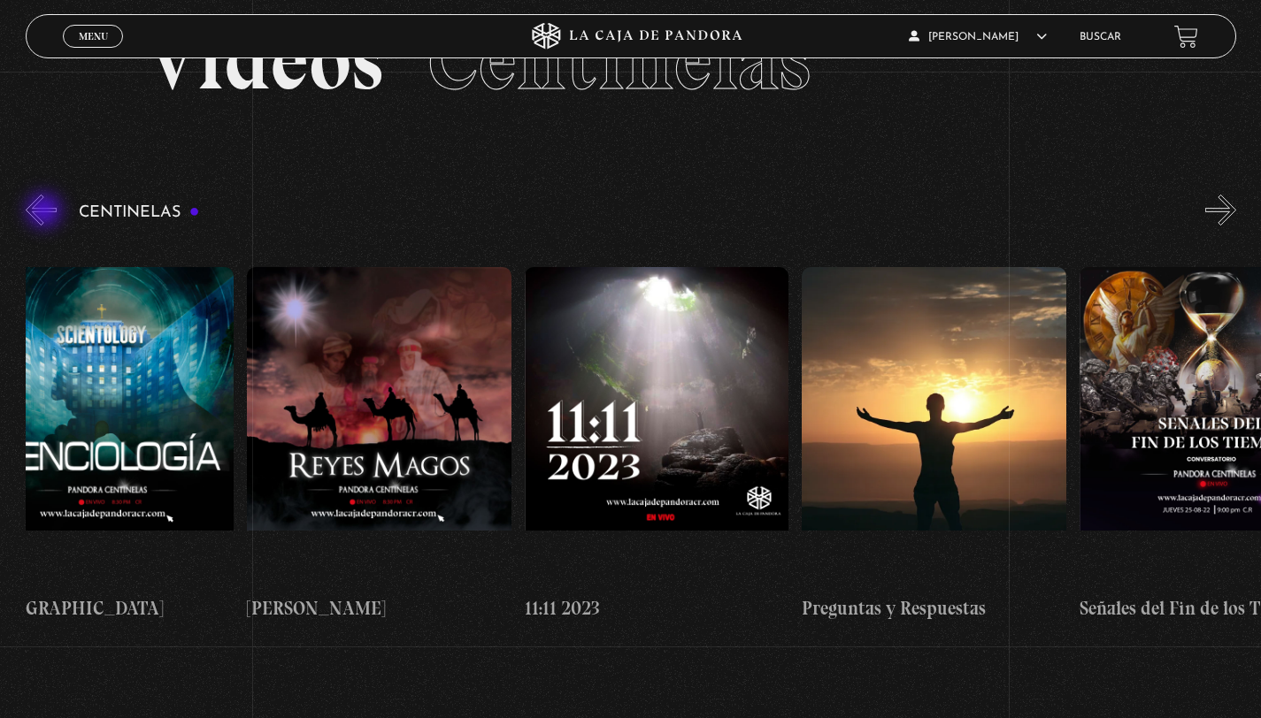
click at [46, 212] on button "«" at bounding box center [41, 210] width 31 height 31
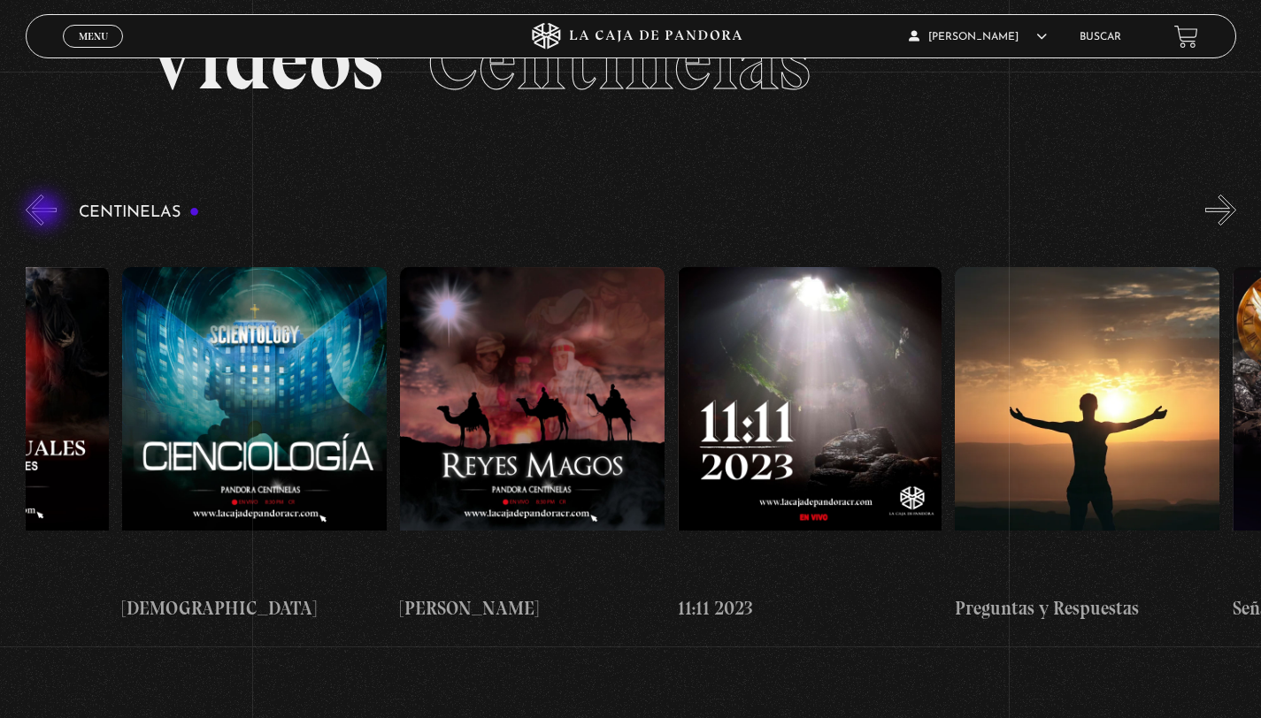
click at [46, 212] on button "«" at bounding box center [41, 210] width 31 height 31
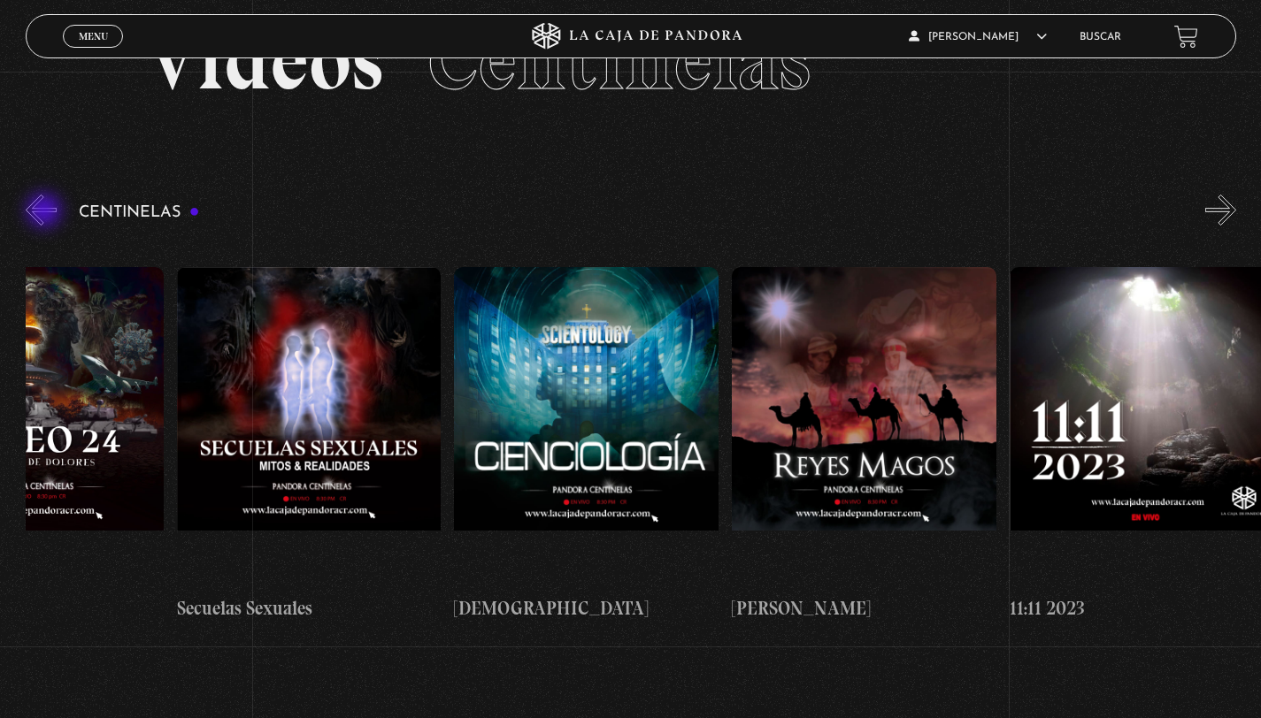
click at [46, 212] on button "«" at bounding box center [41, 210] width 31 height 31
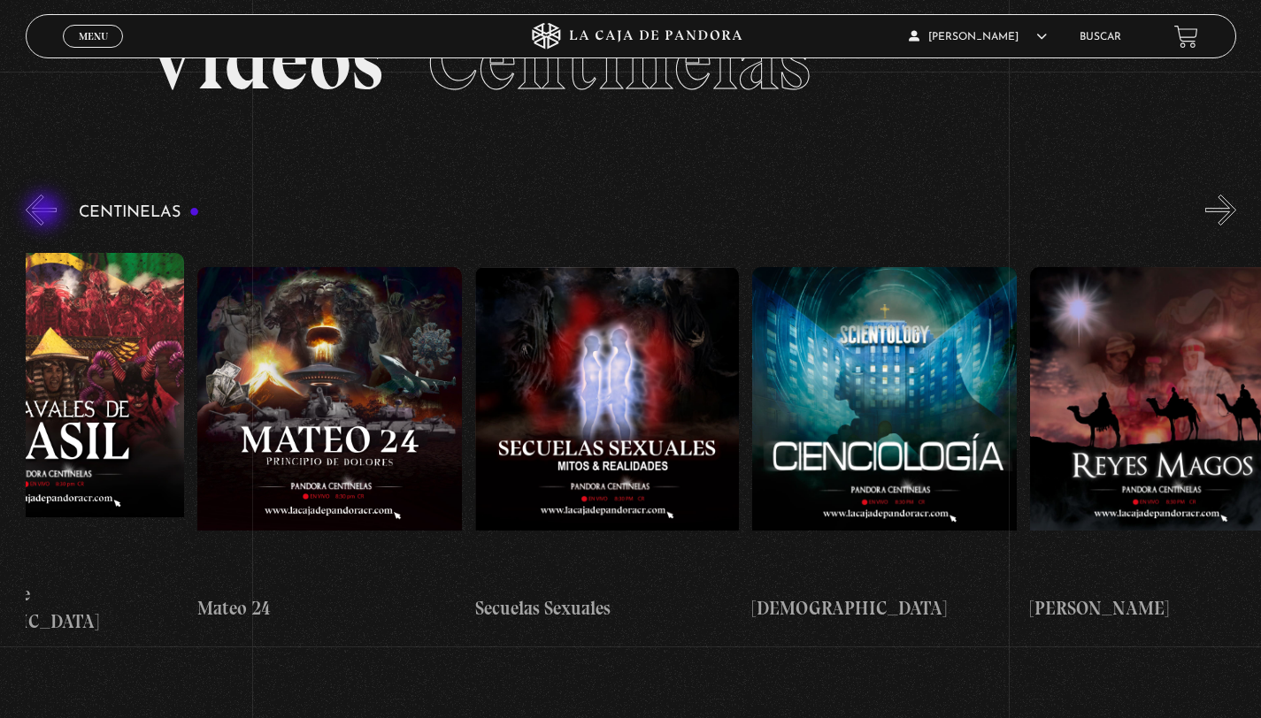
click at [46, 212] on button "«" at bounding box center [41, 210] width 31 height 31
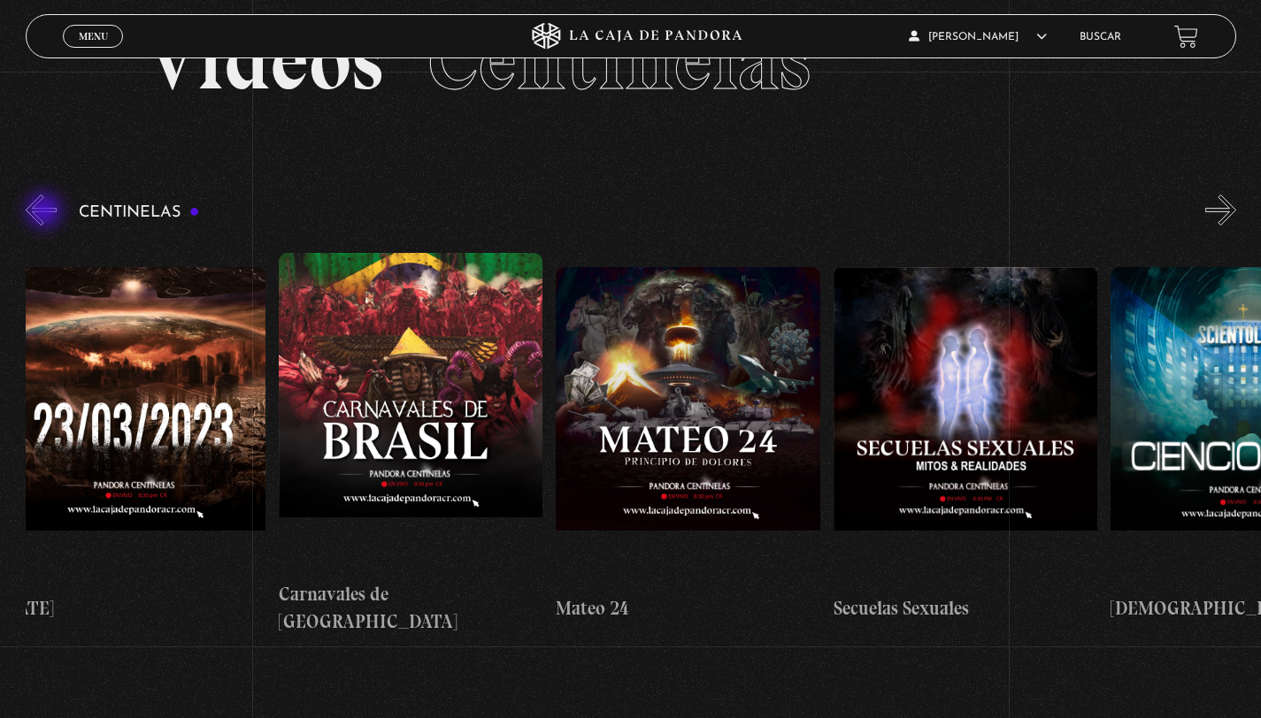
click at [46, 212] on button "«" at bounding box center [41, 210] width 31 height 31
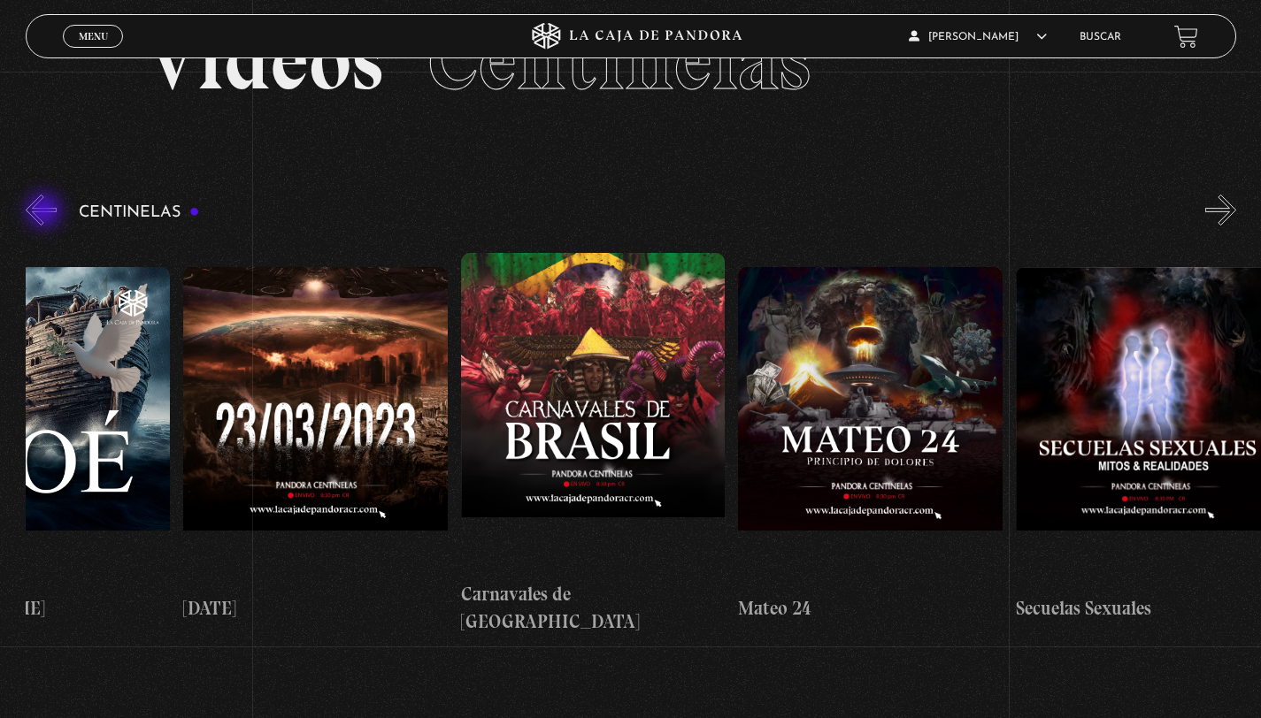
click at [46, 212] on button "«" at bounding box center [41, 210] width 31 height 31
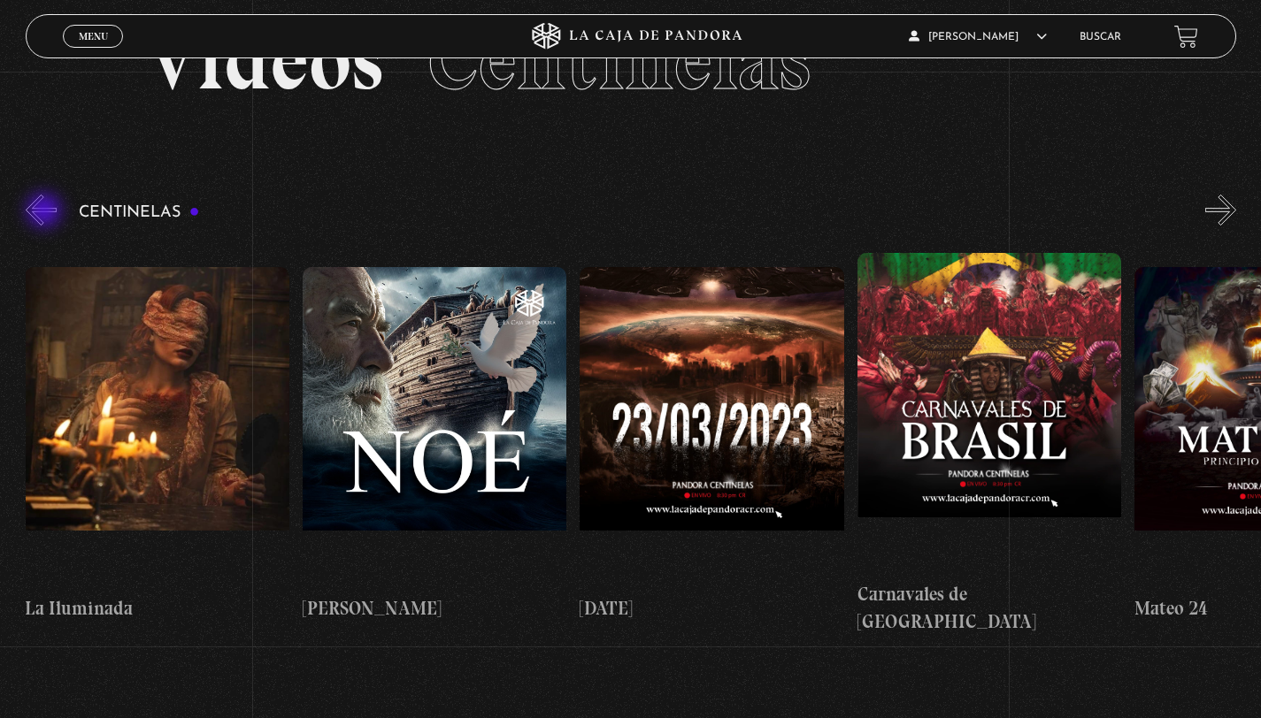
click at [46, 212] on button "«" at bounding box center [41, 210] width 31 height 31
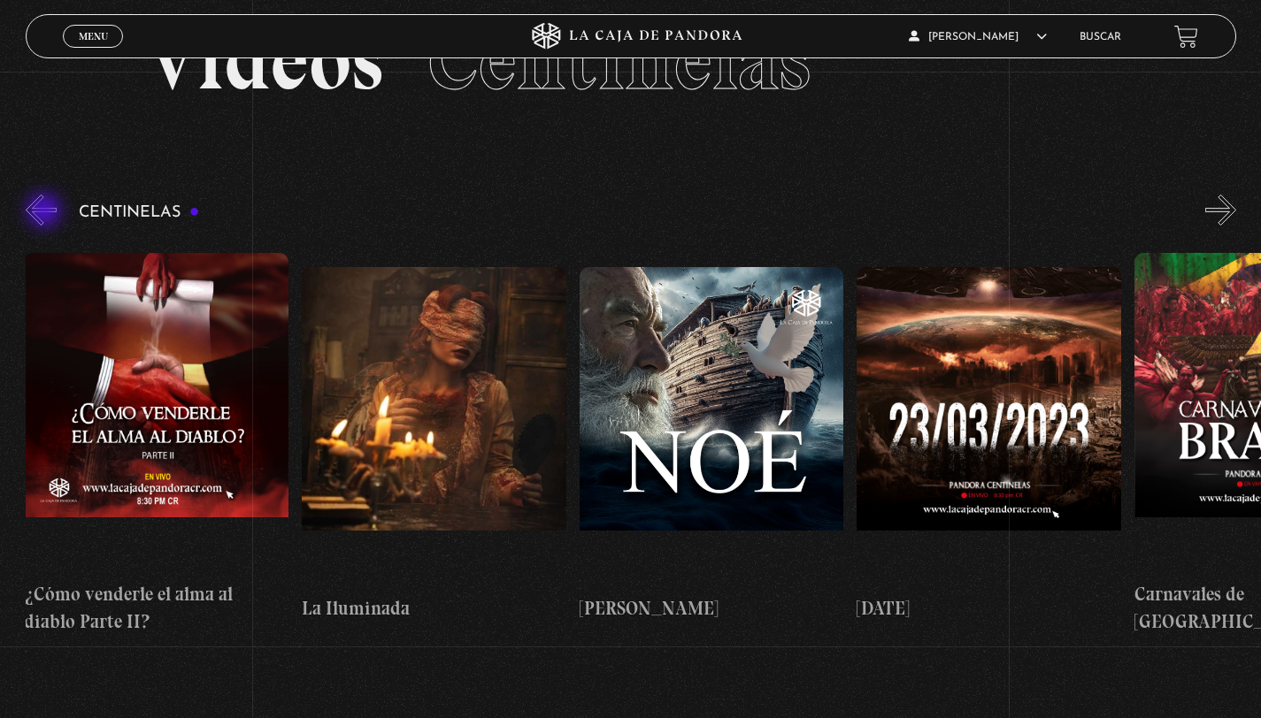
click at [46, 212] on button "«" at bounding box center [41, 210] width 31 height 31
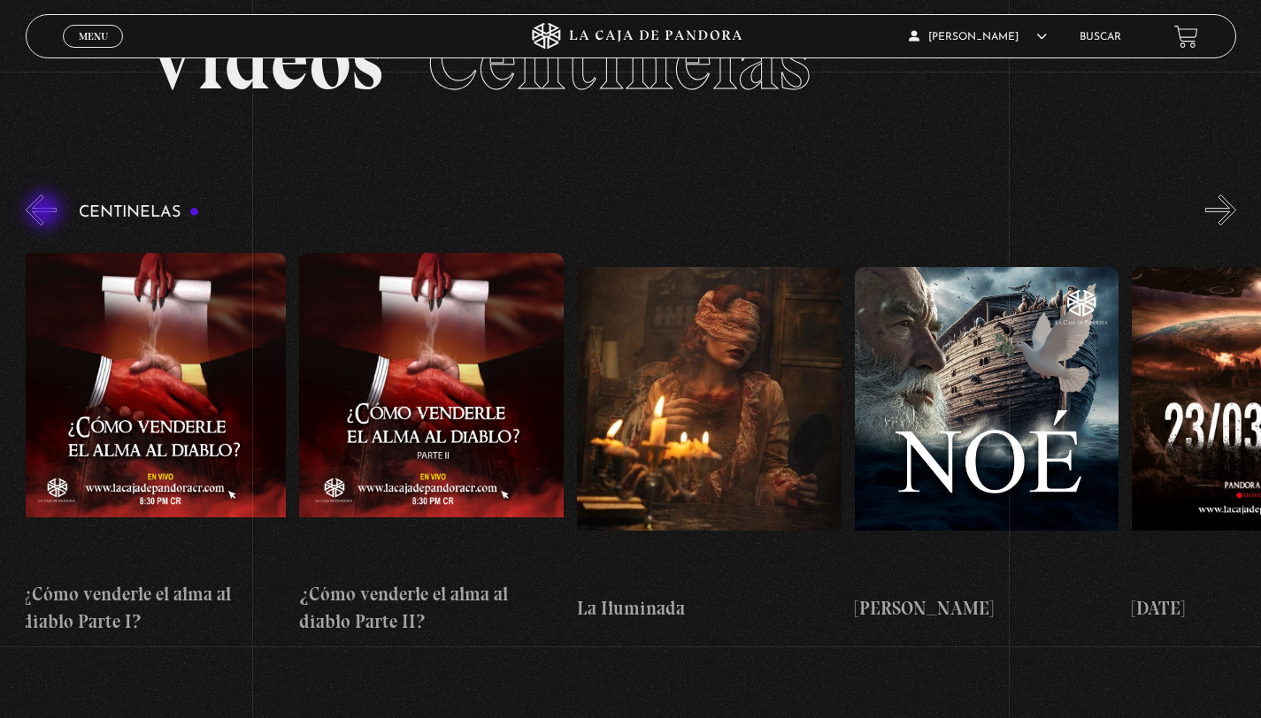
click at [46, 212] on button "«" at bounding box center [41, 210] width 31 height 31
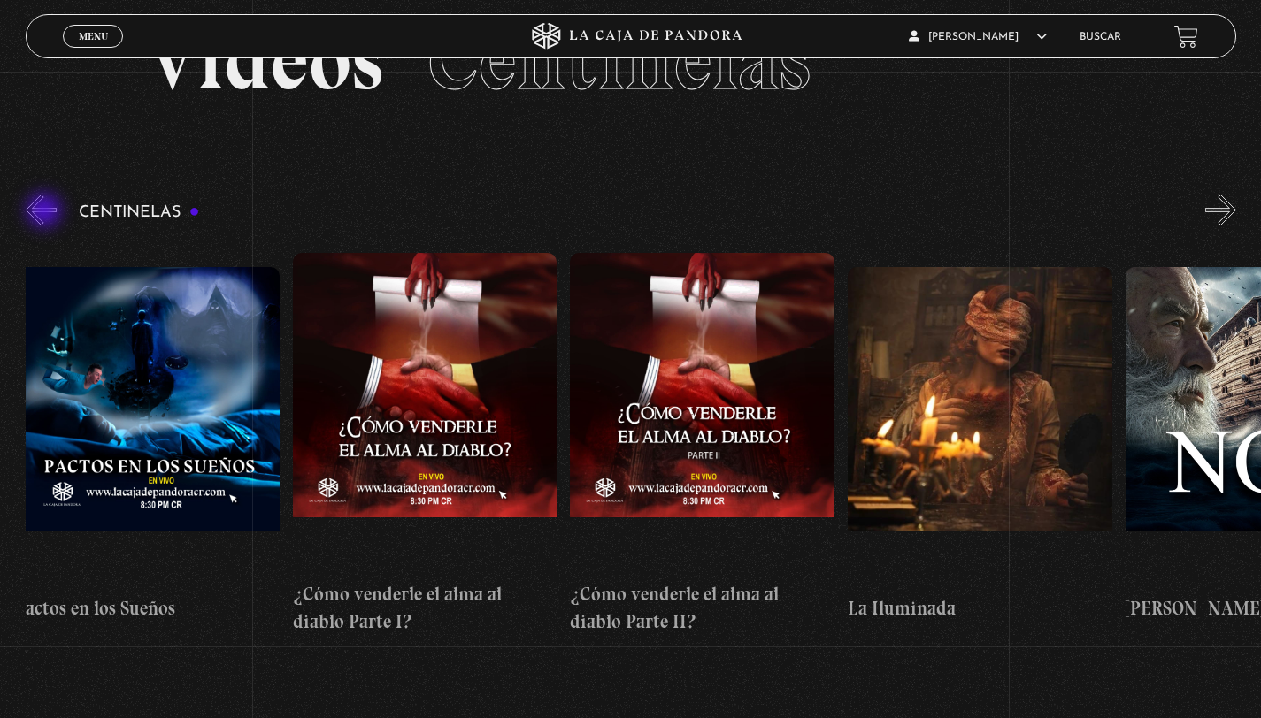
click at [46, 212] on button "«" at bounding box center [41, 210] width 31 height 31
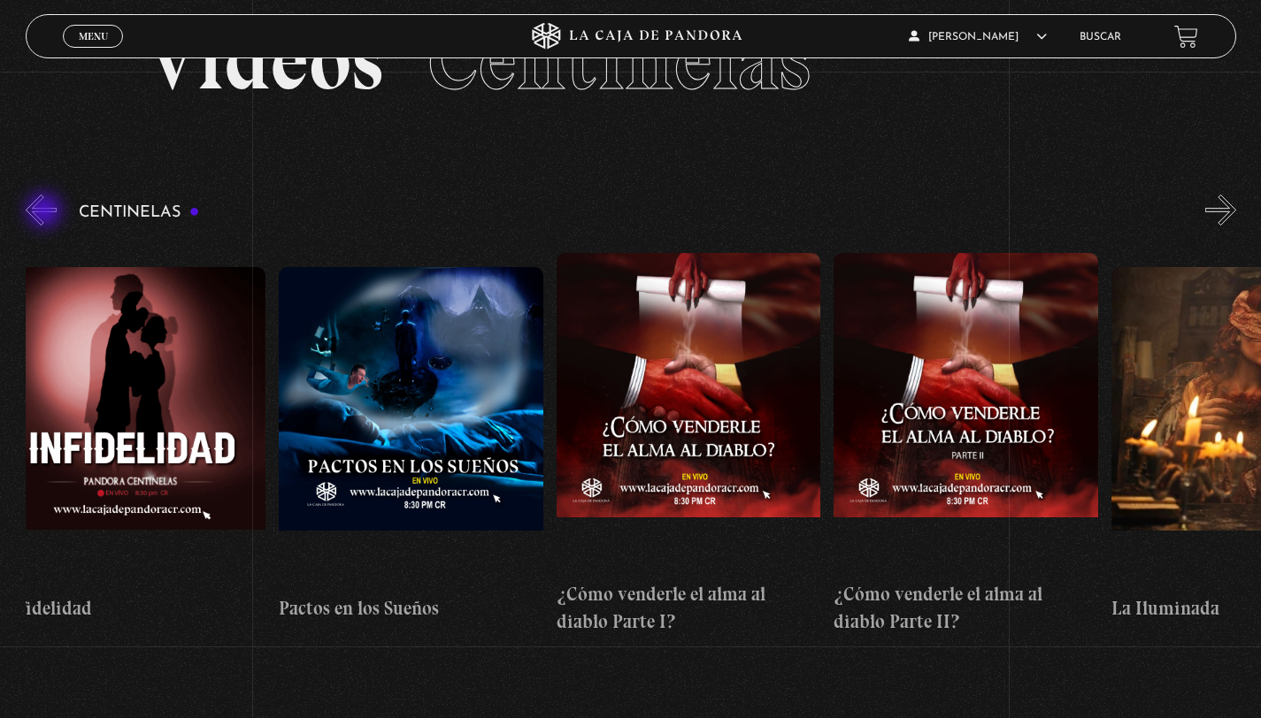
click at [46, 212] on button "«" at bounding box center [41, 210] width 31 height 31
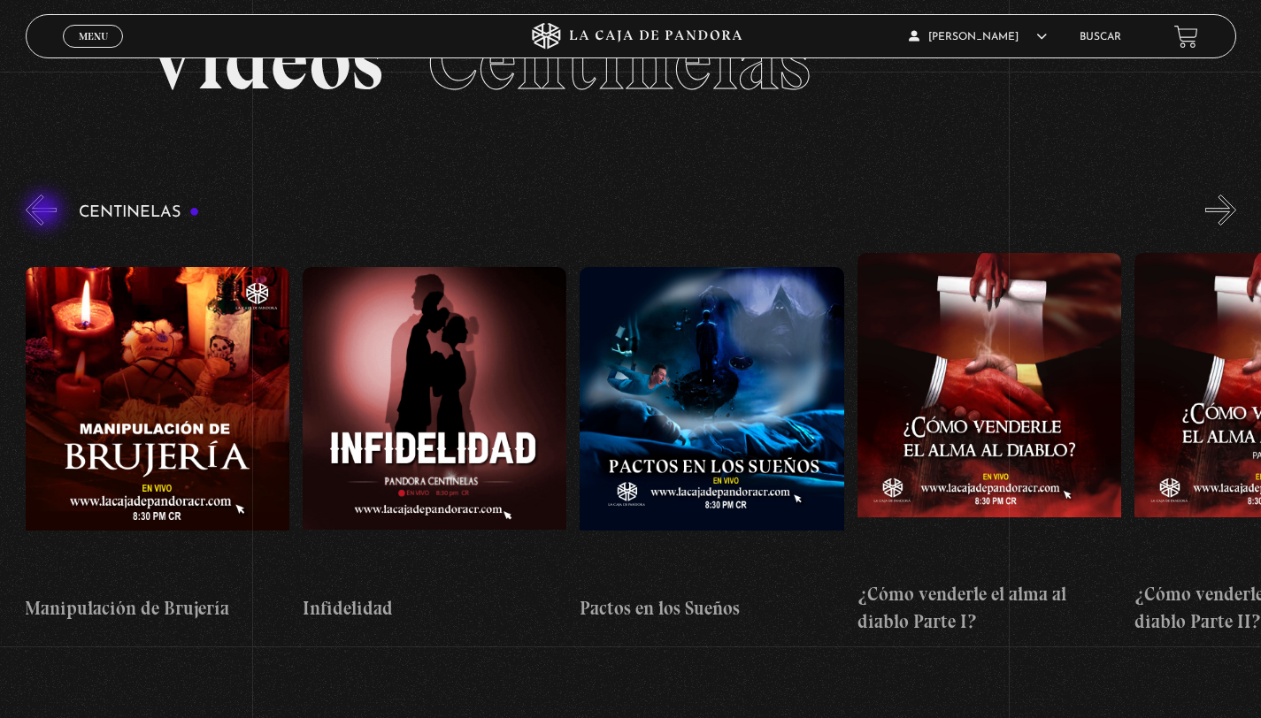
click at [46, 212] on button "«" at bounding box center [41, 210] width 31 height 31
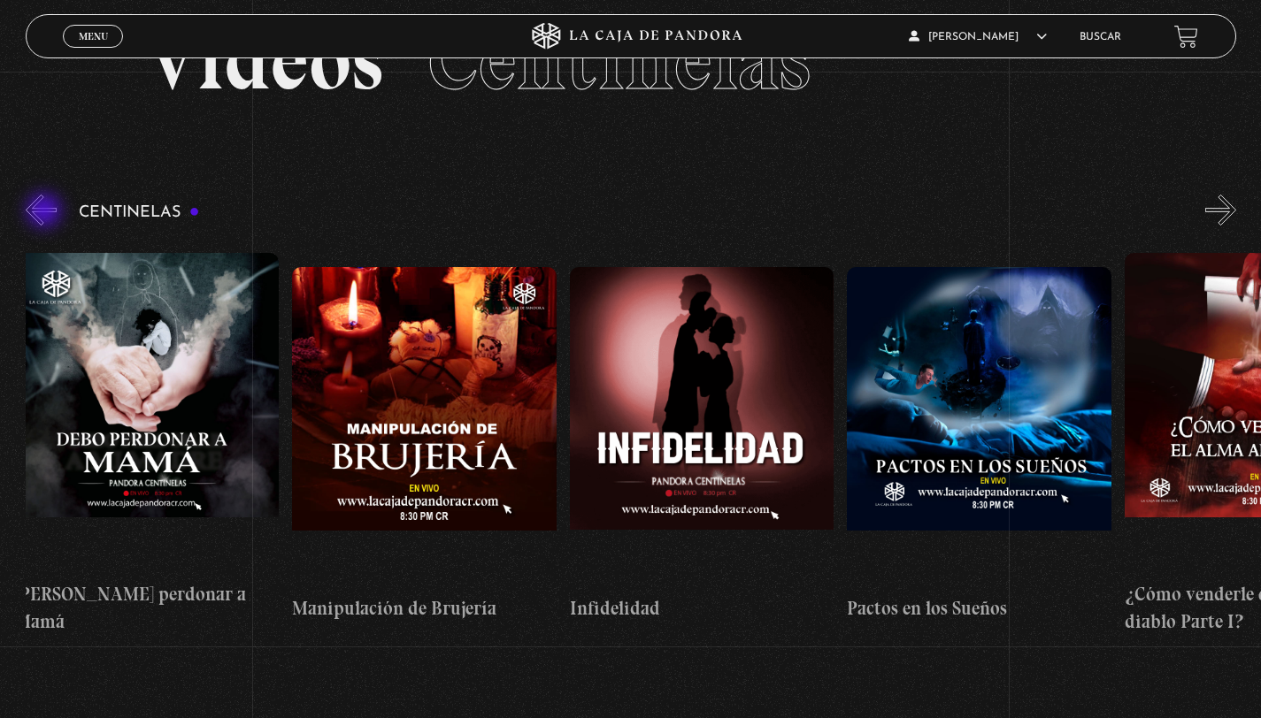
click at [46, 212] on button "«" at bounding box center [41, 210] width 31 height 31
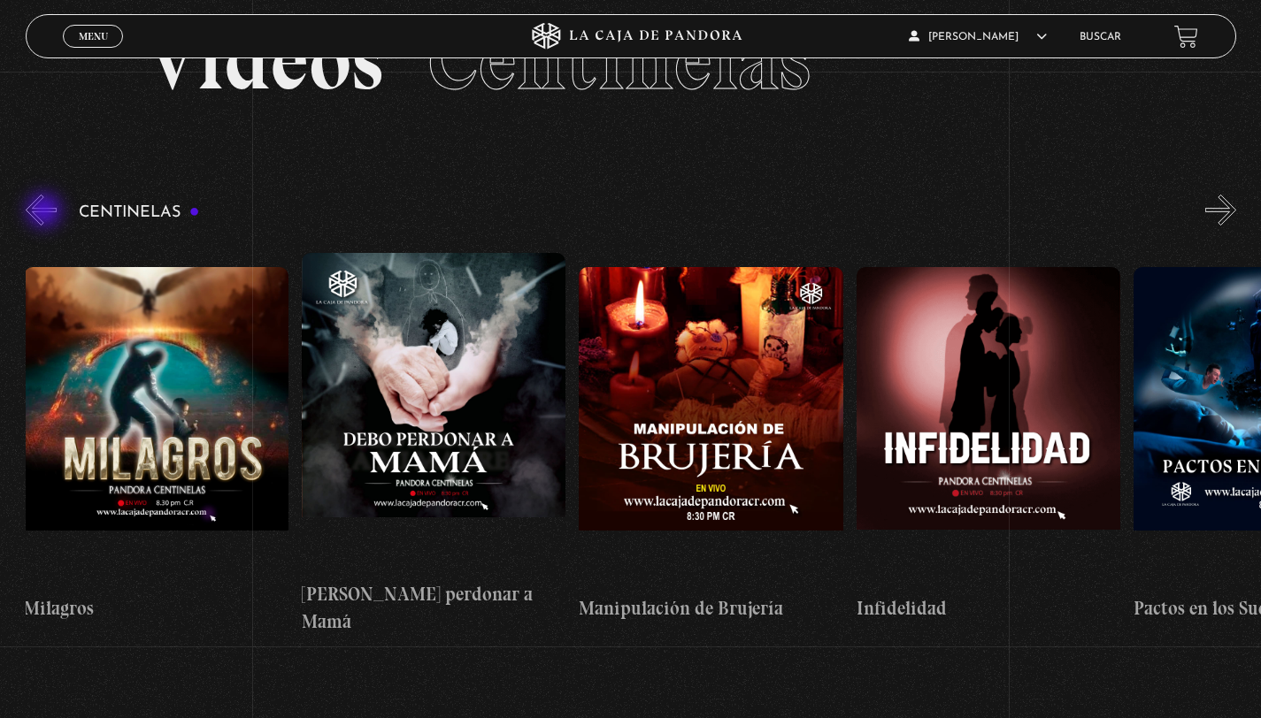
click at [46, 212] on button "«" at bounding box center [41, 210] width 31 height 31
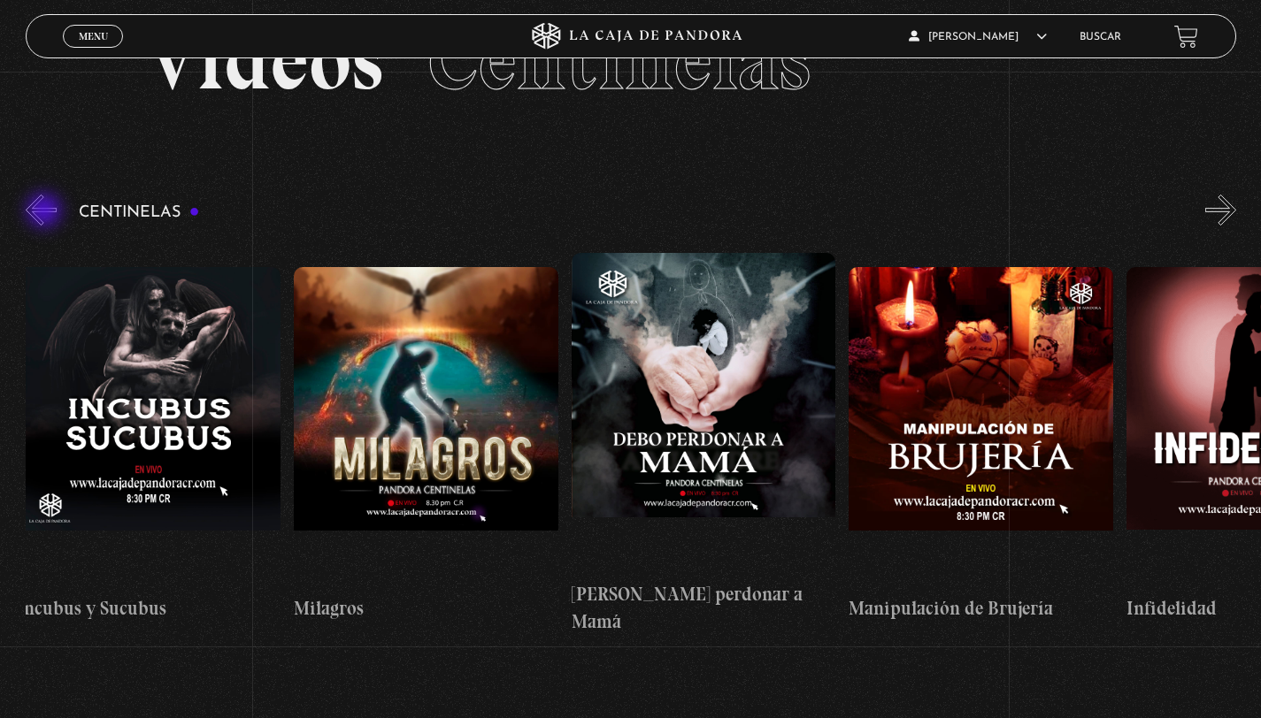
click at [46, 212] on button "«" at bounding box center [41, 210] width 31 height 31
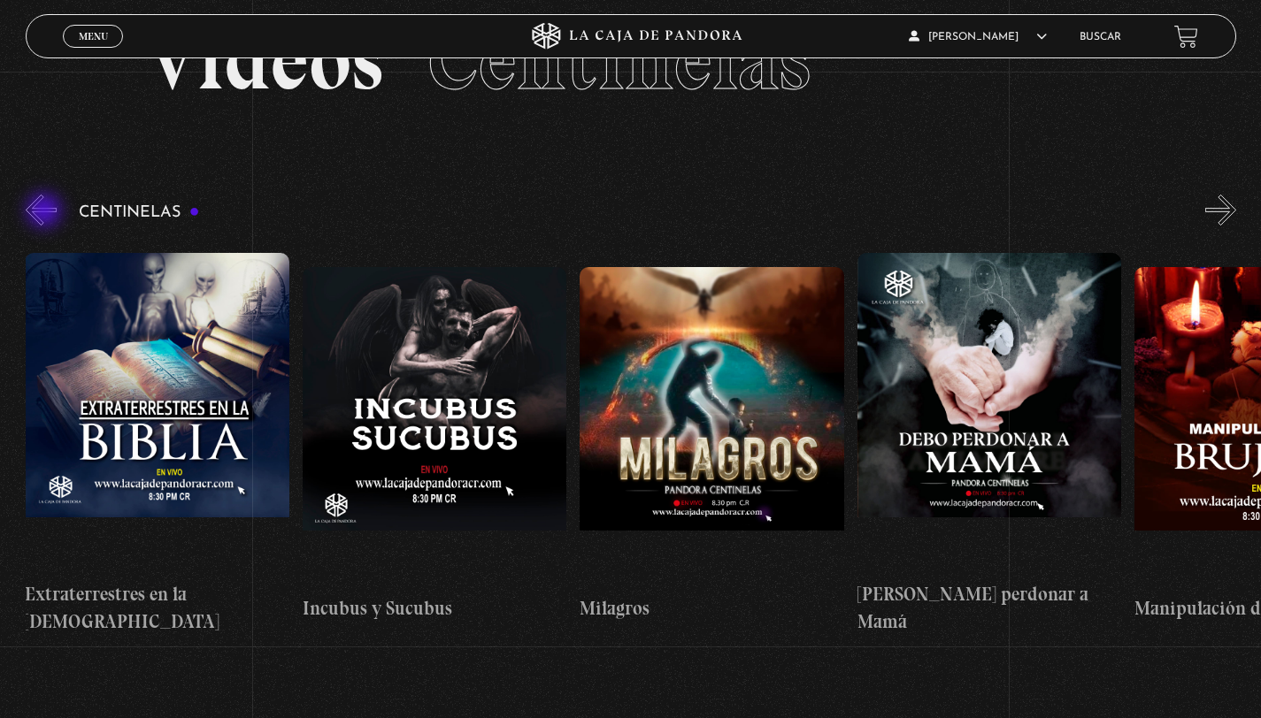
click at [46, 212] on button "«" at bounding box center [41, 210] width 31 height 31
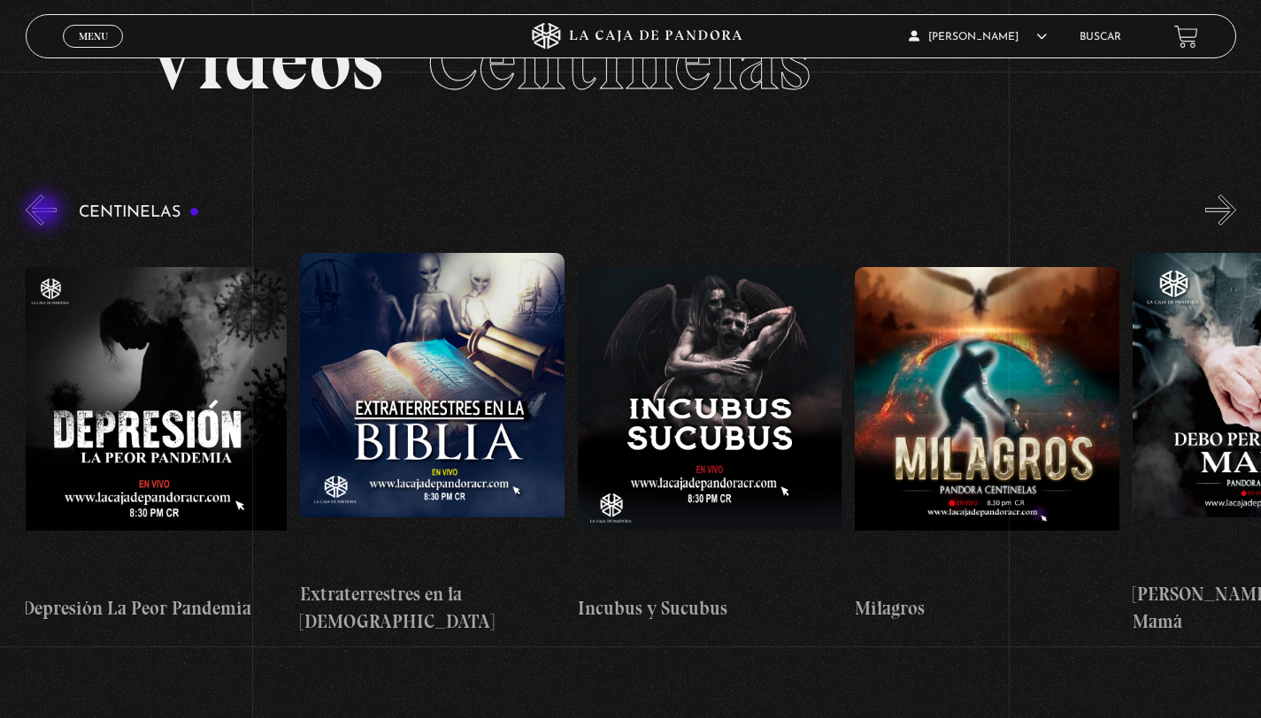
click at [46, 212] on button "«" at bounding box center [41, 210] width 31 height 31
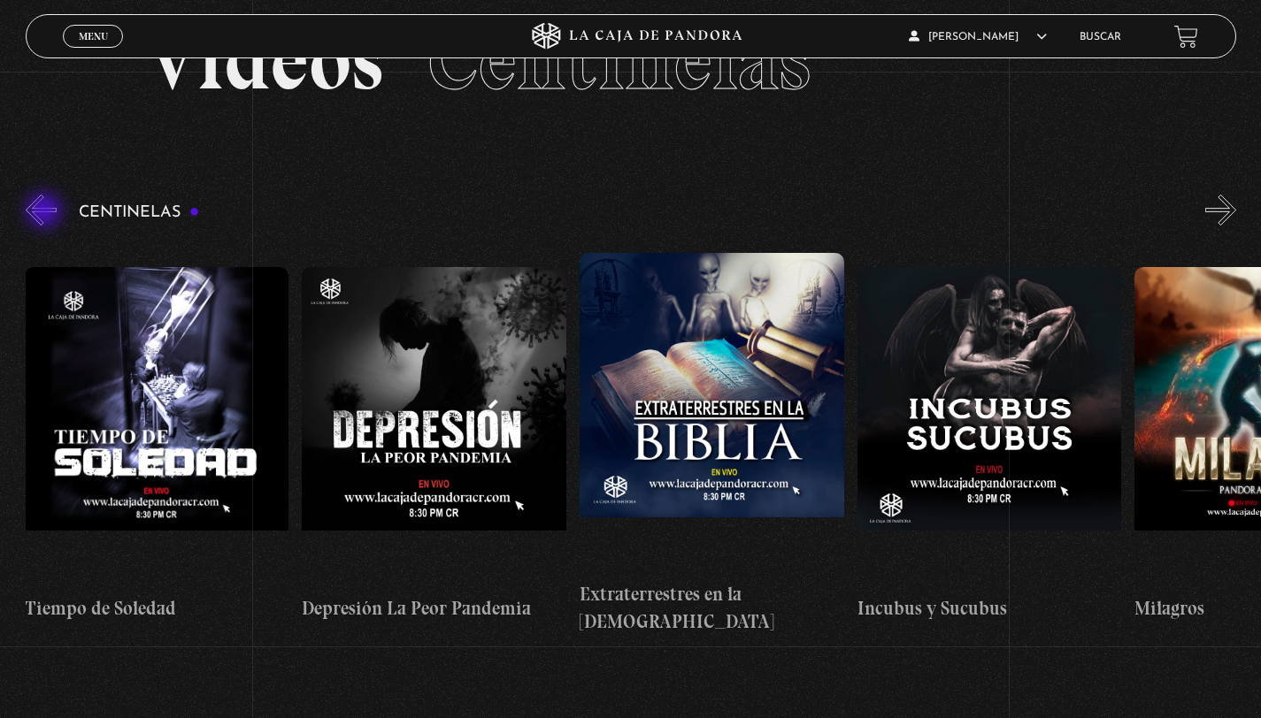
click at [46, 212] on button "«" at bounding box center [41, 210] width 31 height 31
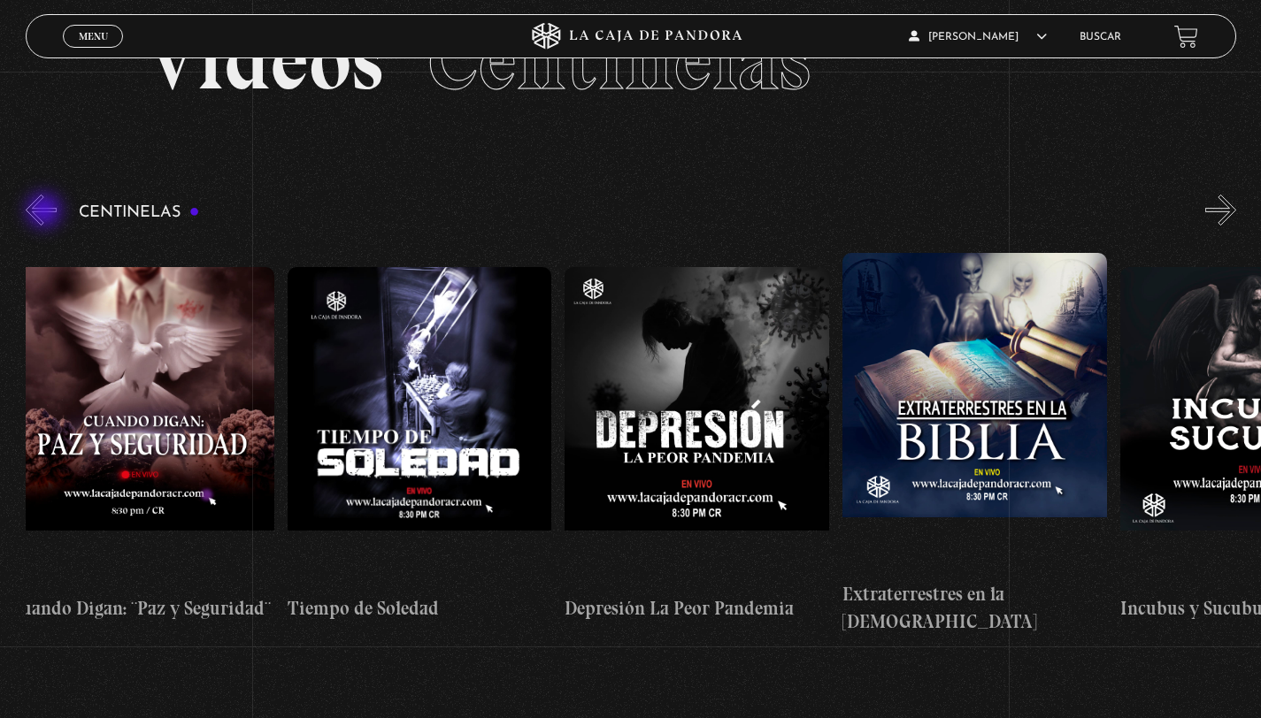
click at [46, 212] on button "«" at bounding box center [41, 210] width 31 height 31
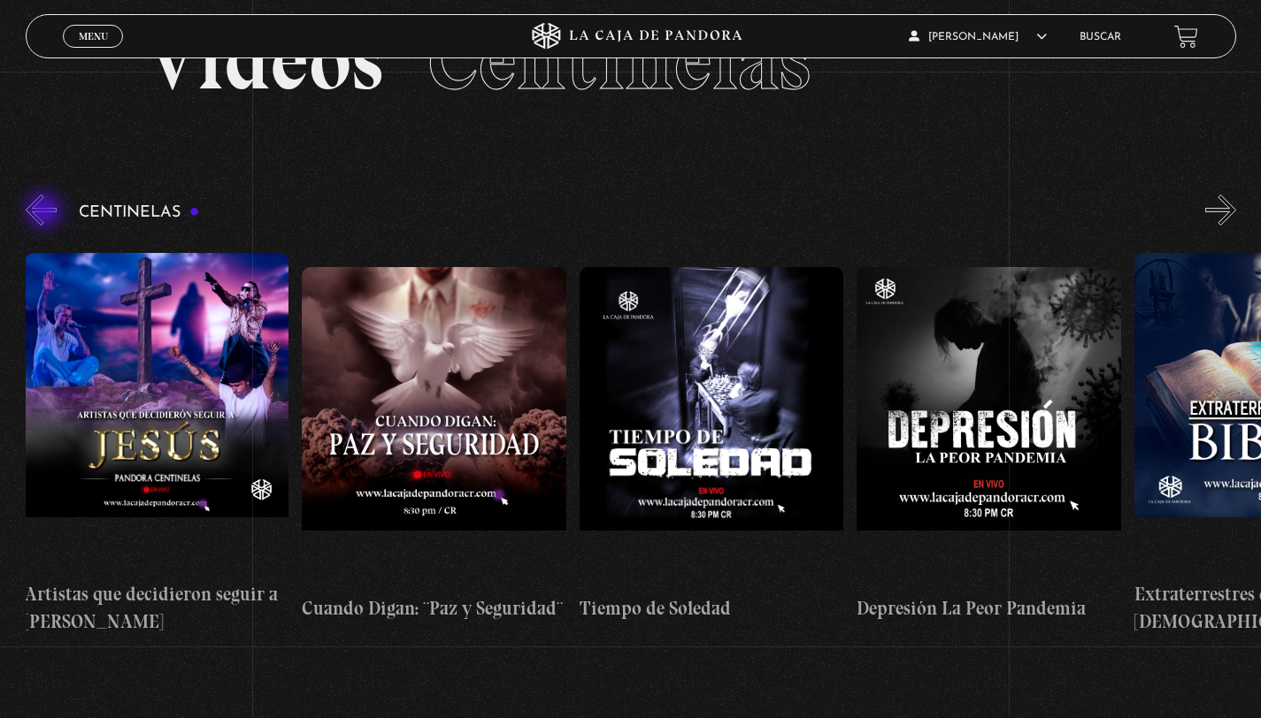
click at [46, 212] on button "«" at bounding box center [41, 210] width 31 height 31
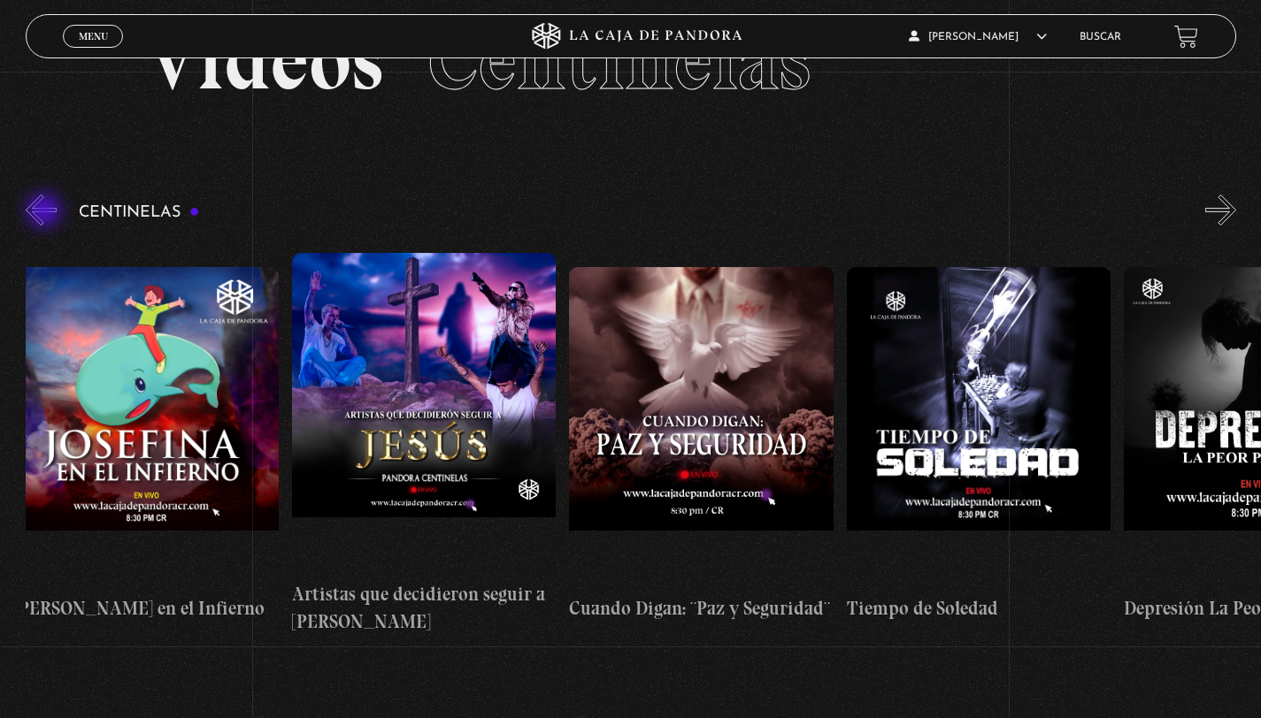
click at [46, 212] on button "«" at bounding box center [41, 210] width 31 height 31
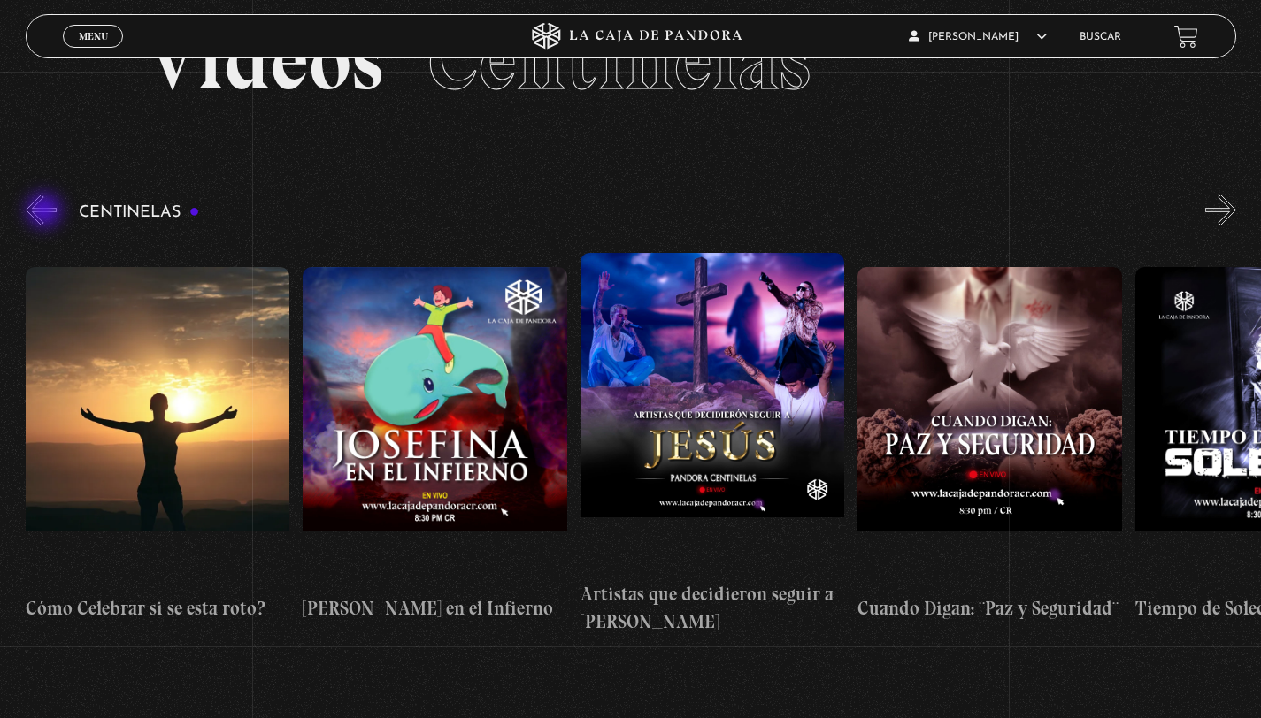
click at [46, 212] on button "«" at bounding box center [41, 210] width 31 height 31
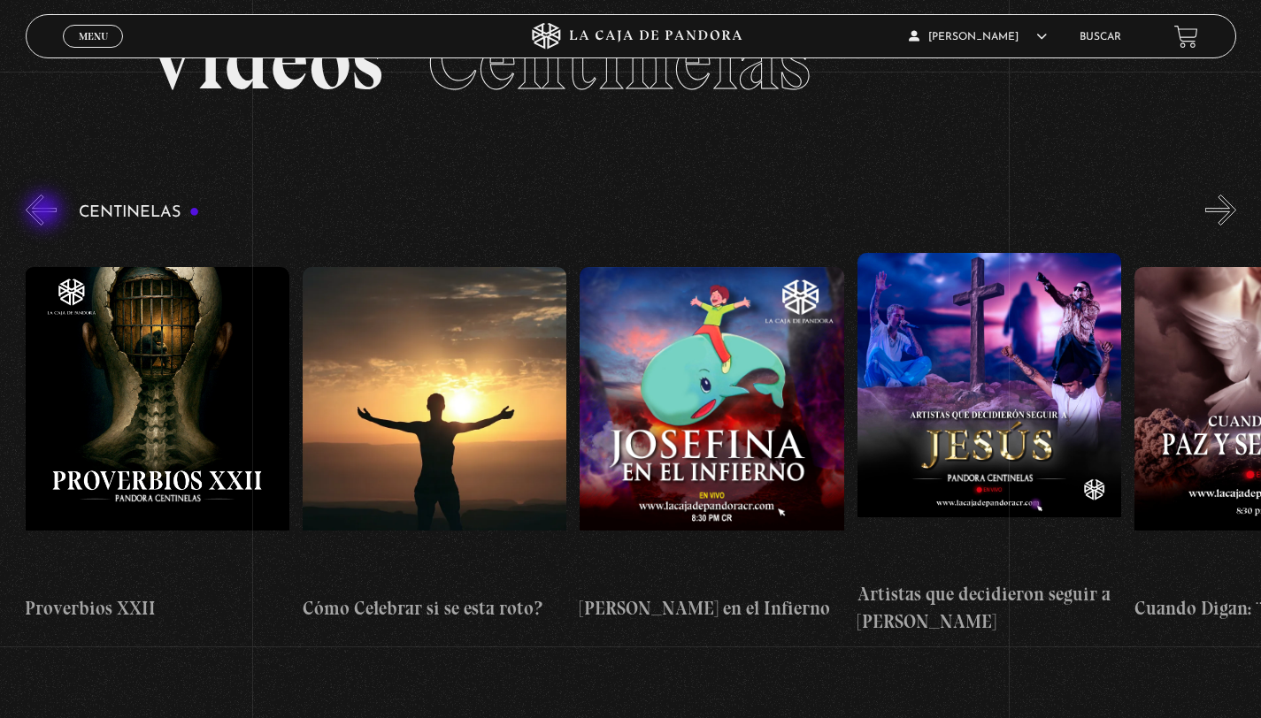
scroll to position [0, 6657]
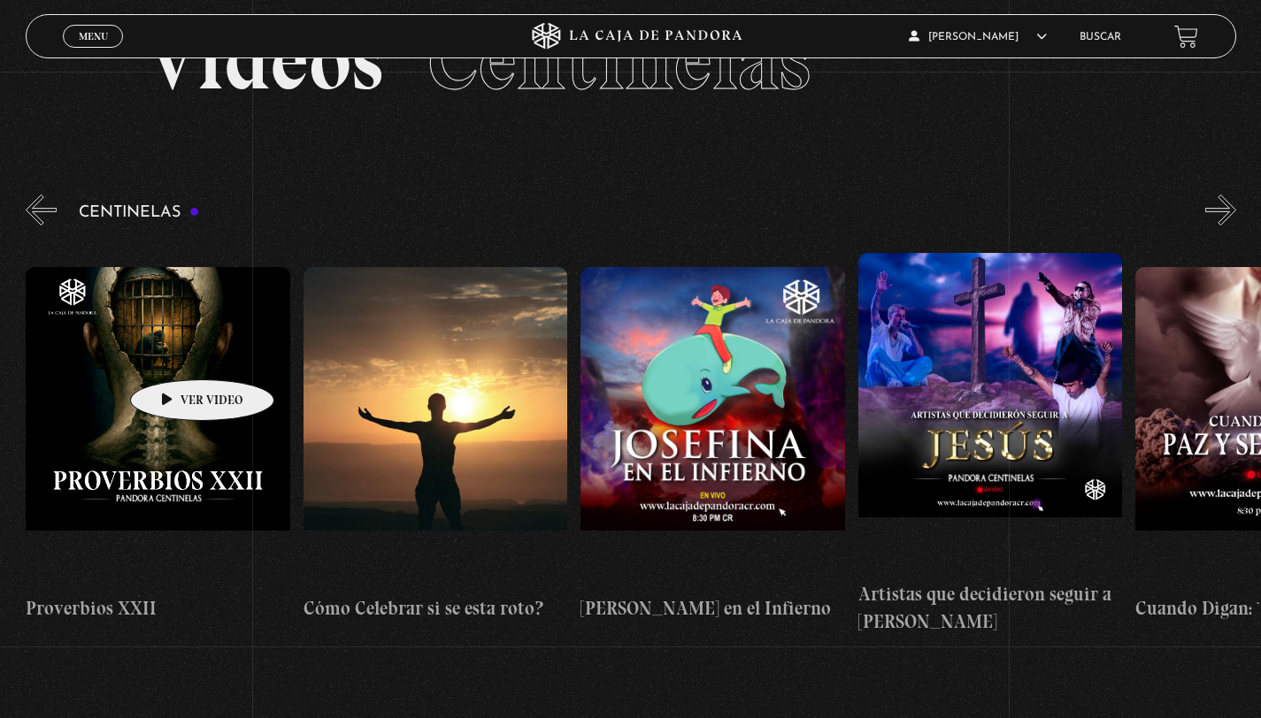
click at [174, 353] on figure at bounding box center [158, 426] width 264 height 318
